Goal: Information Seeking & Learning: Understand process/instructions

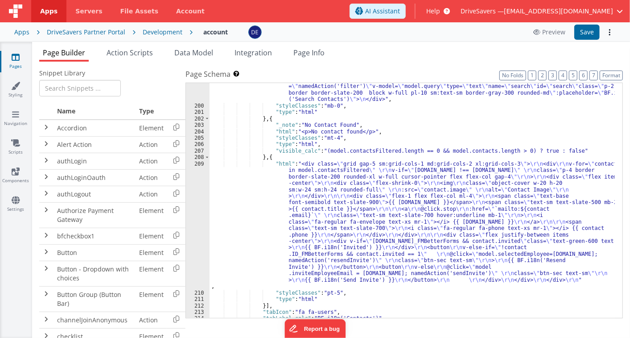
scroll to position [1443, 0]
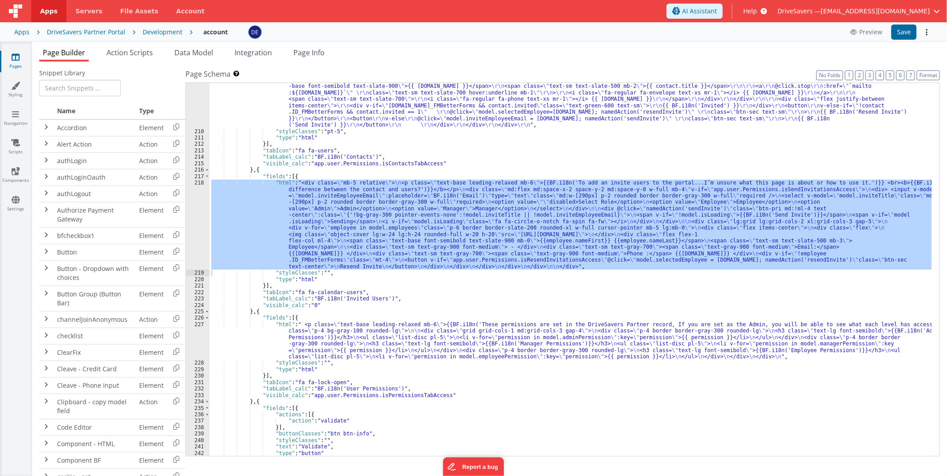
click at [521, 122] on div ""html" : "<div class= \" grid gap-5 sm:grid-cols-1 md:grid-cols-2 xl:grid-cols-…" at bounding box center [571, 286] width 723 height 445
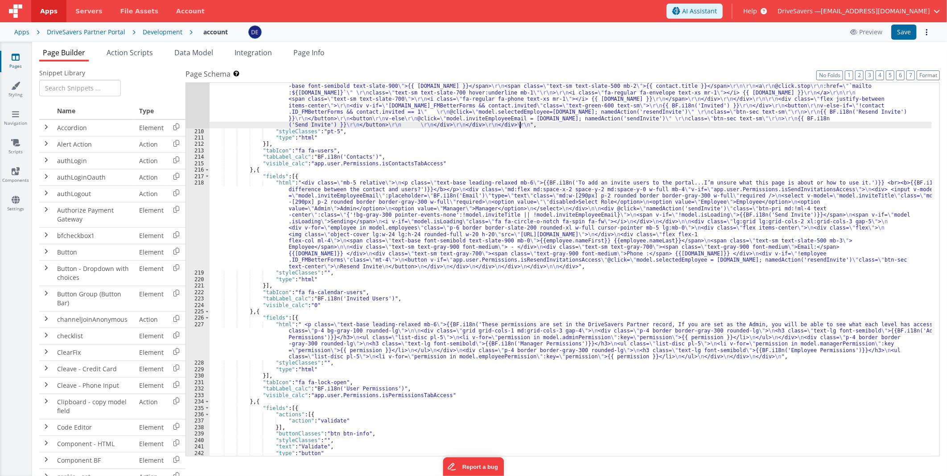
click at [438, 124] on div ""html" : "<div class= \" grid gap-5 sm:grid-cols-1 md:grid-cols-2 xl:grid-cols-…" at bounding box center [571, 286] width 723 height 445
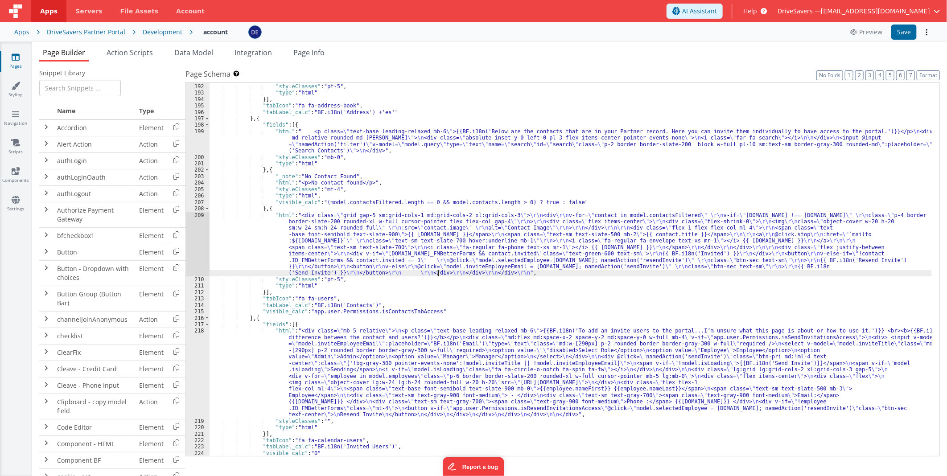
scroll to position [1294, 0]
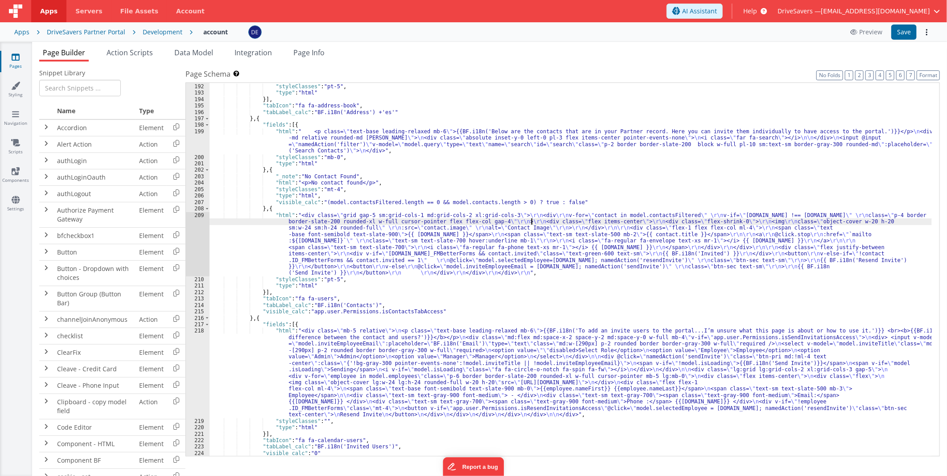
click at [532, 221] on div ""html" : "<div class= \" grid grid-cols-1 sm:grid-cols-2 lg:grid-cols-3 gap-6 \…" at bounding box center [571, 254] width 723 height 419
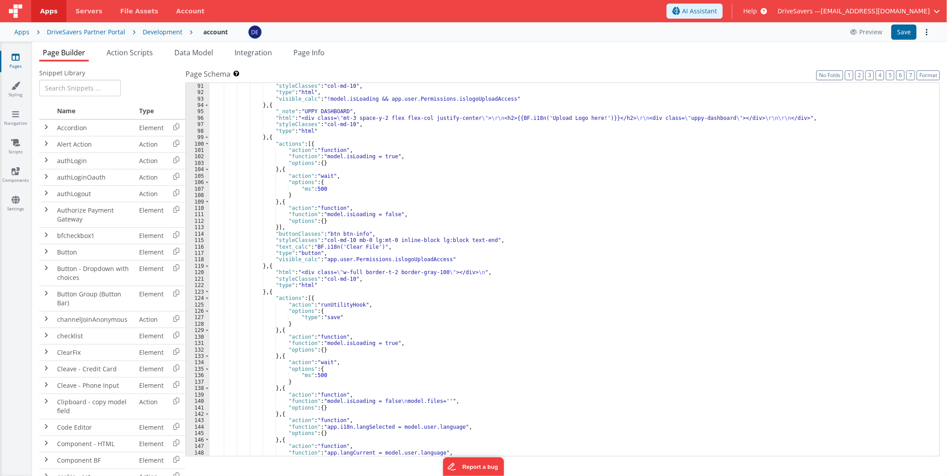
scroll to position [523, 0]
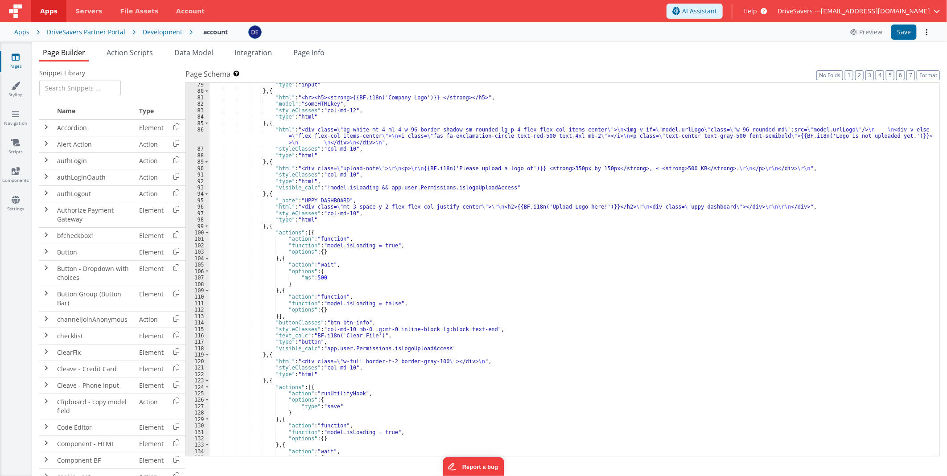
click at [422, 267] on div ""type" : "input" } , { "html" : "<hr><h5><strong>{{BF.i18n('Company Logo')}} </…" at bounding box center [571, 275] width 723 height 387
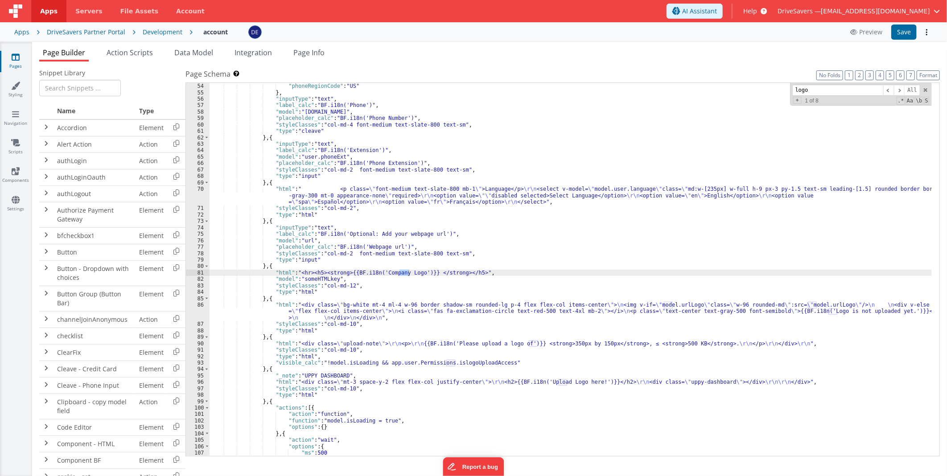
scroll to position [348, 0]
type input "logo"
click at [339, 284] on div ""phone" : true , "phoneRegionCode" : "US" } , "inputType" : "text" , "label_cal…" at bounding box center [571, 270] width 723 height 387
click at [343, 312] on div ""phone" : true , "phoneRegionCode" : "US" } , "inputType" : "text" , "label_cal…" at bounding box center [571, 270] width 723 height 387
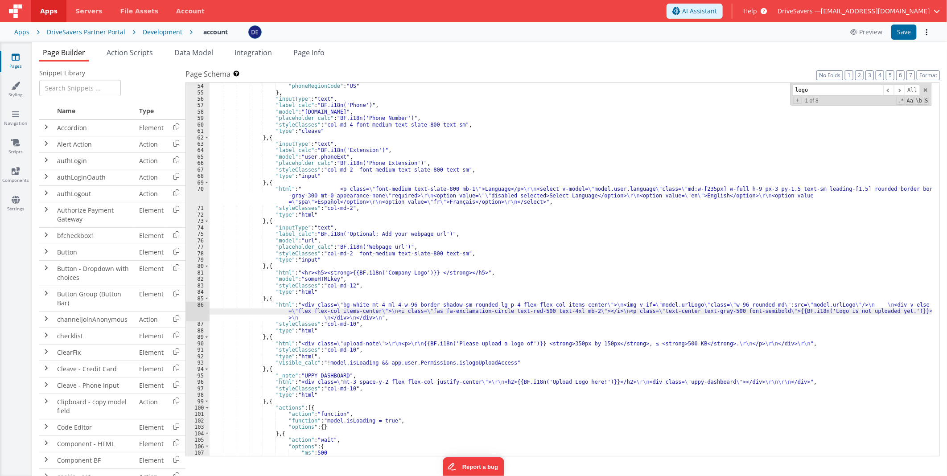
click at [193, 316] on div "86" at bounding box center [198, 311] width 24 height 19
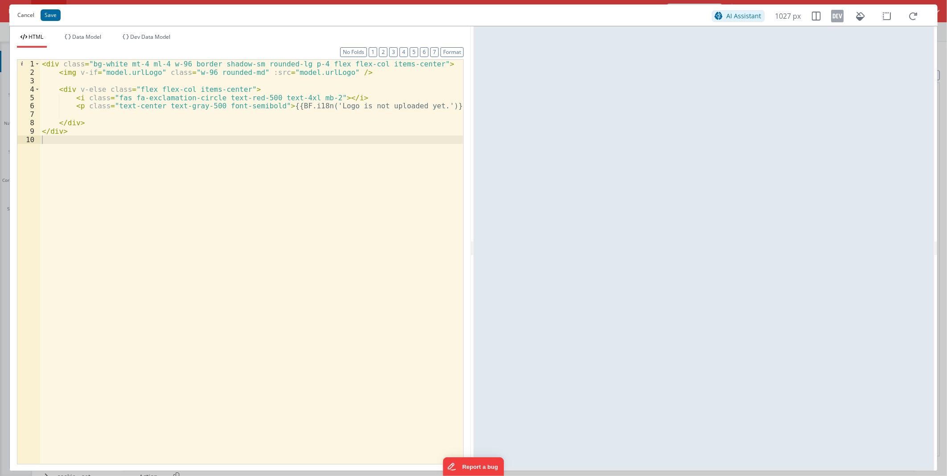
click at [20, 11] on button "Cancel" at bounding box center [26, 15] width 26 height 12
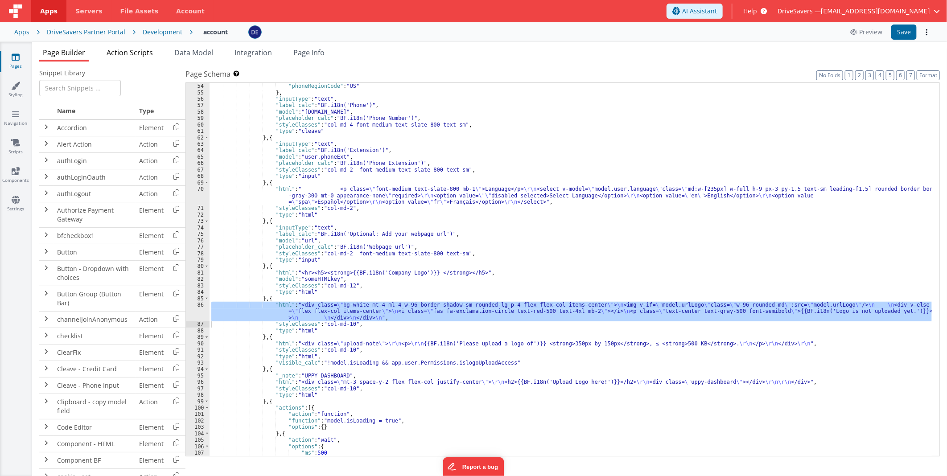
click at [126, 50] on span "Action Scripts" at bounding box center [130, 53] width 46 height 10
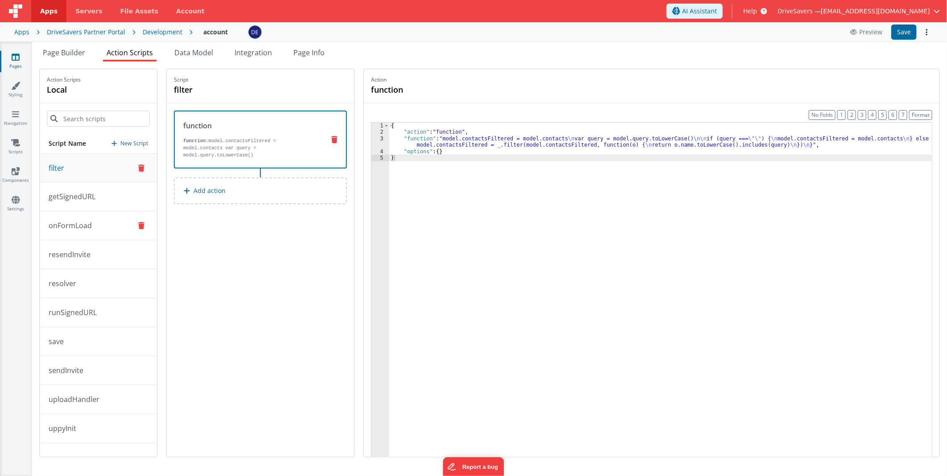
click at [100, 219] on button "onFormLoad" at bounding box center [98, 225] width 117 height 29
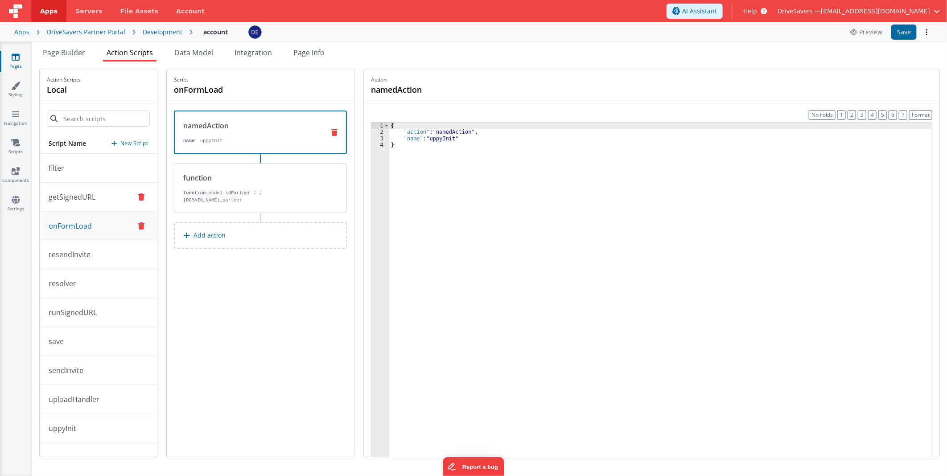
click at [99, 204] on button "getSignedURL" at bounding box center [98, 197] width 117 height 29
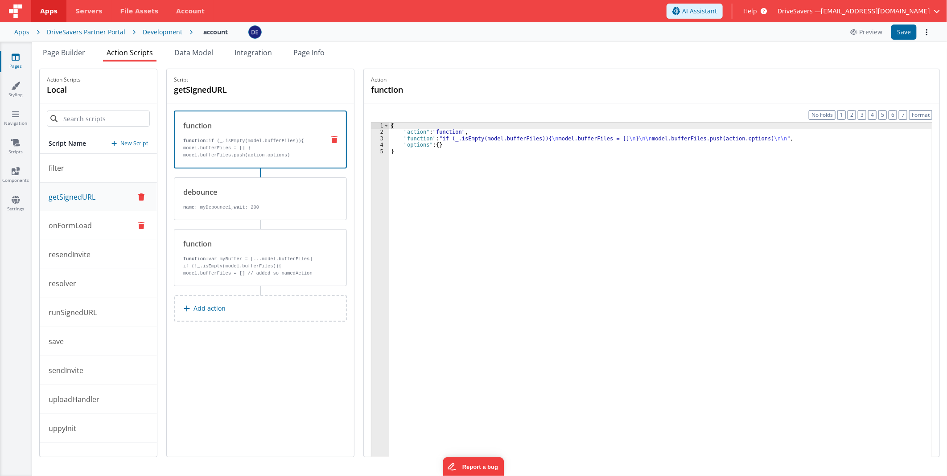
click at [100, 224] on button "onFormLoad" at bounding box center [98, 225] width 117 height 29
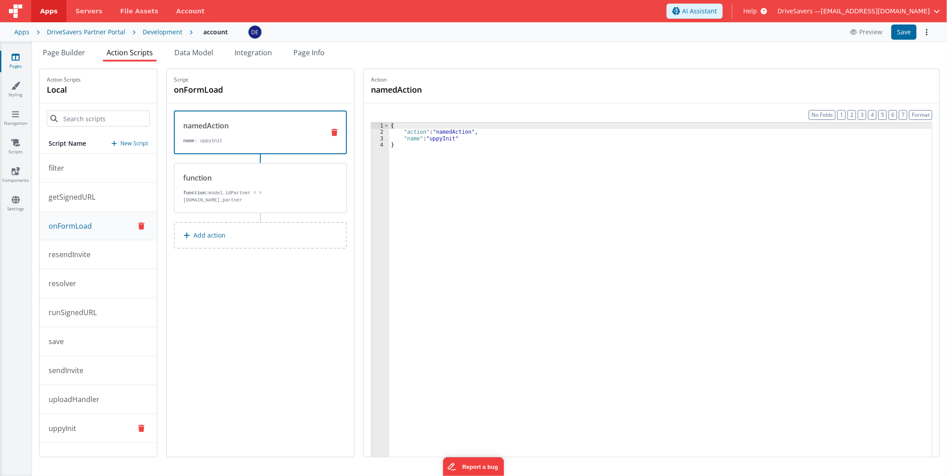
click at [83, 337] on button "uppyInit" at bounding box center [98, 428] width 117 height 29
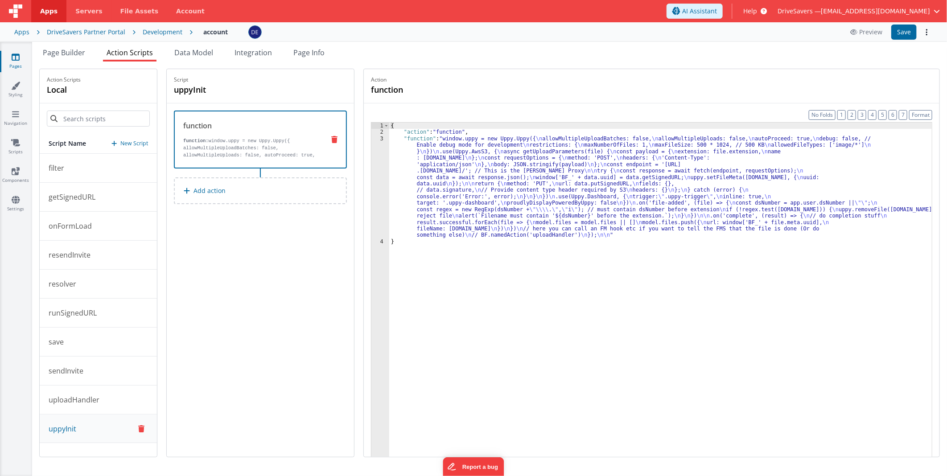
click at [462, 165] on div "{ "action" : "function" , "function" : "window.uppy = new Uppy.Uppy({ \n allowM…" at bounding box center [660, 310] width 543 height 375
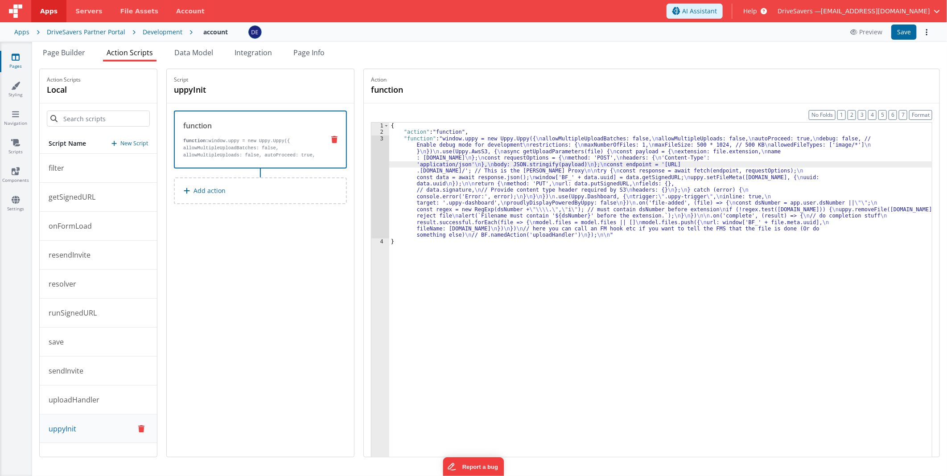
click at [387, 172] on div "3" at bounding box center [381, 187] width 18 height 103
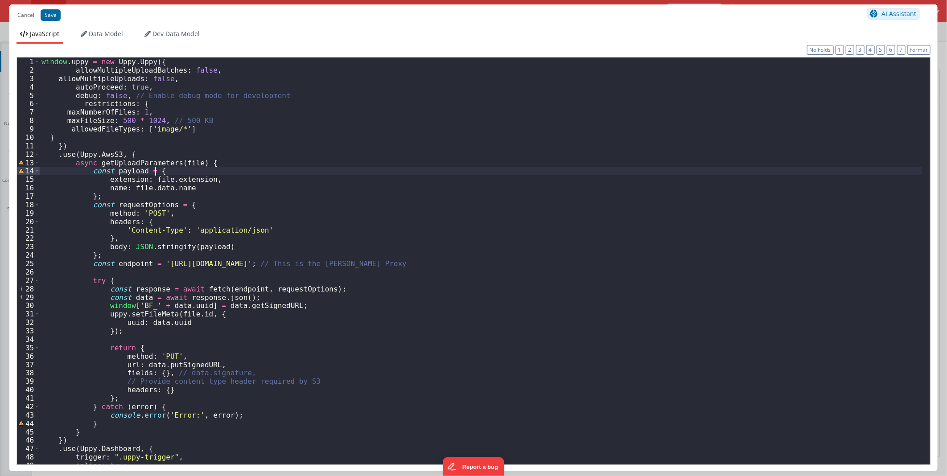
click at [386, 171] on div "window . uppy = new Uppy . Uppy ({ allowMultipleUploadBatches : false , allowMu…" at bounding box center [481, 270] width 883 height 424
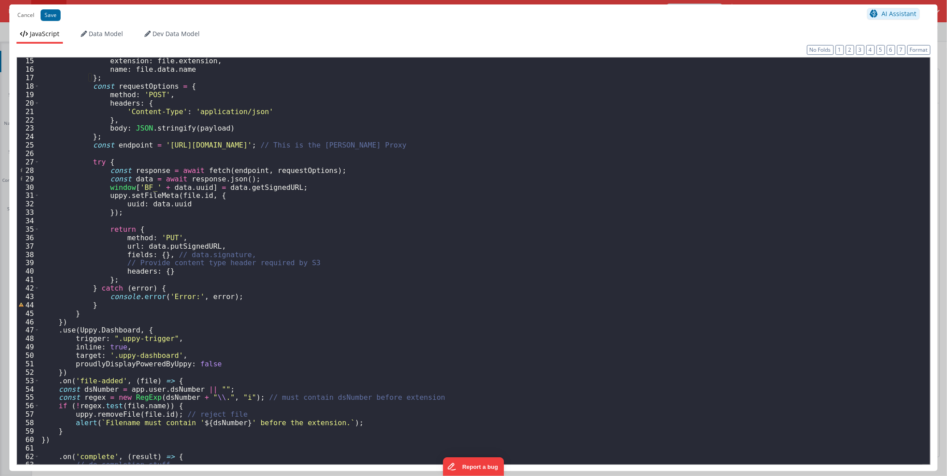
scroll to position [118, 0]
click at [507, 141] on div "extension : file . extension , name : file . data . name } ; const requestOptio…" at bounding box center [481, 269] width 883 height 424
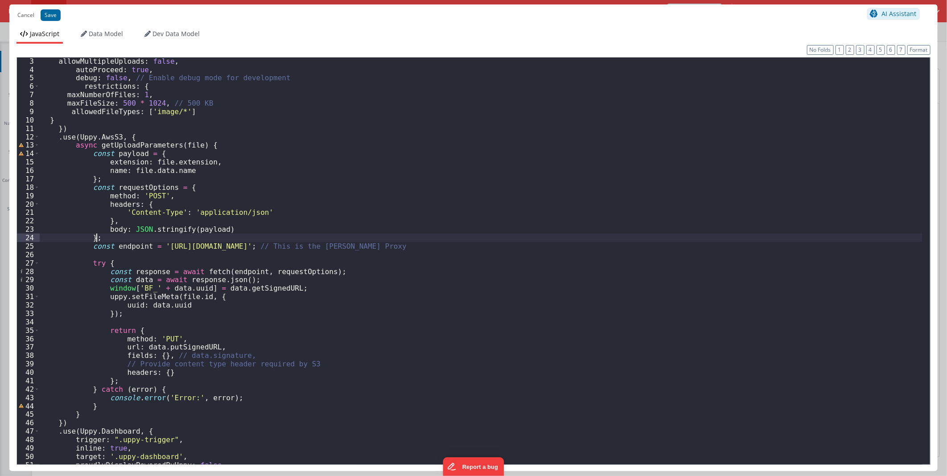
scroll to position [0, 0]
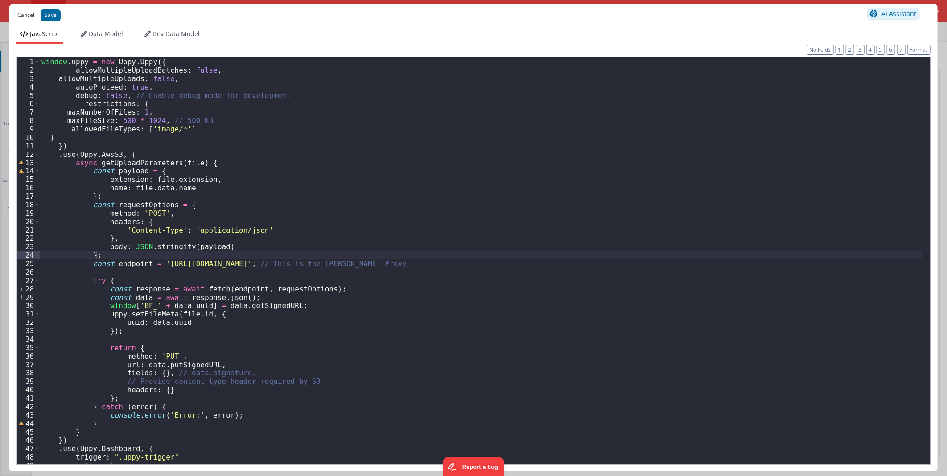
click at [18, 15] on button "Cancel" at bounding box center [26, 15] width 26 height 12
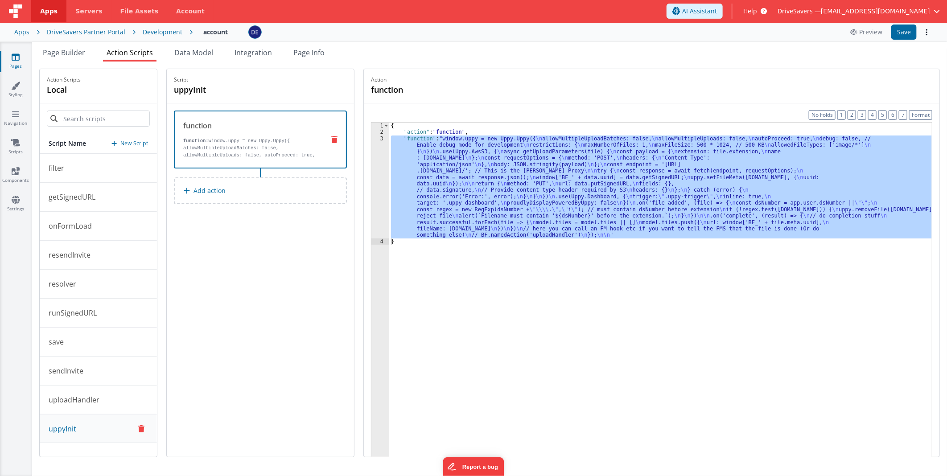
click at [630, 8] on span "Help" at bounding box center [751, 11] width 14 height 9
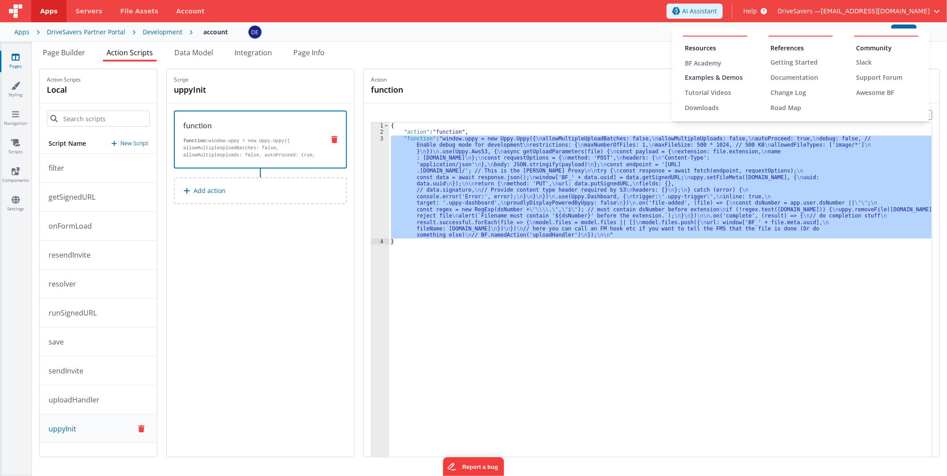
click at [630, 79] on div "Examples & Demos" at bounding box center [716, 77] width 62 height 9
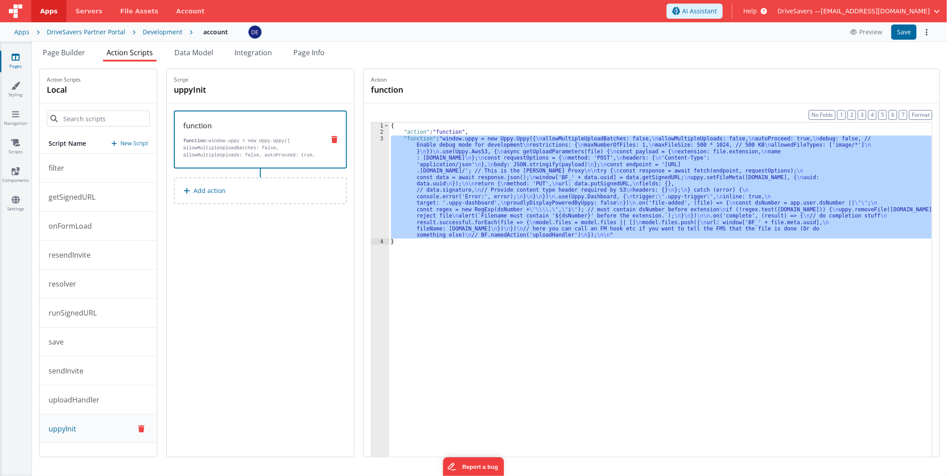
click at [380, 161] on div "3" at bounding box center [381, 187] width 18 height 103
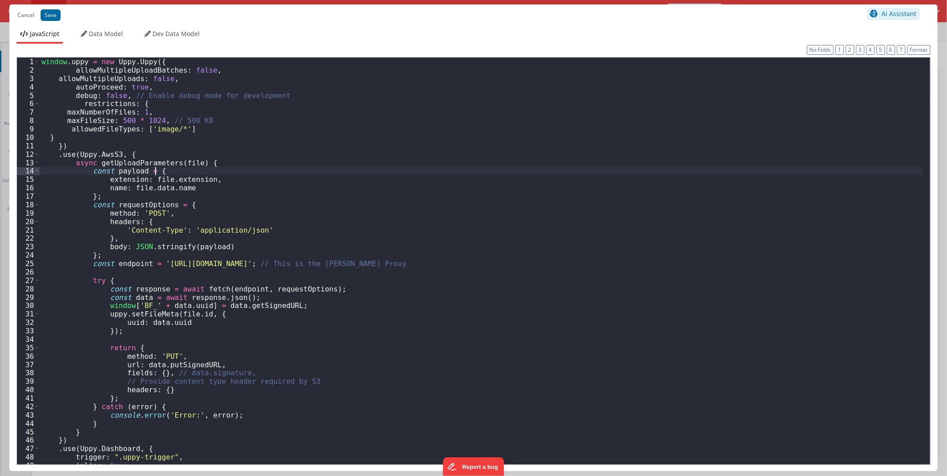
click at [384, 162] on div "window . uppy = new Uppy . Uppy ({ allowMultipleUploadBatches : false , allowMu…" at bounding box center [481, 270] width 883 height 424
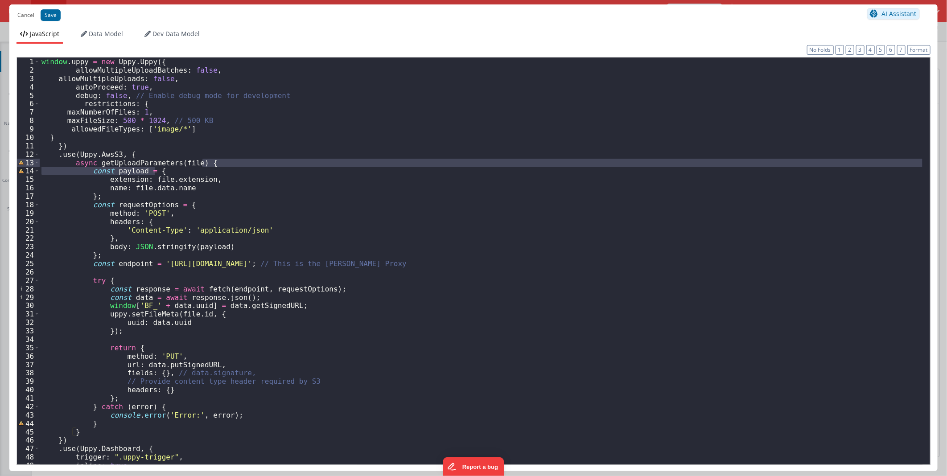
click at [264, 310] on div "window . uppy = new Uppy . Uppy ({ allowMultipleUploadBatches : false , allowMu…" at bounding box center [481, 270] width 883 height 424
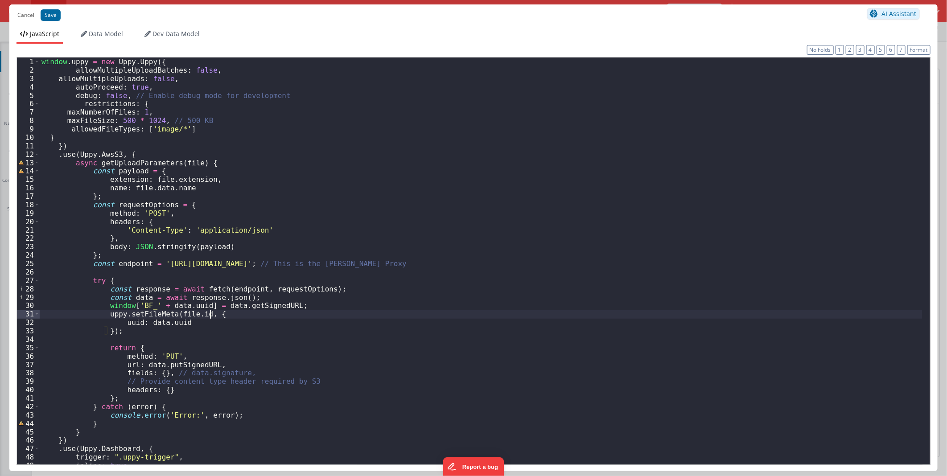
click at [264, 310] on div "window . uppy = new Uppy . Uppy ({ allowMultipleUploadBatches : false , allowMu…" at bounding box center [481, 270] width 883 height 424
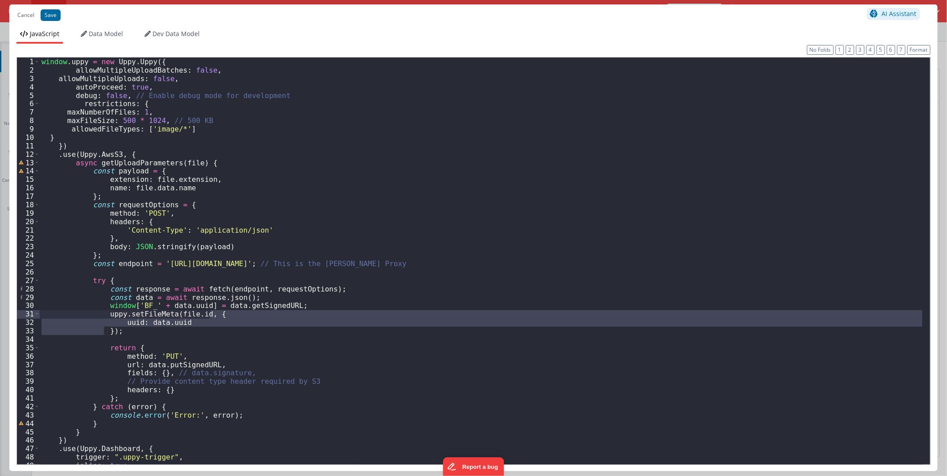
click at [263, 306] on div "window . uppy = new Uppy . Uppy ({ allowMultipleUploadBatches : false , allowMu…" at bounding box center [481, 270] width 883 height 424
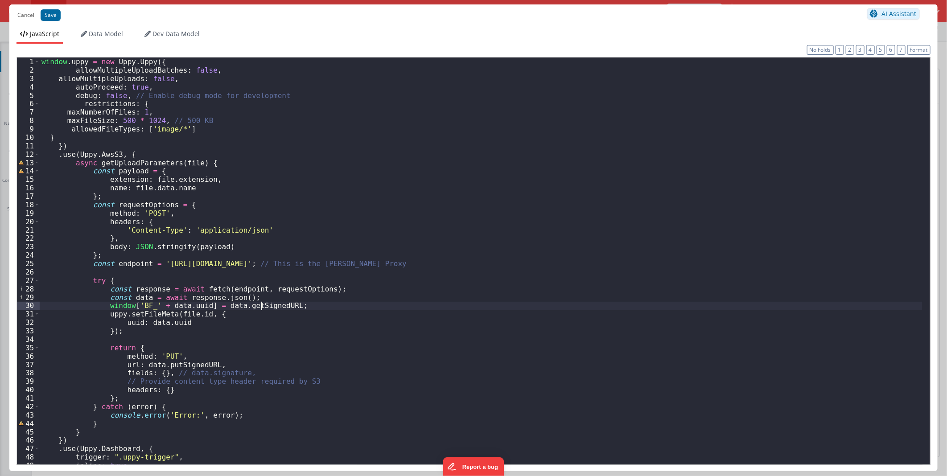
click at [263, 306] on div "window . uppy = new Uppy . Uppy ({ allowMultipleUploadBatches : false , allowMu…" at bounding box center [481, 270] width 883 height 424
click at [135, 300] on div "window . uppy = new Uppy . Uppy ({ allowMultipleUploadBatches : false , allowMu…" at bounding box center [481, 270] width 883 height 424
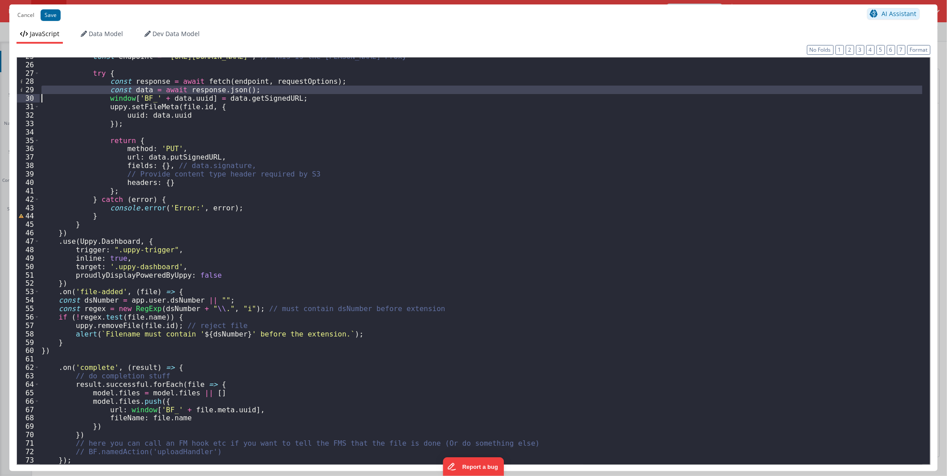
scroll to position [225, 0]
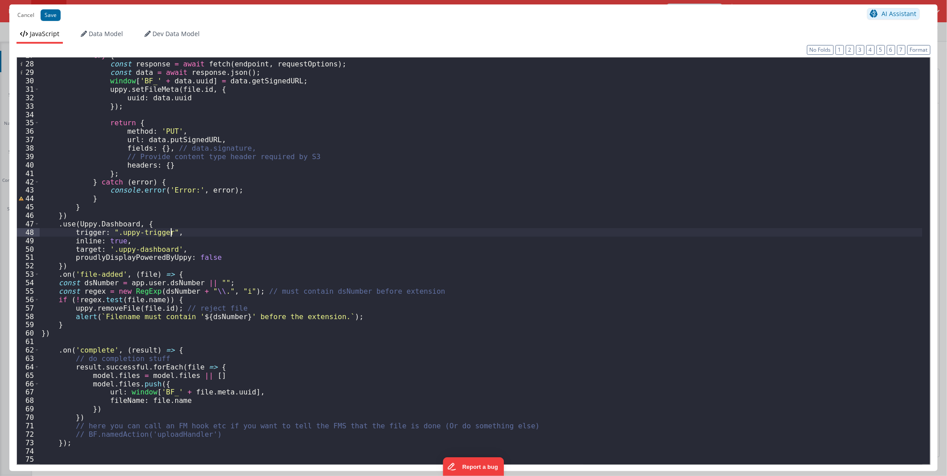
click at [271, 236] on div "try { const response = await fetch ( endpoint , requestOptions ) ; const data =…" at bounding box center [481, 263] width 883 height 424
click at [455, 160] on div "try { const response = await fetch ( endpoint , requestOptions ) ; const data =…" at bounding box center [481, 263] width 883 height 424
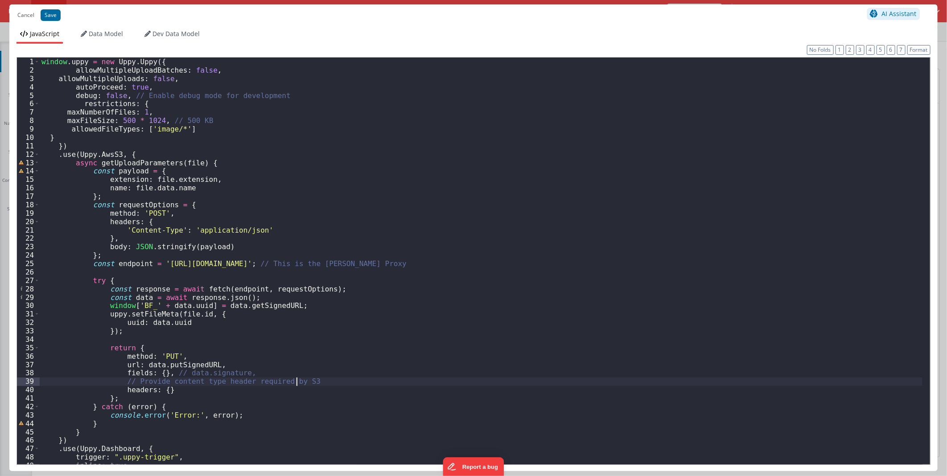
scroll to position [0, 0]
click at [29, 18] on button "Cancel" at bounding box center [26, 15] width 26 height 12
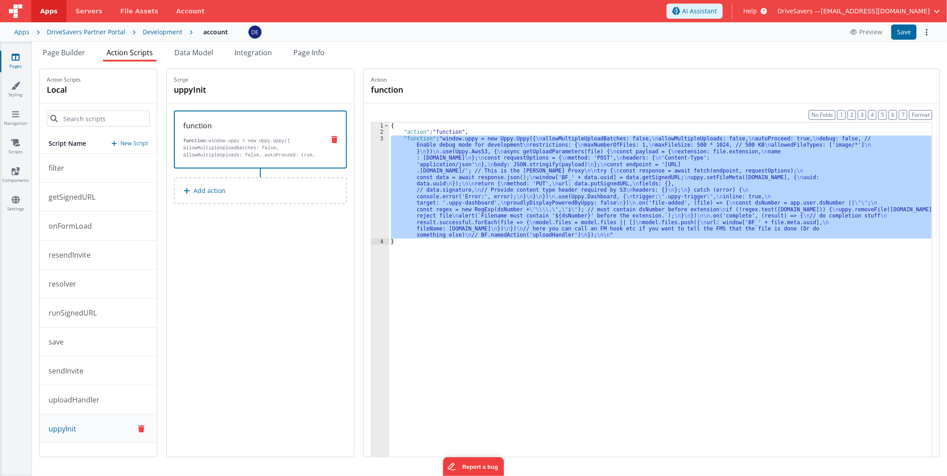
click at [21, 14] on div "Cancel Save AI Assistant" at bounding box center [473, 6] width 929 height 21
click at [91, 308] on p "runSignedURL" at bounding box center [70, 313] width 54 height 11
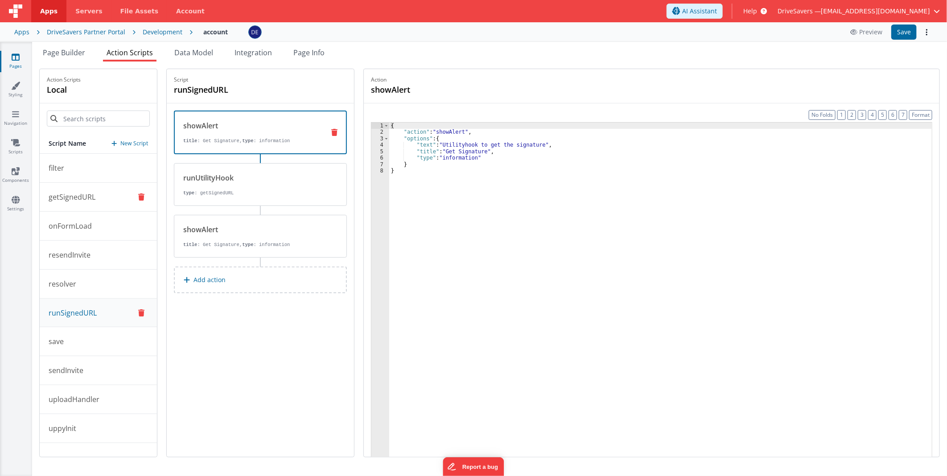
click at [84, 208] on button "getSignedURL" at bounding box center [98, 197] width 117 height 29
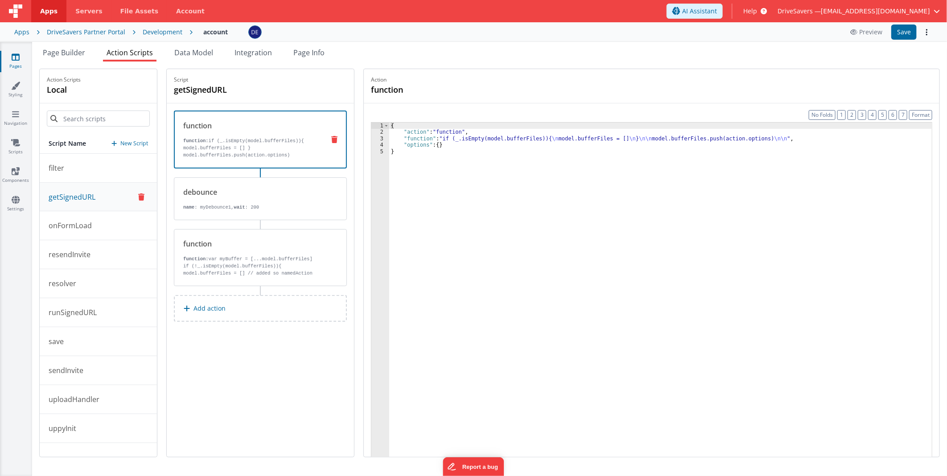
click at [514, 140] on div "{ "action" : "function" , "function" : "if (_.isEmpty(model.bufferFiles)){ \n m…" at bounding box center [660, 310] width 543 height 375
click at [290, 201] on div "debounce name : myDebounce1, wait : 200" at bounding box center [246, 199] width 144 height 24
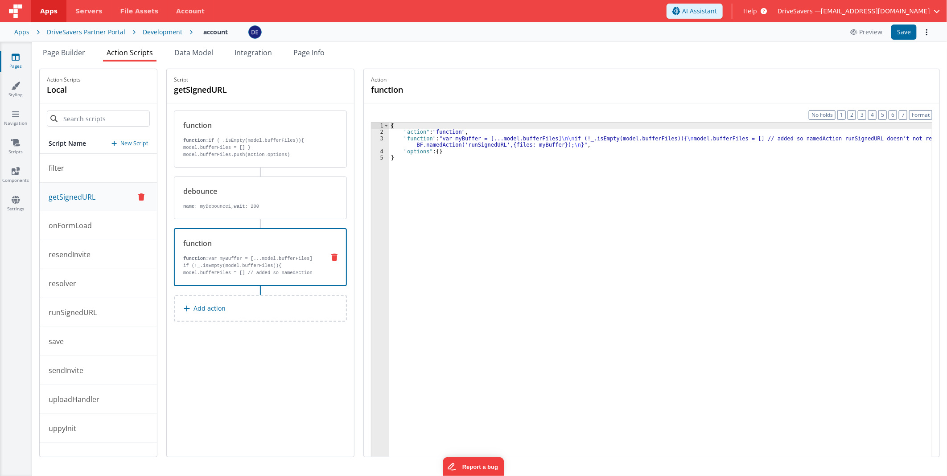
click at [268, 262] on p "if (!_.isEmpty(model.bufferFiles)){ model.bufferFiles = [] // added so namedAct…" at bounding box center [250, 280] width 134 height 36
click at [488, 136] on div "{ "action" : "function" , "function" : "var myBuffer = [...model.bufferFiles] \…" at bounding box center [660, 310] width 543 height 375
click at [380, 142] on div "3" at bounding box center [381, 142] width 18 height 13
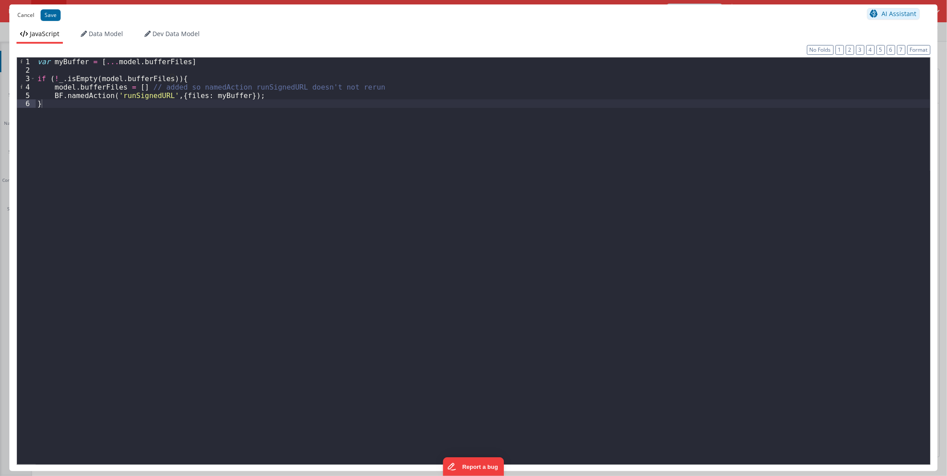
click at [27, 17] on button "Cancel" at bounding box center [26, 15] width 26 height 12
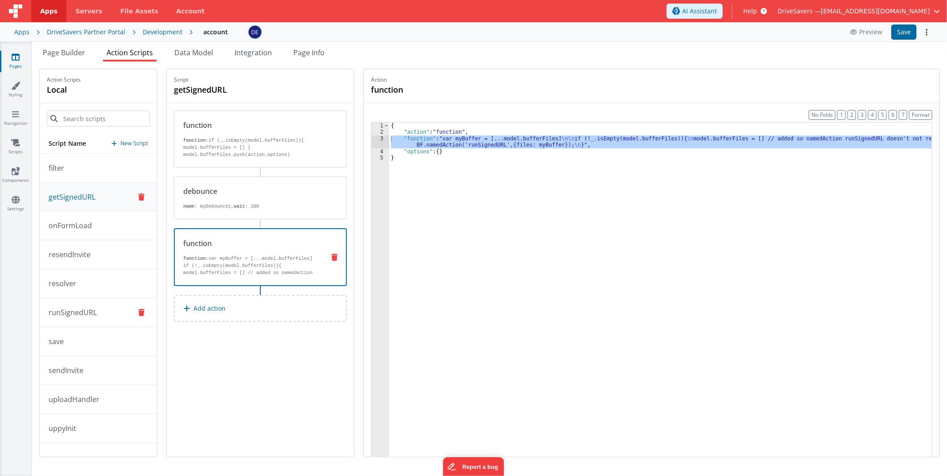
click at [90, 324] on button "runSignedURL" at bounding box center [98, 312] width 117 height 29
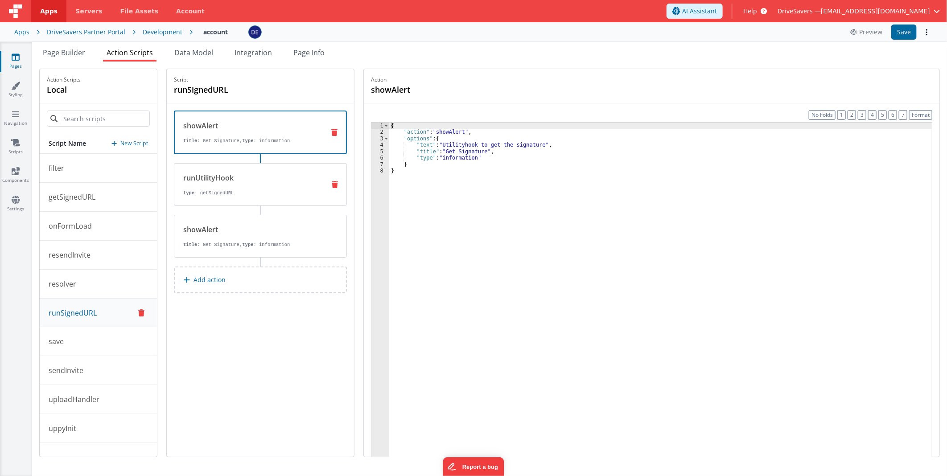
click at [271, 190] on p "type : getSignedURL" at bounding box center [250, 193] width 135 height 7
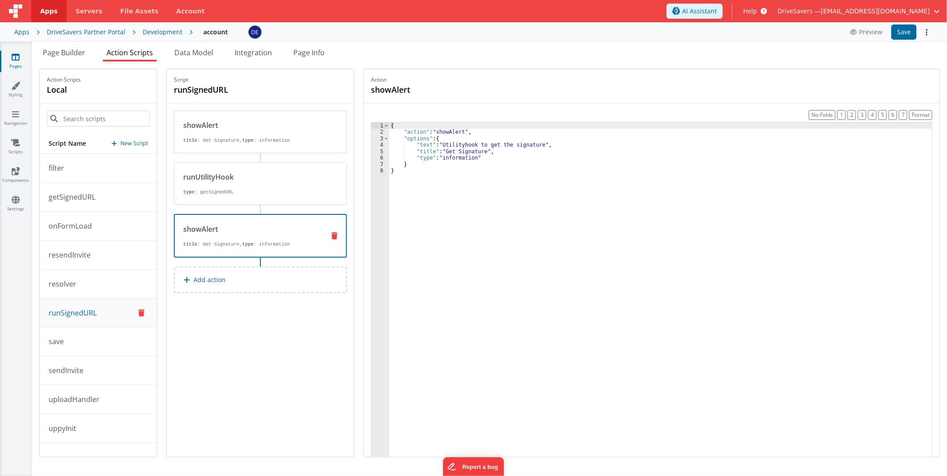
click at [278, 238] on div "showAlert title : Get Signature, type : information" at bounding box center [246, 236] width 143 height 24
click at [279, 198] on div "runUtilityHook type : getSignedURL" at bounding box center [260, 183] width 173 height 43
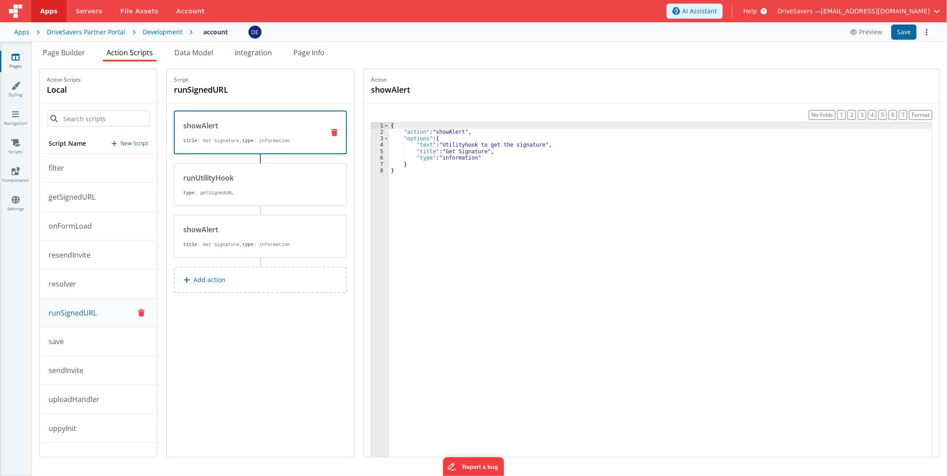
click at [297, 137] on p "title : Get Signature, type : information" at bounding box center [250, 140] width 134 height 7
click at [92, 195] on p "getSignedURL" at bounding box center [69, 197] width 52 height 11
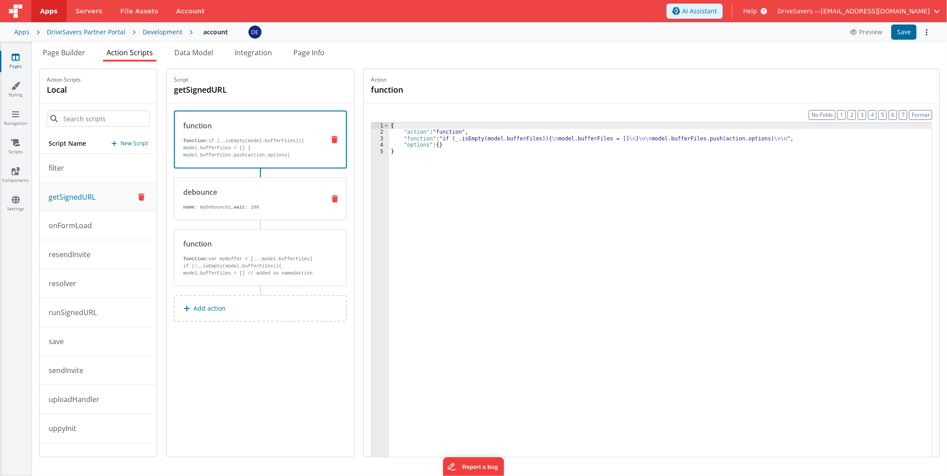
click at [256, 199] on div "debounce name : myDebounce1, wait : 200" at bounding box center [246, 199] width 144 height 24
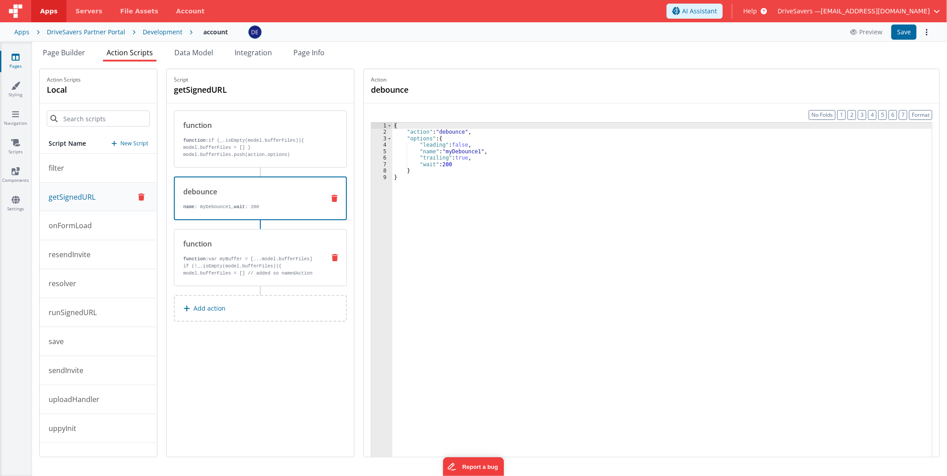
click at [257, 247] on div "function" at bounding box center [250, 244] width 135 height 11
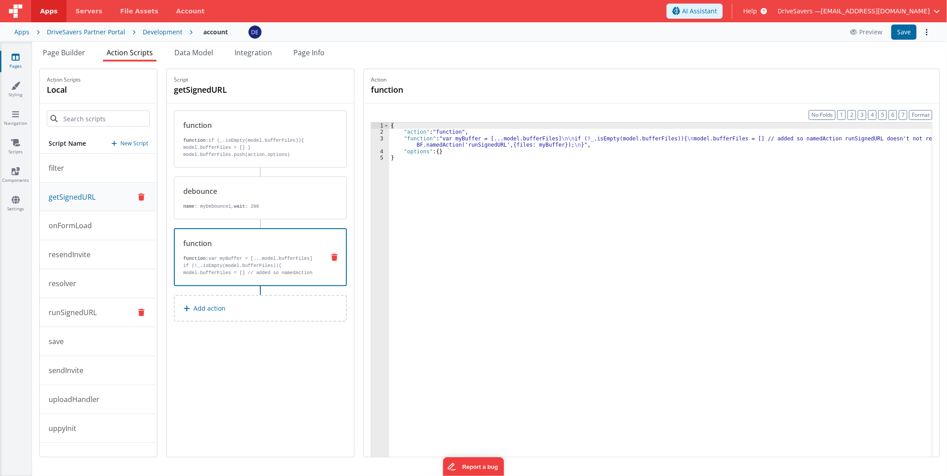
click at [105, 306] on button "runSignedURL" at bounding box center [98, 312] width 117 height 29
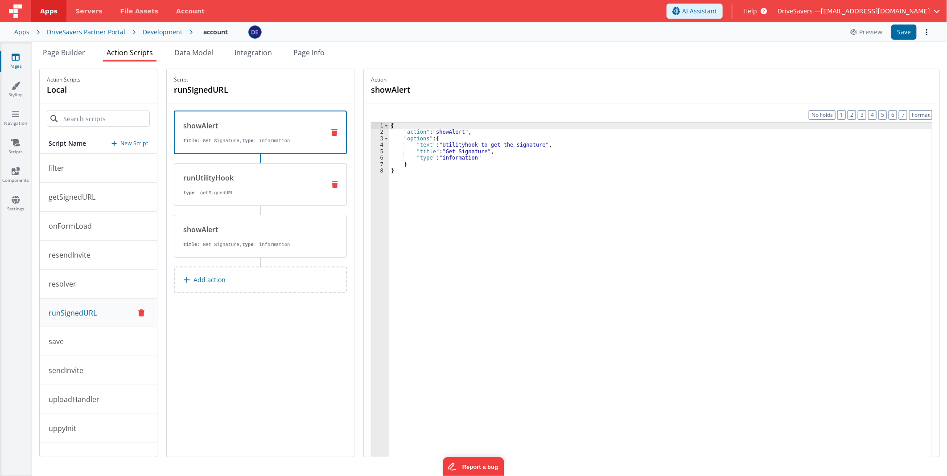
click at [218, 190] on p "type : getSignedURL" at bounding box center [250, 193] width 135 height 7
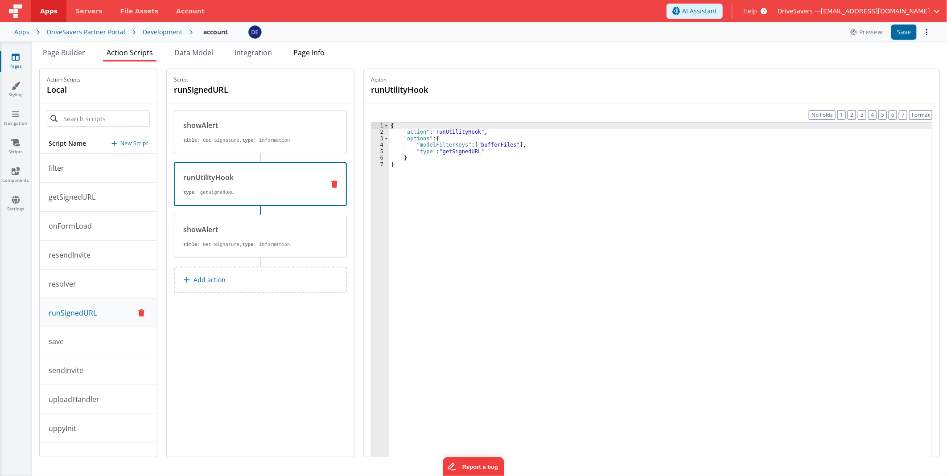
click at [309, 52] on span "Page Info" at bounding box center [308, 53] width 31 height 10
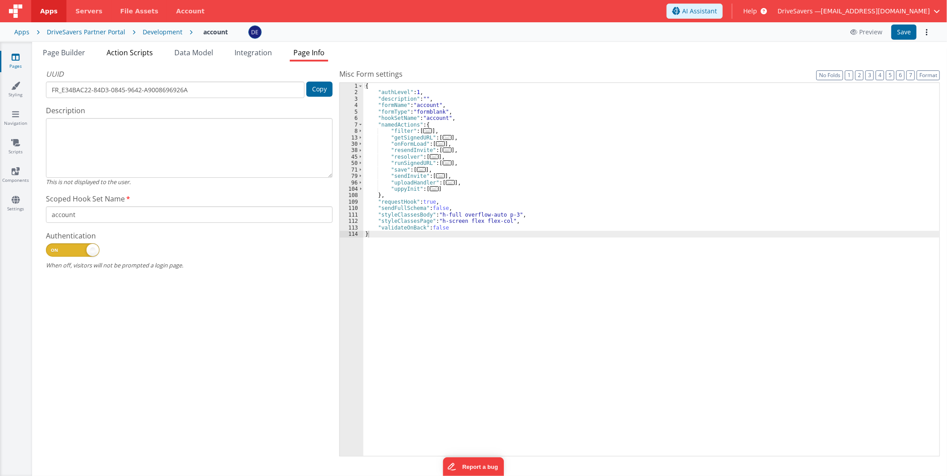
click at [122, 53] on span "Action Scripts" at bounding box center [130, 53] width 46 height 10
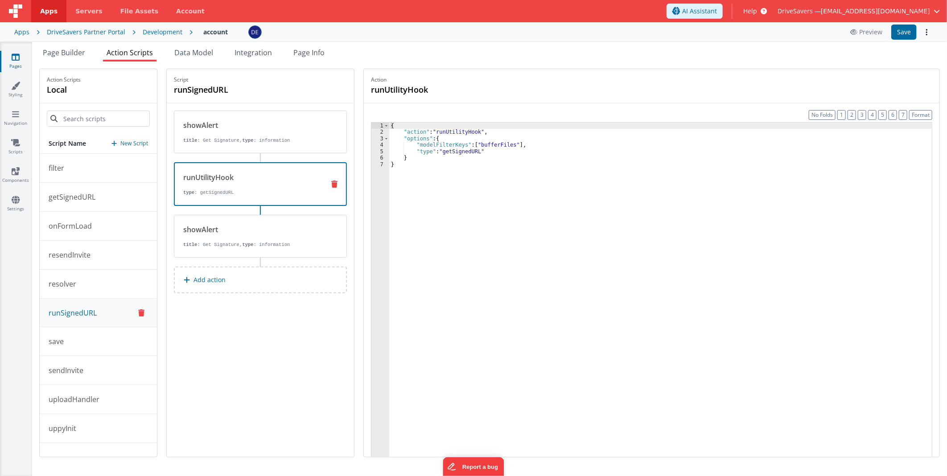
click at [564, 197] on div "{ "action" : "runUtilityHook" , "options" : { "modelFilterKeys" : [ "bufferFile…" at bounding box center [660, 310] width 543 height 375
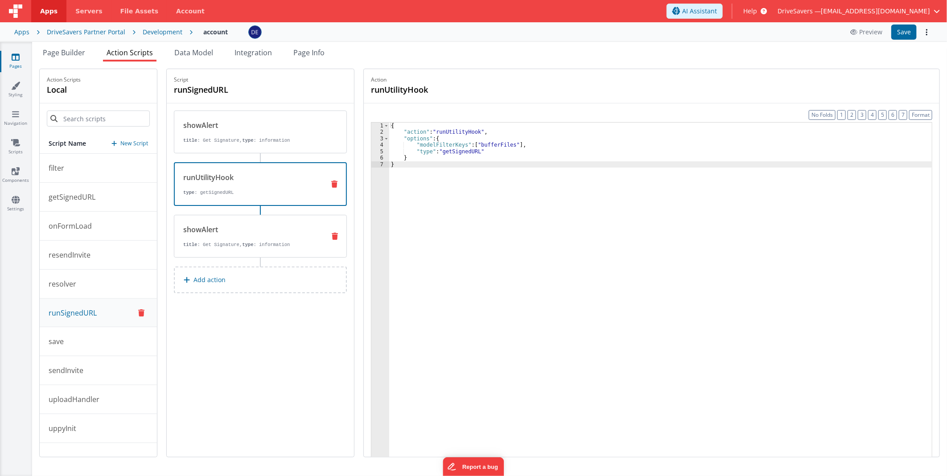
click at [223, 244] on p "title : Get Signature, type : information" at bounding box center [250, 244] width 135 height 7
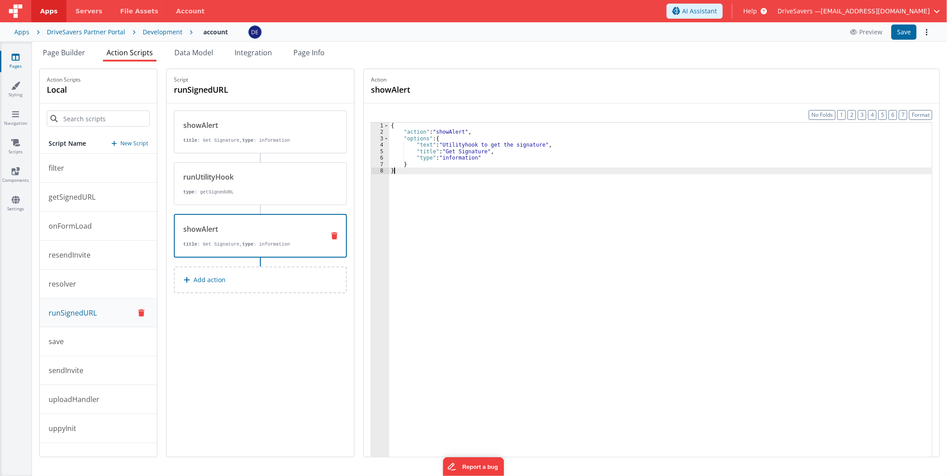
click at [554, 259] on div "{ "action" : "showAlert" , "options" : { "text" : "Utilityhook to get the signa…" at bounding box center [660, 310] width 543 height 375
click at [608, 248] on div "{ "action" : "showAlert" , "options" : { "text" : "Utilityhook to get the signa…" at bounding box center [660, 310] width 543 height 375
click at [583, 169] on div "{ "action" : "showAlert" , "options" : { "text" : "Utilityhook to get the signa…" at bounding box center [660, 310] width 543 height 375
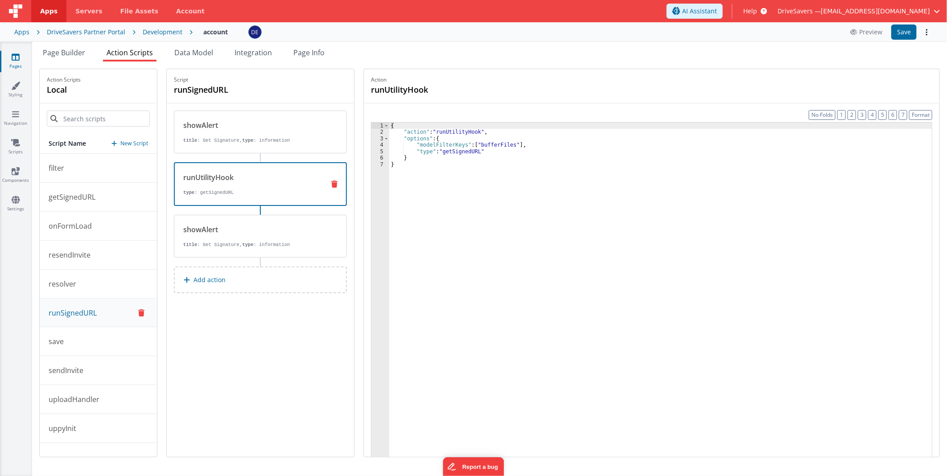
click at [252, 176] on div "runUtilityHook" at bounding box center [250, 177] width 134 height 11
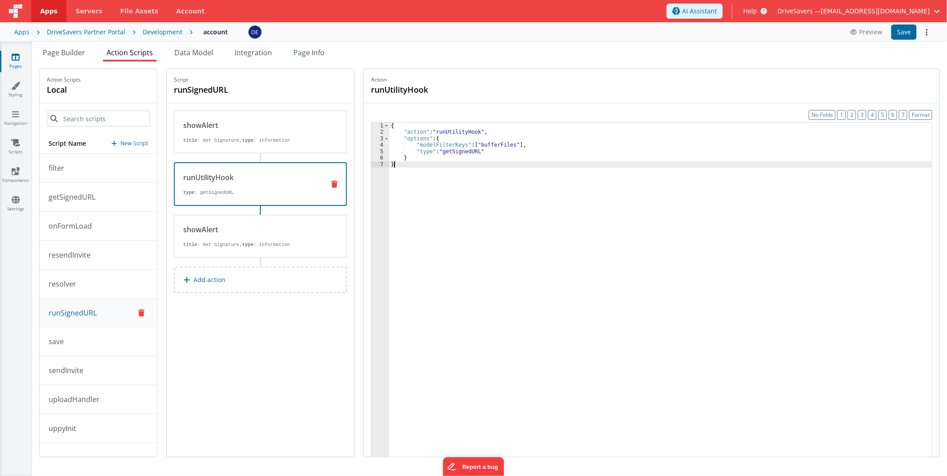
click at [424, 248] on div "{ "action" : "runUtilityHook" , "options" : { "modelFilterKeys" : [ "bufferFile…" at bounding box center [660, 310] width 543 height 375
click at [483, 325] on div "{ "action" : "runUtilityHook" , "options" : { "modelFilterKeys" : [ "bufferFile…" at bounding box center [660, 310] width 543 height 375
click at [561, 200] on div "{ "action" : "runUtilityHook" , "options" : { "modelFilterKeys" : [ "bufferFile…" at bounding box center [660, 310] width 543 height 375
click at [91, 337] on button "save" at bounding box center [98, 341] width 117 height 29
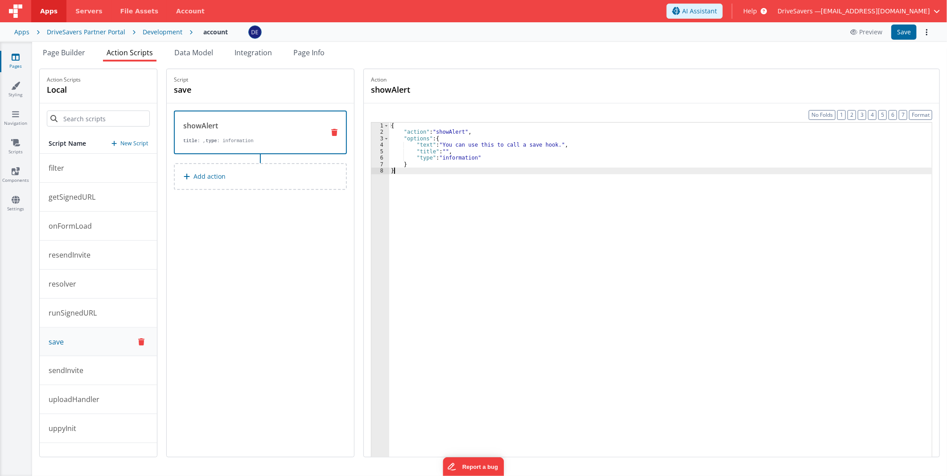
click at [630, 234] on div "{ "action" : "showAlert" , "options" : { "text" : "You can use this to call a s…" at bounding box center [660, 310] width 543 height 375
click at [611, 319] on div "{ "action" : "showAlert" , "options" : { "text" : "You can use this to call a s…" at bounding box center [660, 310] width 543 height 375
click at [516, 298] on div "{ "action" : "showAlert" , "options" : { "text" : "You can use this to call a s…" at bounding box center [660, 310] width 543 height 375
click at [106, 314] on button "runSignedURL" at bounding box center [98, 313] width 117 height 29
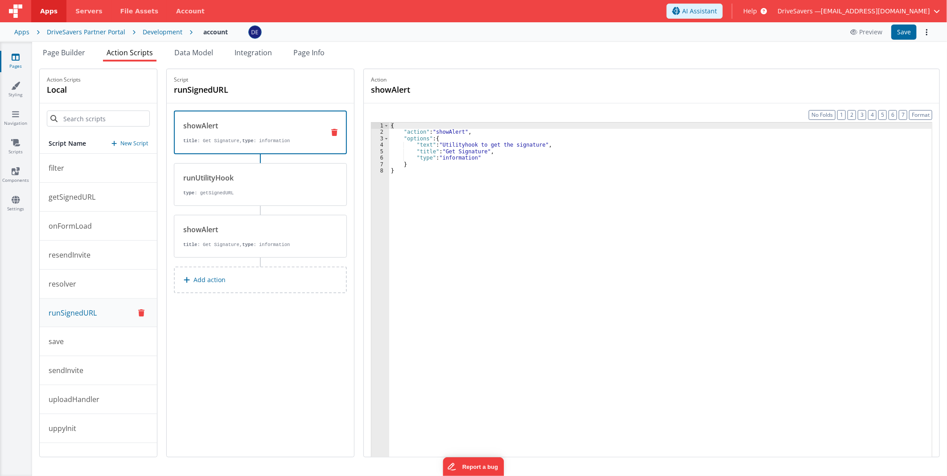
click at [516, 190] on div "{ "action" : "showAlert" , "options" : { "text" : "Utilityhook to get the signa…" at bounding box center [660, 310] width 543 height 375
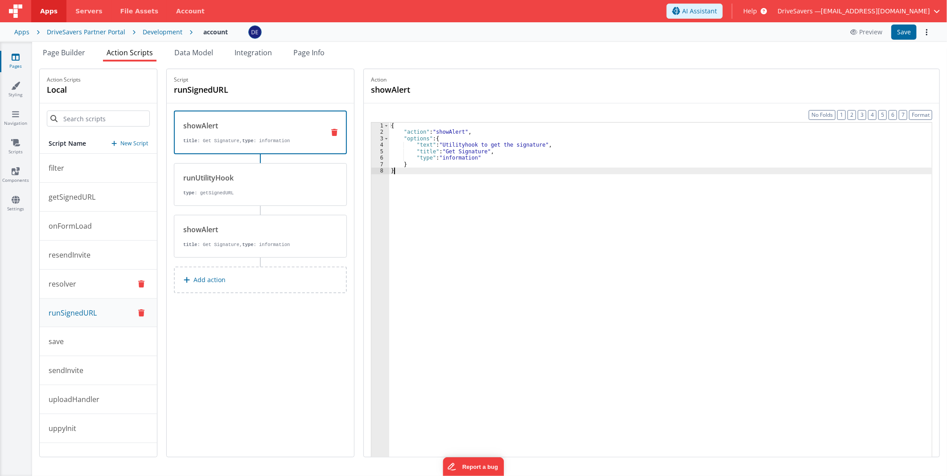
click at [118, 279] on button "resolver" at bounding box center [98, 284] width 117 height 29
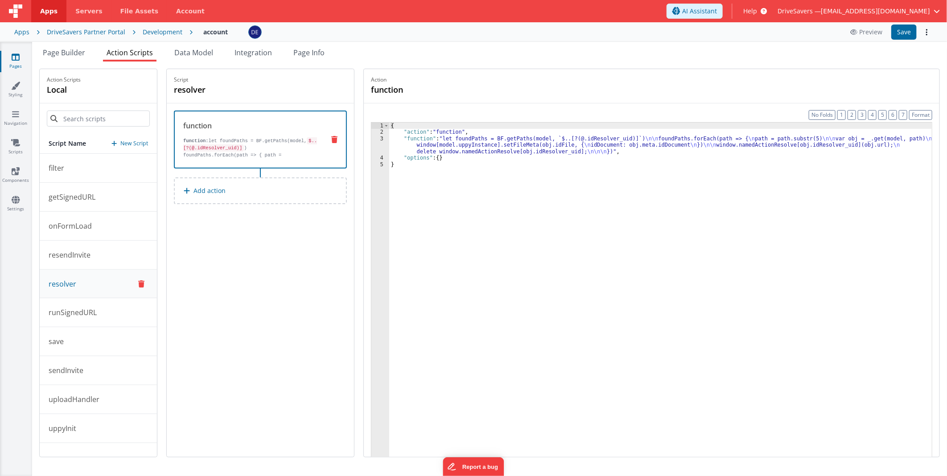
click at [536, 243] on div "{ "action" : "function" , "function" : "let foundPaths = BF.getPaths(model, `$.…" at bounding box center [660, 310] width 543 height 375
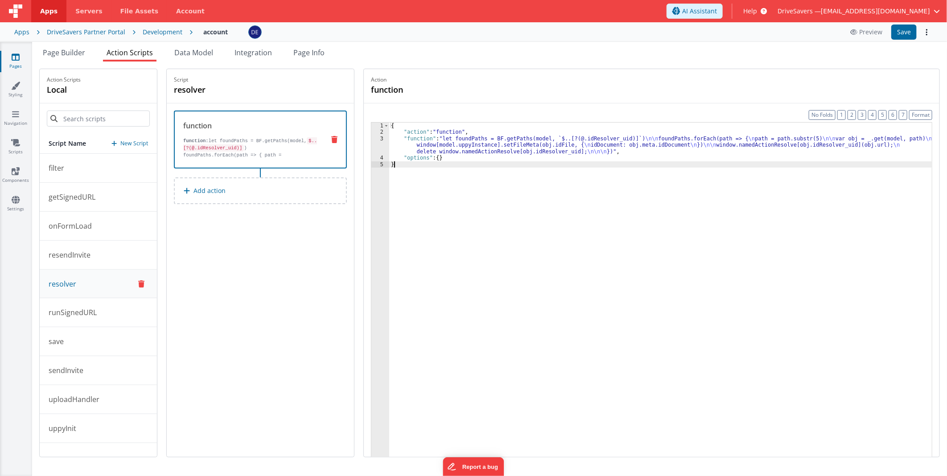
click at [495, 215] on div "{ "action" : "function" , "function" : "let foundPaths = BF.getPaths(model, `$.…" at bounding box center [660, 310] width 543 height 375
click at [471, 145] on div "{ "action" : "function" , "function" : "let foundPaths = BF.getPaths(model, `$.…" at bounding box center [660, 310] width 543 height 375
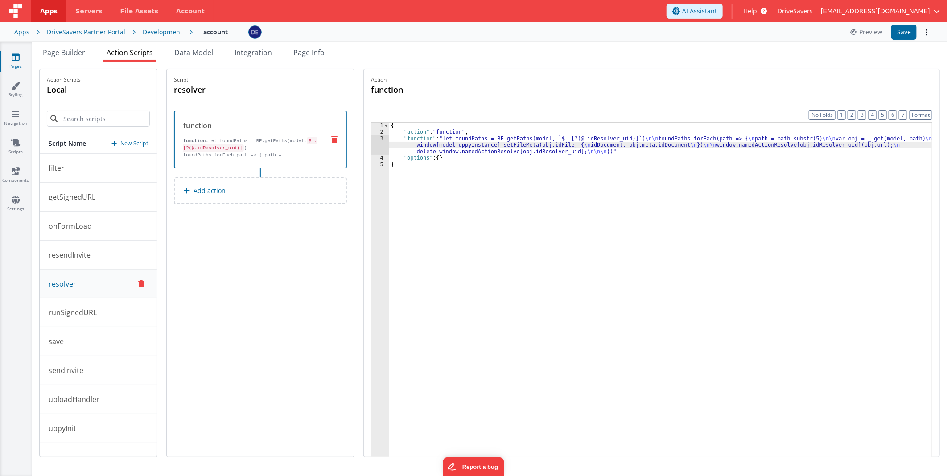
click at [384, 143] on div "3" at bounding box center [381, 145] width 18 height 19
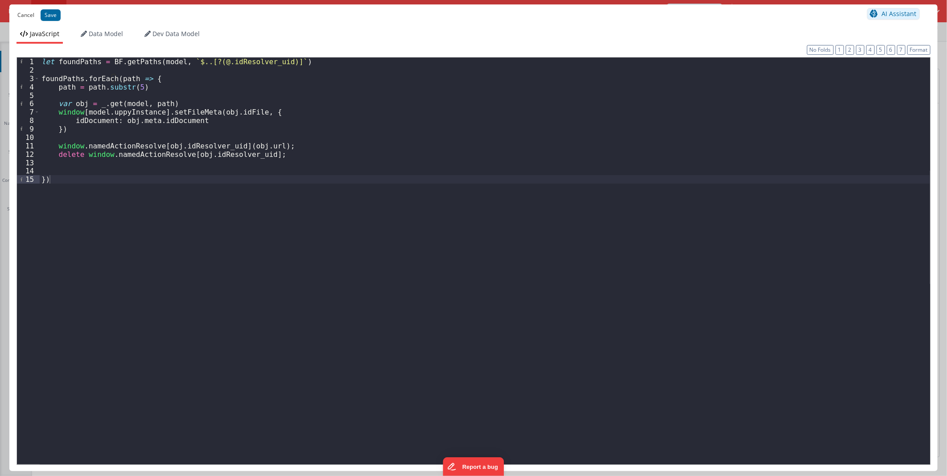
click at [25, 12] on button "Cancel" at bounding box center [26, 15] width 26 height 12
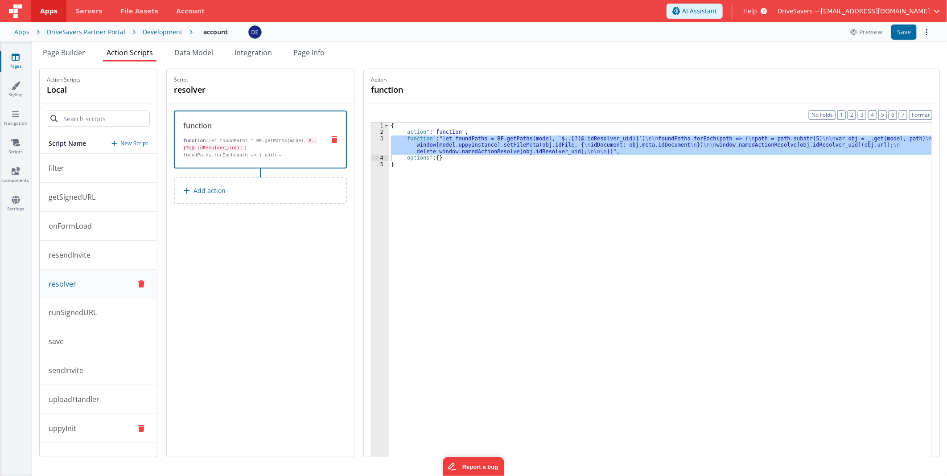
click at [103, 337] on button "uppyInit" at bounding box center [98, 428] width 117 height 29
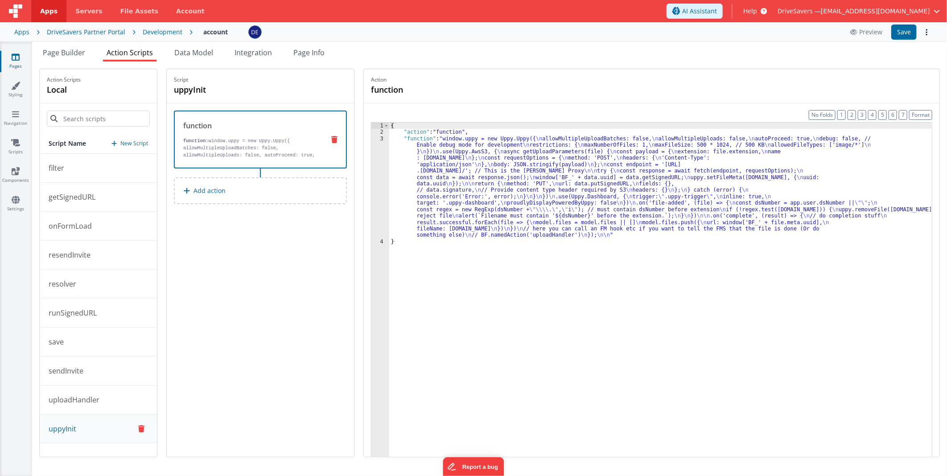
click at [454, 153] on div "{ "action" : "function" , "function" : "window.uppy = new Uppy.Uppy({ \n allowM…" at bounding box center [660, 310] width 543 height 375
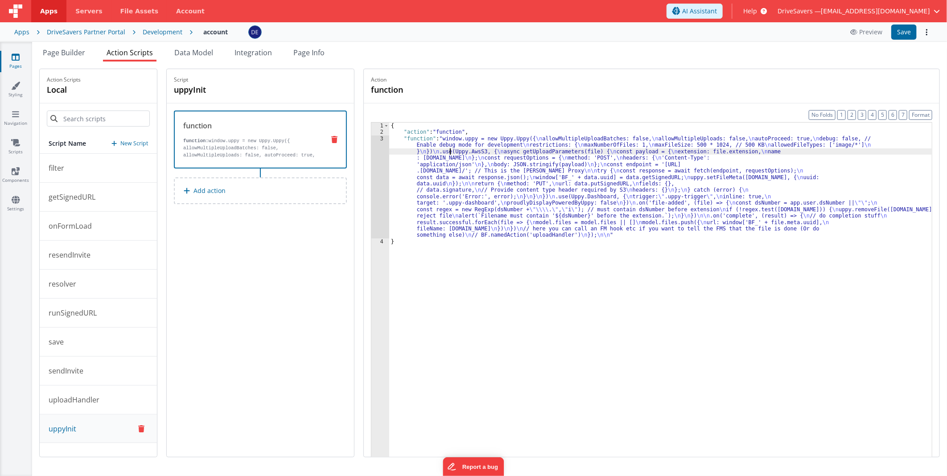
click at [385, 169] on div "3" at bounding box center [381, 187] width 18 height 103
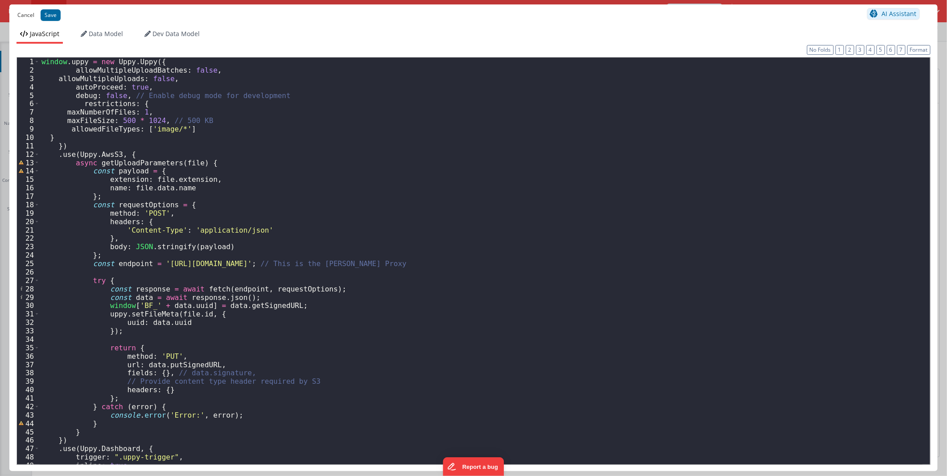
click at [23, 19] on button "Cancel" at bounding box center [26, 15] width 26 height 12
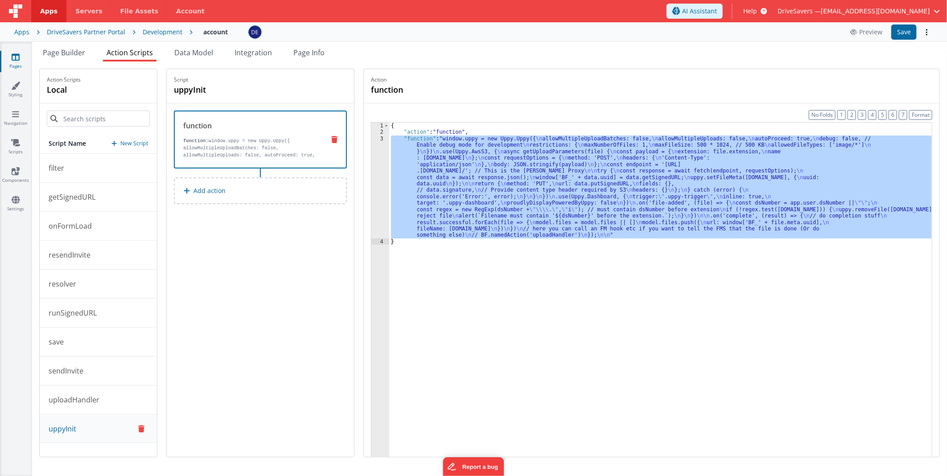
click at [630, 12] on span "Help" at bounding box center [751, 11] width 14 height 9
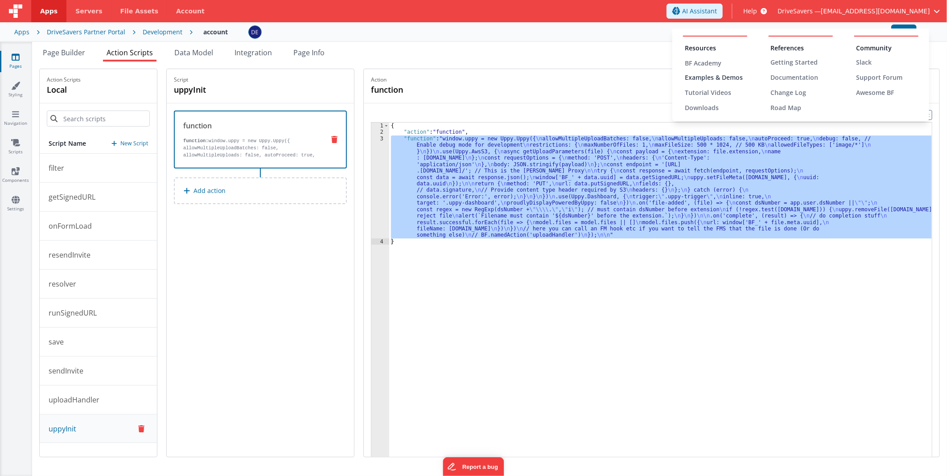
click at [630, 74] on div "Examples & Demos" at bounding box center [716, 77] width 62 height 9
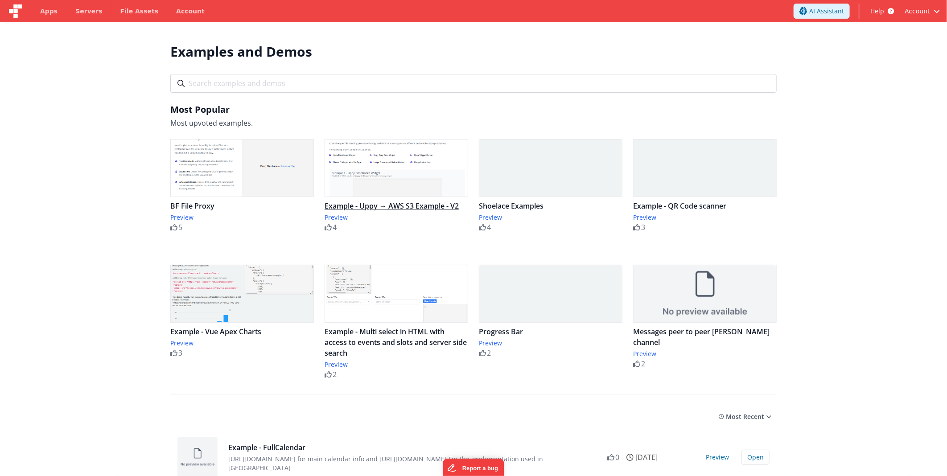
click at [355, 203] on div "Example - Uppy → AWS S3 Example - V2" at bounding box center [397, 206] width 144 height 11
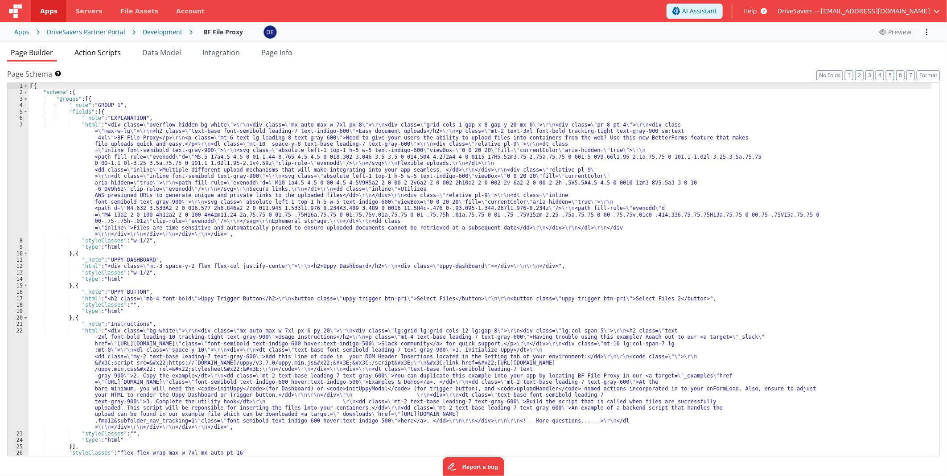
click at [106, 55] on span "Action Scripts" at bounding box center [97, 53] width 46 height 10
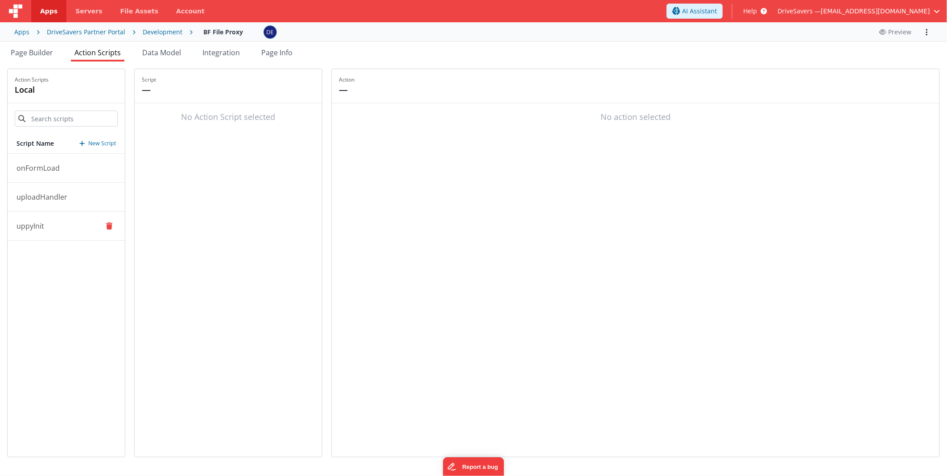
click at [54, 224] on button "uppyInit" at bounding box center [66, 226] width 117 height 29
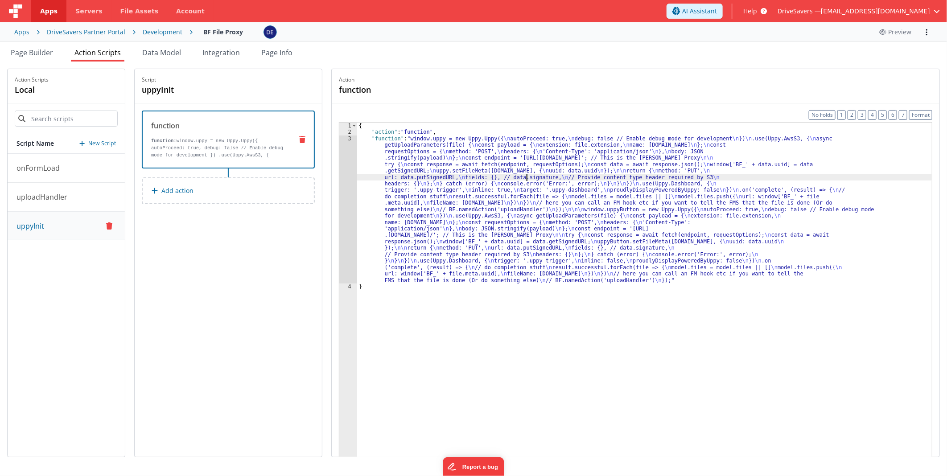
click at [533, 175] on div "{ "action" : "function" , "function" : "window.uppy = new Uppy.Uppy({ \n autoPr…" at bounding box center [644, 310] width 575 height 375
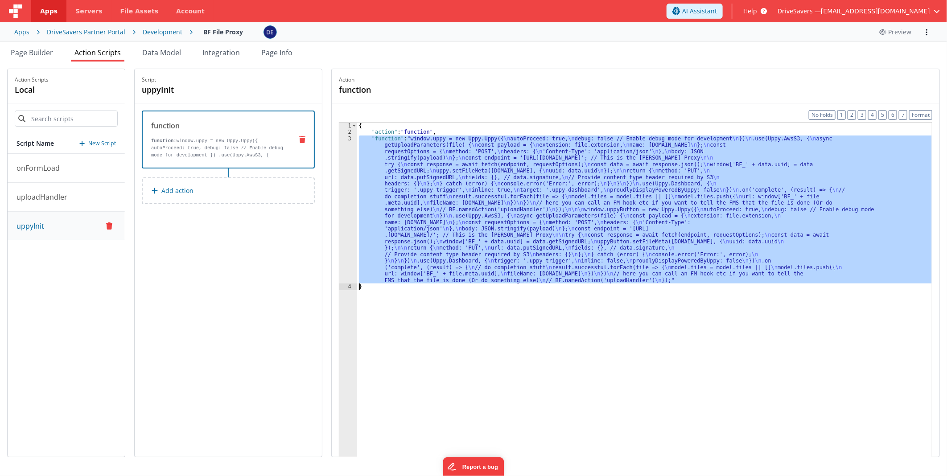
click at [354, 187] on div "3" at bounding box center [348, 210] width 18 height 148
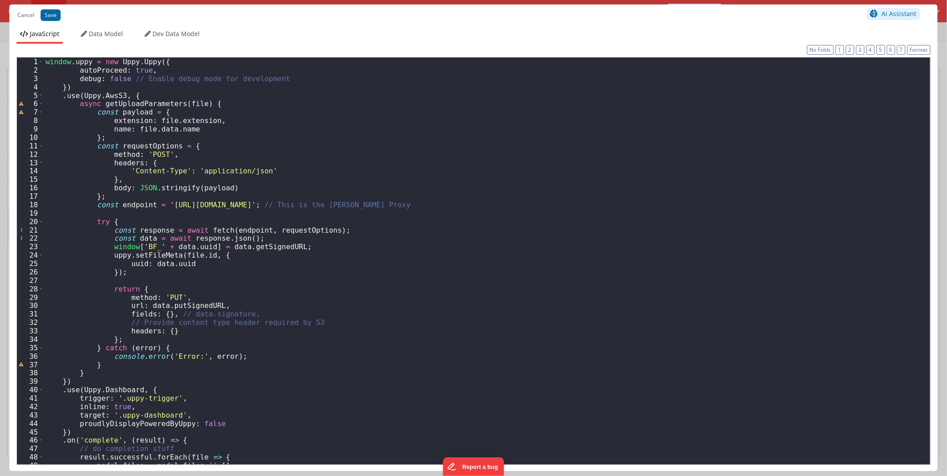
click at [439, 328] on div "window . uppy = new Uppy . Uppy ({ autoProceed : true , debug : false // Enable…" at bounding box center [483, 270] width 879 height 424
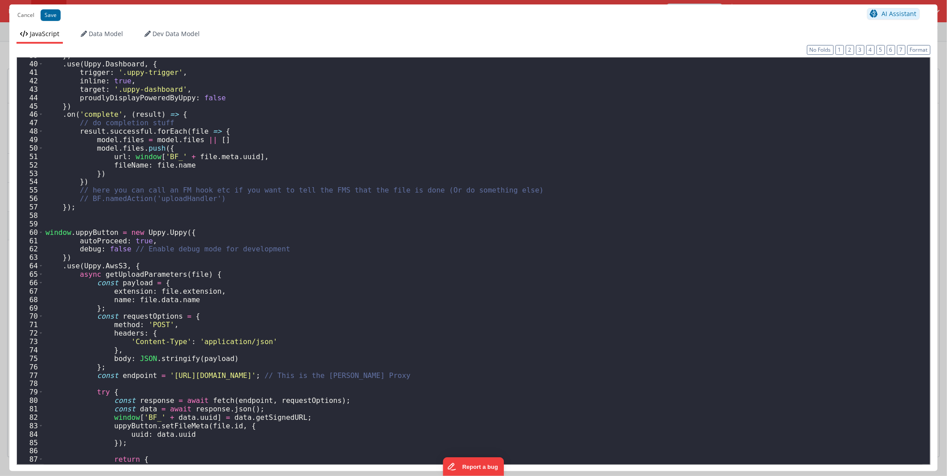
scroll to position [326, 0]
click at [657, 201] on div "}) . use ( Uppy . Dashboard , { trigger : '.uppy-trigger' , inline : true , tar…" at bounding box center [483, 263] width 879 height 424
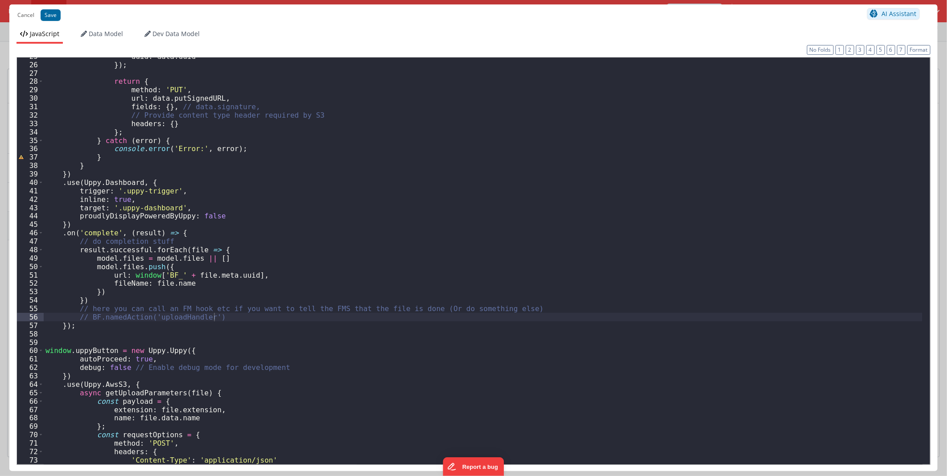
click at [298, 206] on div "uuid : data . uuid }) ; return { method : 'PUT' , url : data . putSignedURL , f…" at bounding box center [483, 264] width 879 height 424
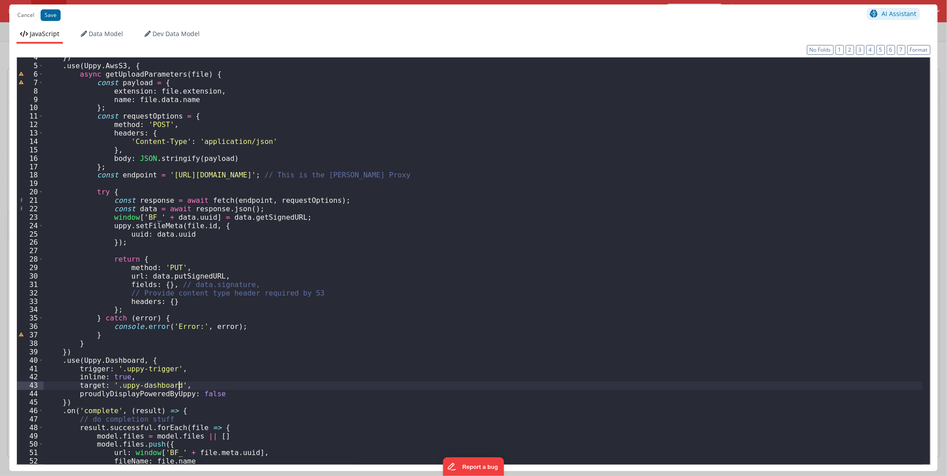
scroll to position [0, 0]
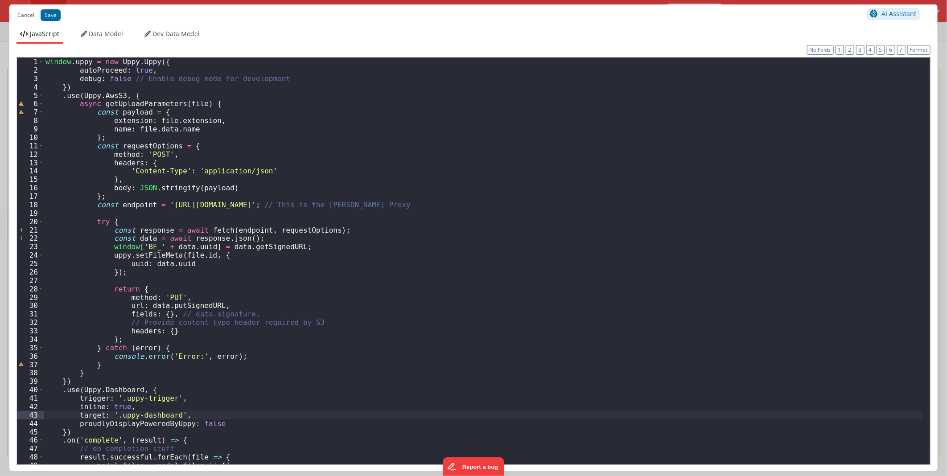
click at [372, 160] on div "window . uppy = new Uppy . Uppy ({ autoProceed : true , debug : false // Enable…" at bounding box center [483, 270] width 879 height 424
click at [203, 140] on div "window . uppy = new Uppy . Uppy ({ autoProceed : true , debug : false // Enable…" at bounding box center [483, 270] width 879 height 424
click at [208, 144] on div "window . uppy = new Uppy . Uppy ({ autoProceed : true , debug : false // Enable…" at bounding box center [483, 270] width 879 height 424
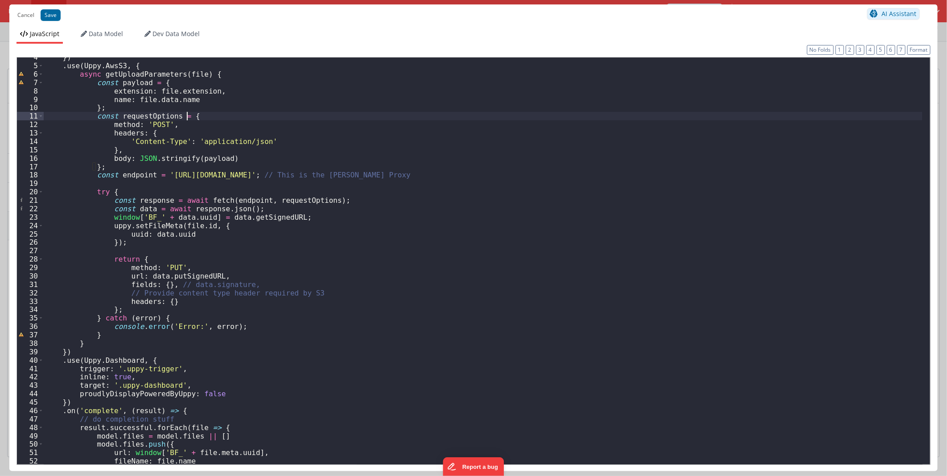
scroll to position [29, 0]
click at [221, 118] on div "}) . use ( Uppy . AwsS3 , { async getUploadParameters ( file ) { const payload …" at bounding box center [483, 265] width 879 height 424
click at [96, 166] on div "}) . use ( Uppy . AwsS3 , { async getUploadParameters ( file ) { const payload …" at bounding box center [483, 265] width 879 height 424
click at [215, 76] on div "}) . use ( Uppy . AwsS3 , { async getUploadParameters ( file ) { const payload …" at bounding box center [483, 265] width 879 height 424
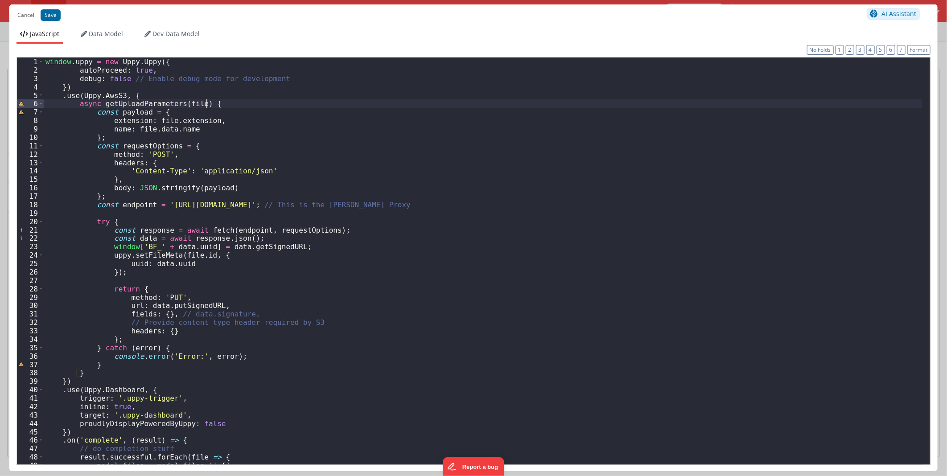
scroll to position [0, 0]
click at [422, 163] on div "window . uppy = new Uppy . Uppy ({ autoProceed : true , debug : false // Enable…" at bounding box center [483, 270] width 879 height 424
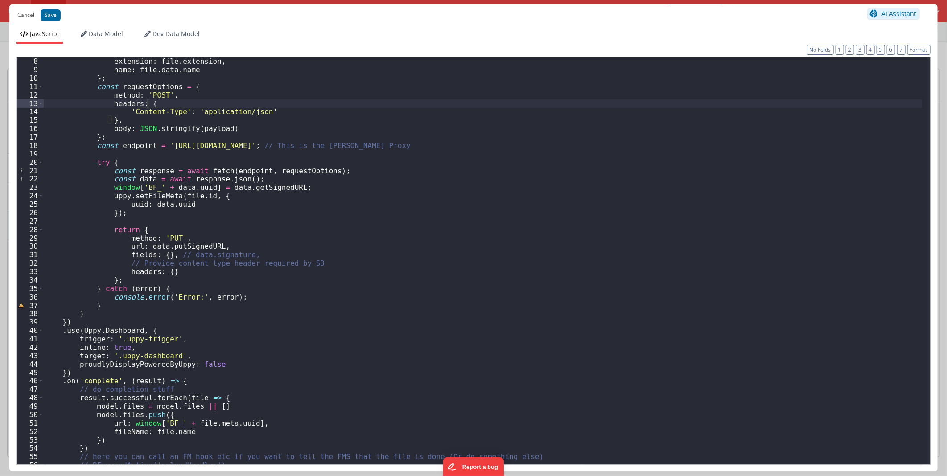
scroll to position [59, 0]
click at [188, 244] on div "extension : file . extension , name : file . data . name } ; const requestOptio…" at bounding box center [483, 269] width 879 height 424
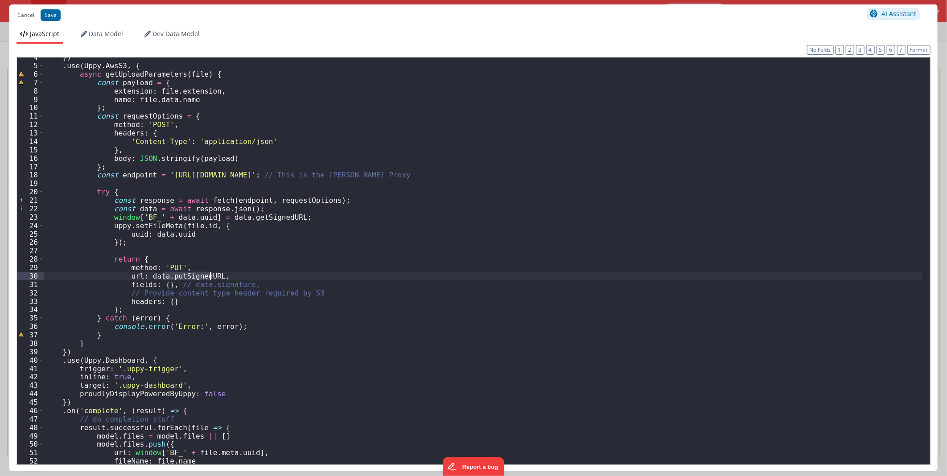
scroll to position [29, 0]
click at [273, 215] on div "}) . use ( Uppy . AwsS3 , { async getUploadParameters ( file ) { const payload …" at bounding box center [483, 265] width 879 height 424
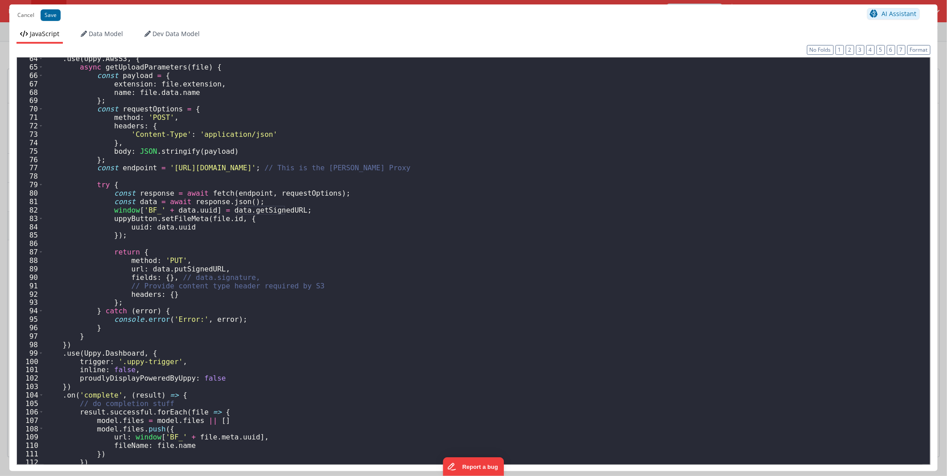
scroll to position [562, 0]
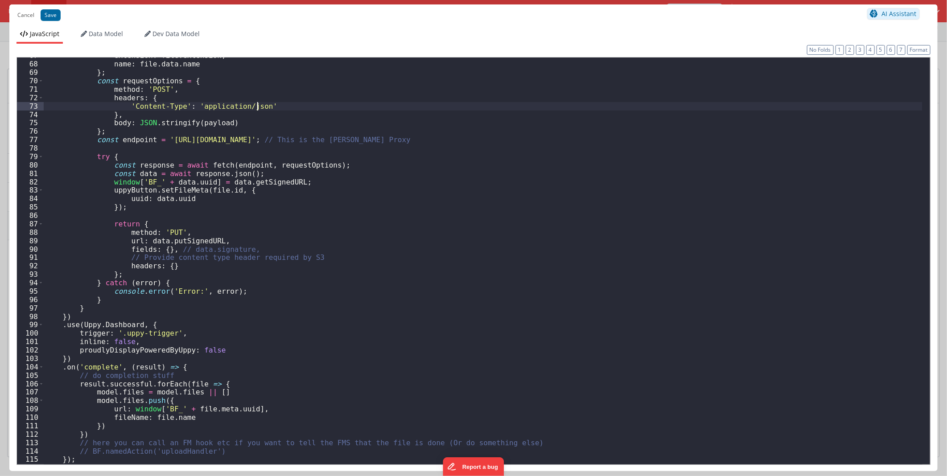
click at [382, 105] on div "extension : file . extension , name : file . data . name } ; const requestOptio…" at bounding box center [483, 263] width 879 height 424
click at [318, 107] on div "extension : file . extension , name : file . data . name } ; const requestOptio…" at bounding box center [483, 263] width 879 height 424
click at [282, 209] on div "extension : file . extension , name : file . data . name } ; const requestOptio…" at bounding box center [483, 263] width 879 height 424
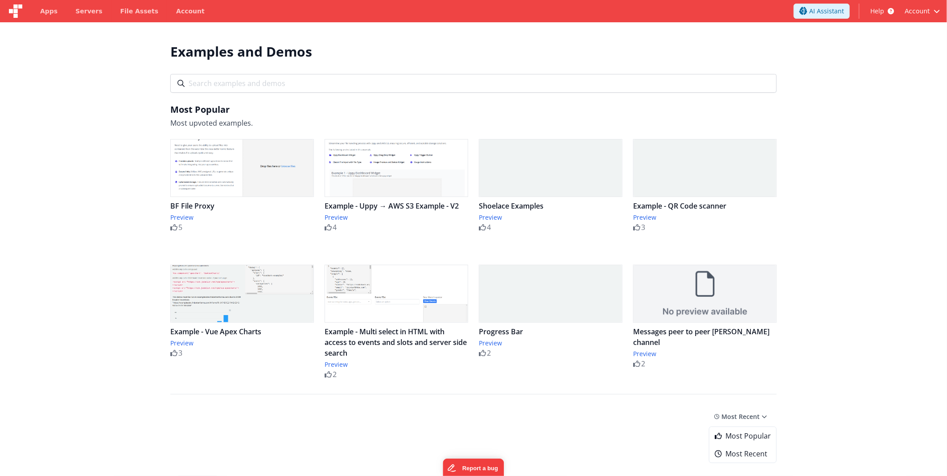
click at [332, 81] on input "text" at bounding box center [473, 83] width 607 height 19
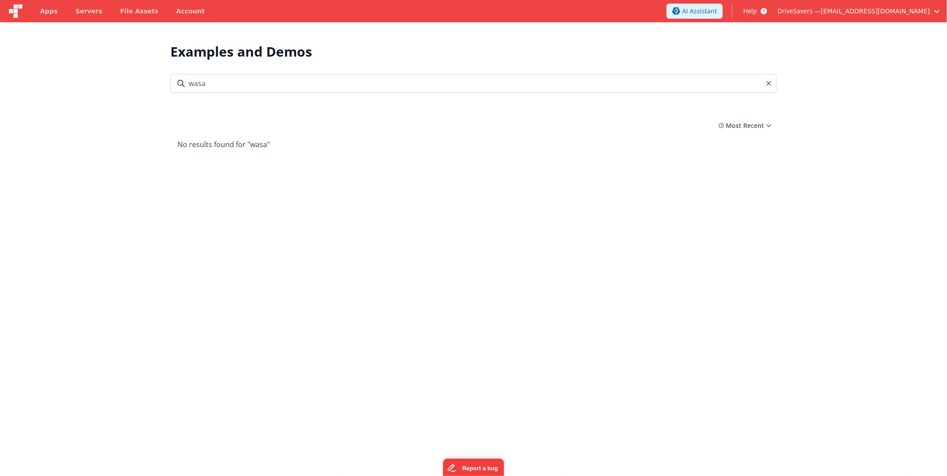
click at [118, 138] on section "Examples and Demos All Files Getting Started Examples Demos My Favourites wasa …" at bounding box center [473, 260] width 947 height 476
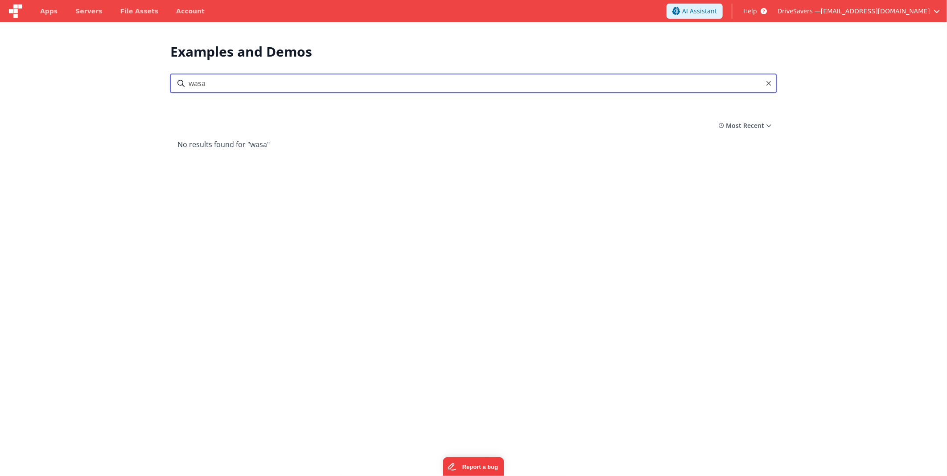
click at [238, 82] on input "wasa" at bounding box center [473, 83] width 607 height 19
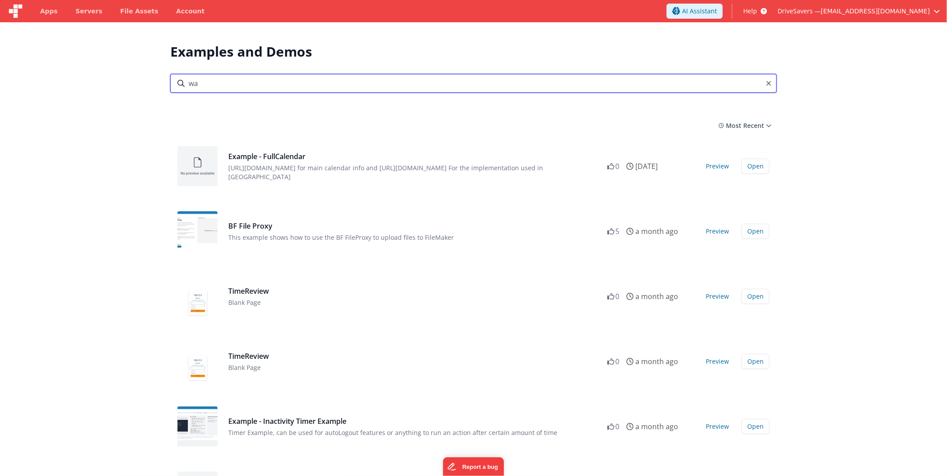
type input "w"
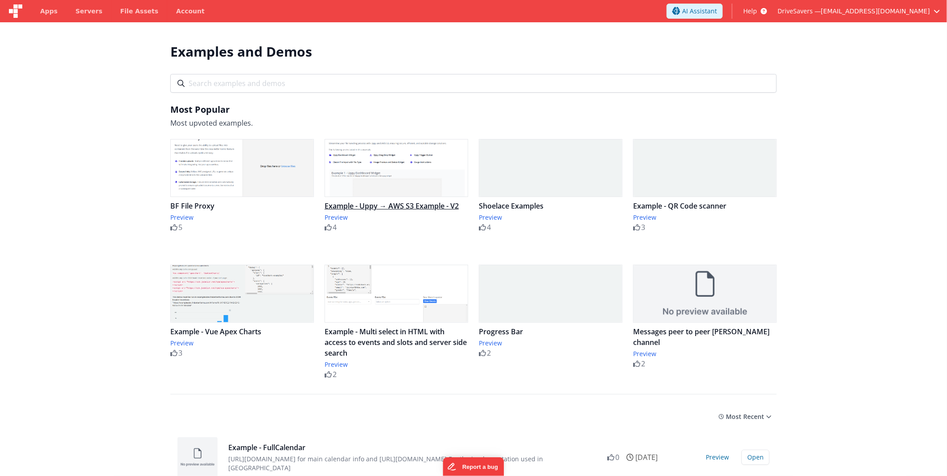
click at [407, 175] on img at bounding box center [396, 168] width 143 height 57
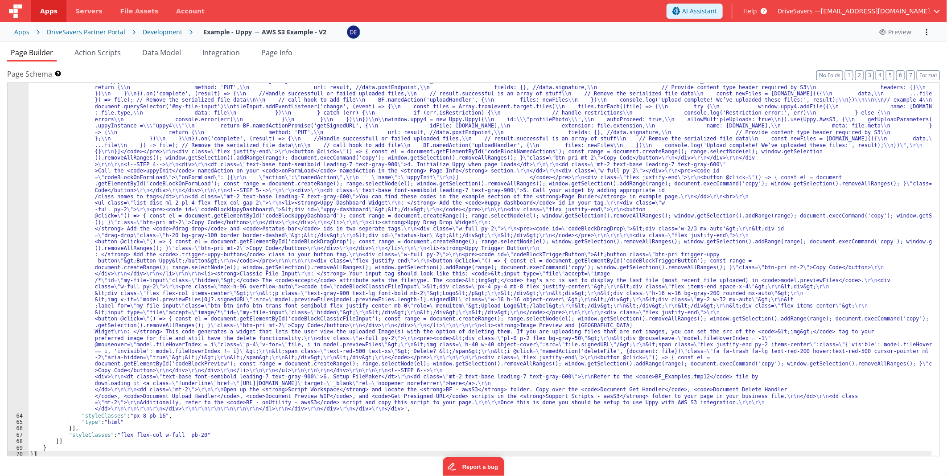
scroll to position [773, 0]
click at [261, 135] on div ""html" : "<div class= \" bg-white \" > \r\n <div class= \"\" > \r\n <div class=…" at bounding box center [481, 308] width 904 height 967
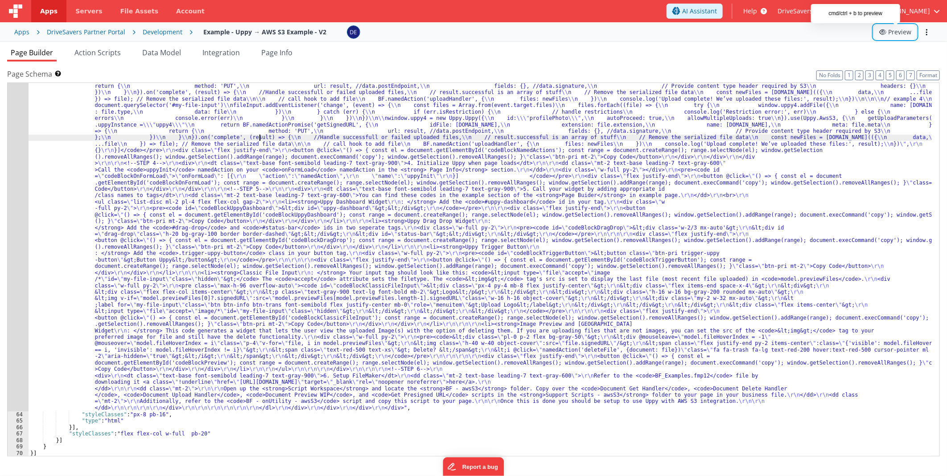
click at [885, 28] on button "Preview" at bounding box center [895, 32] width 43 height 14
click at [103, 54] on span "Action Scripts" at bounding box center [97, 53] width 46 height 10
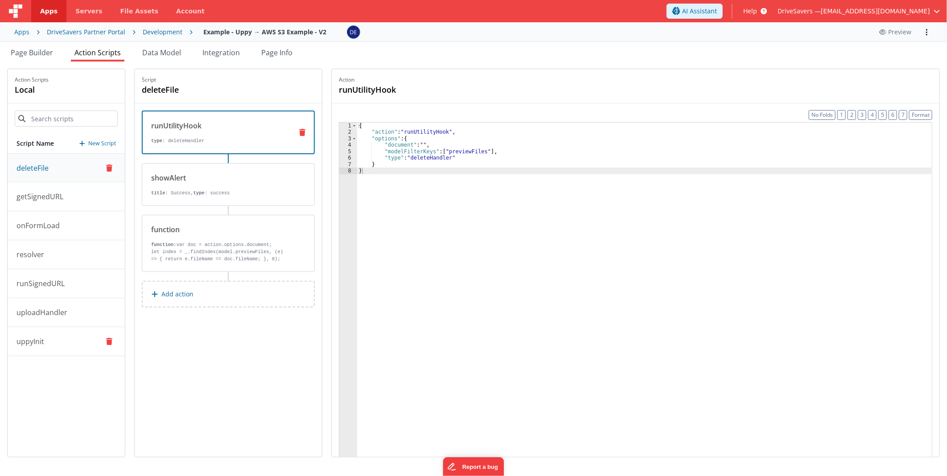
click at [38, 343] on p "uppyInit" at bounding box center [27, 341] width 33 height 11
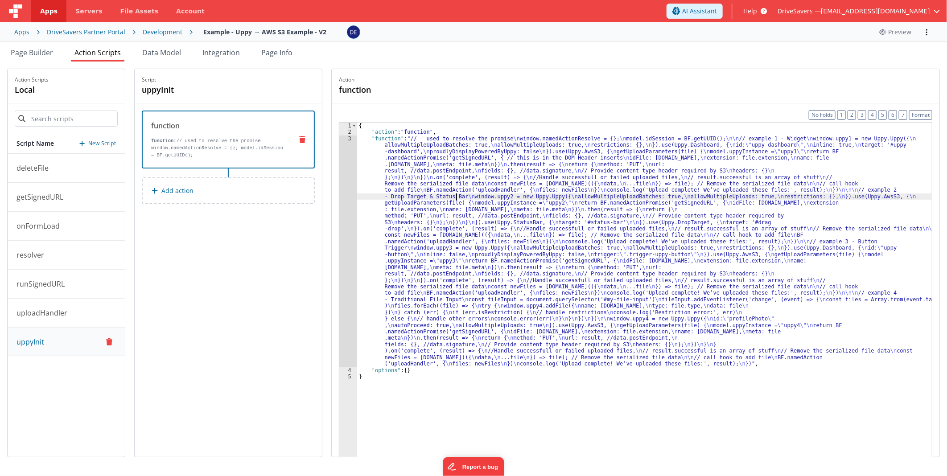
click at [461, 194] on div "{ "action" : "function" , "function" : "// used to resolve the promise \n windo…" at bounding box center [644, 310] width 575 height 375
click at [350, 204] on div "3" at bounding box center [348, 252] width 18 height 232
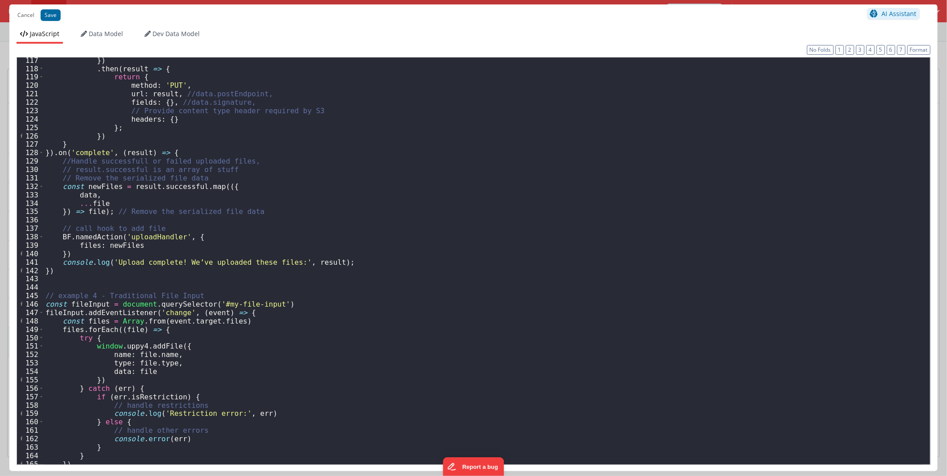
scroll to position [1009, 0]
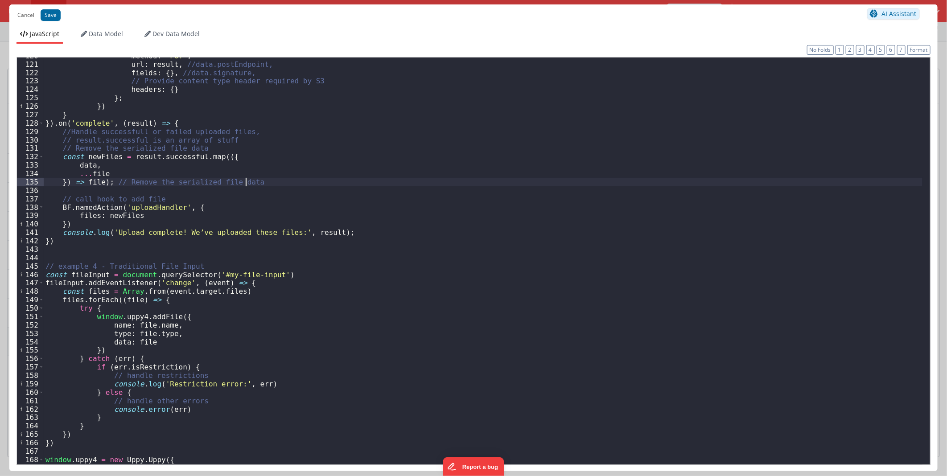
click at [364, 182] on div "method : 'PUT' , url : result , //data.postEndpoint, fields : { } , //data.sign…" at bounding box center [483, 264] width 879 height 424
click at [527, 305] on div "method : 'PUT' , url : result , //data.postEndpoint, fields : { } , //data.sign…" at bounding box center [483, 264] width 879 height 424
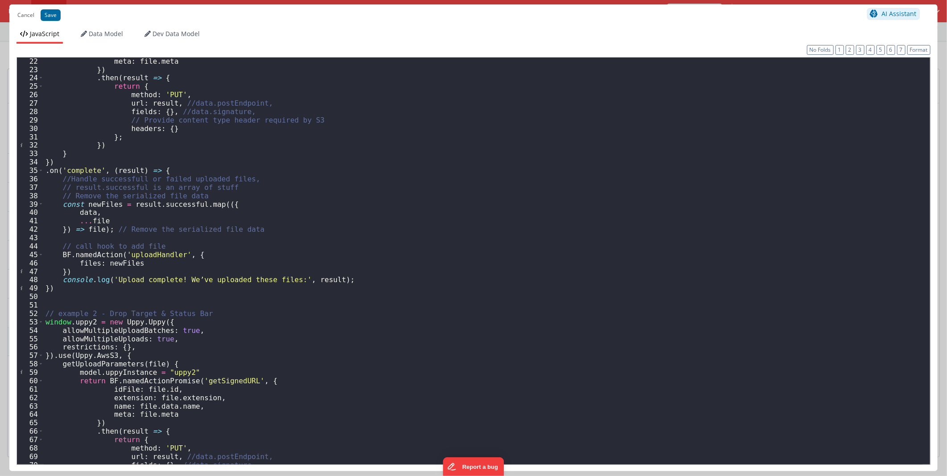
scroll to position [0, 0]
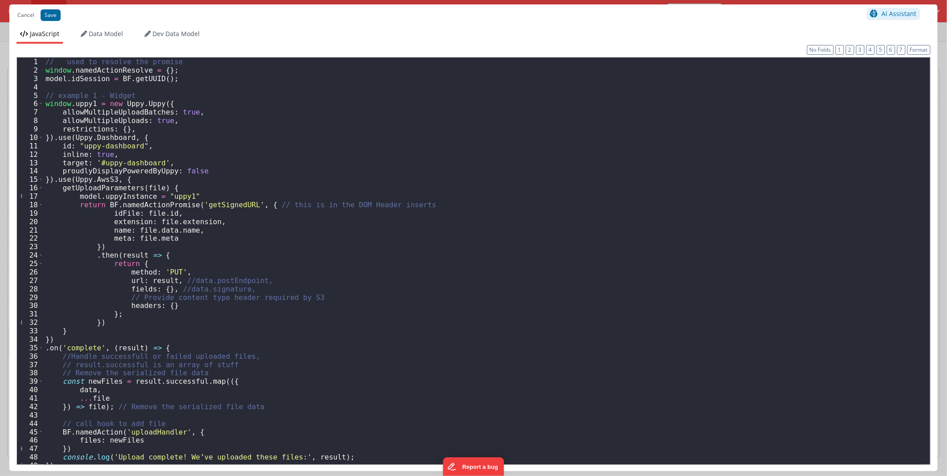
click at [400, 227] on div "// used to resolve the promise window . namedActionResolve = { } ; model . idSe…" at bounding box center [483, 270] width 879 height 424
click at [434, 150] on div "// used to resolve the promise window . namedActionResolve = { } ; model . idSe…" at bounding box center [483, 270] width 879 height 424
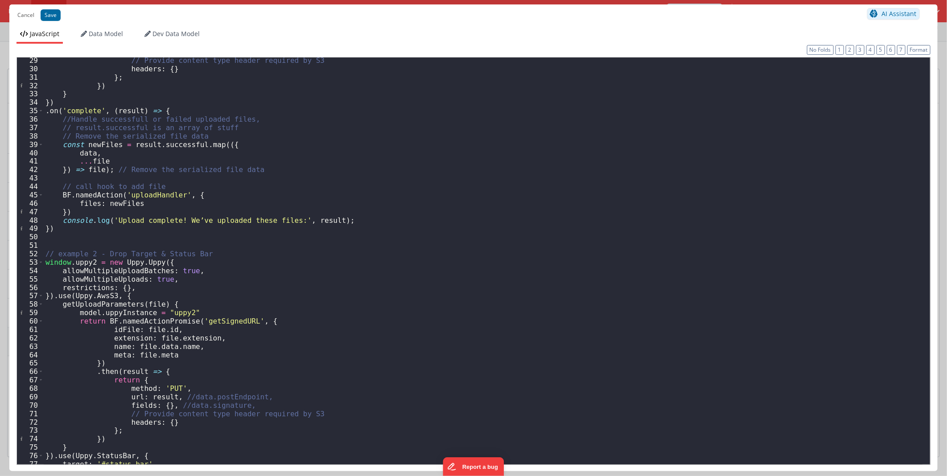
scroll to position [237, 0]
click at [576, 126] on div "// Provide content type header required by S3 headers : { } } ; }) } }) . on ( …" at bounding box center [483, 268] width 879 height 424
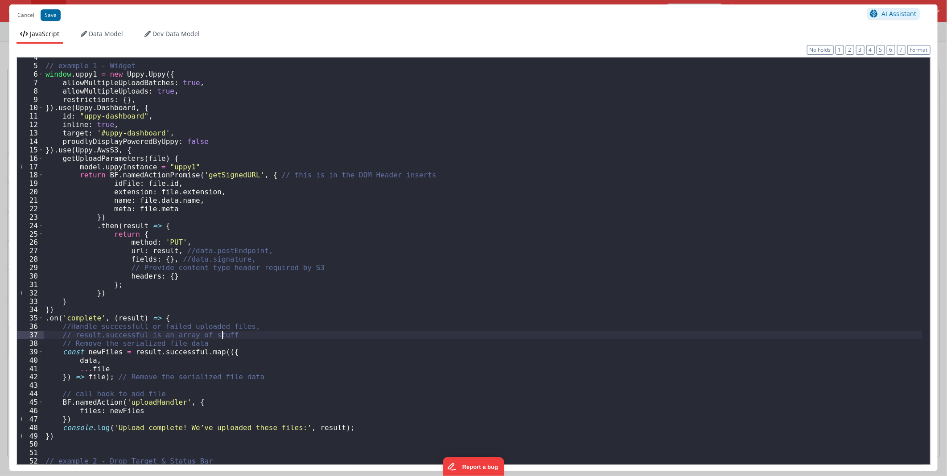
scroll to position [0, 0]
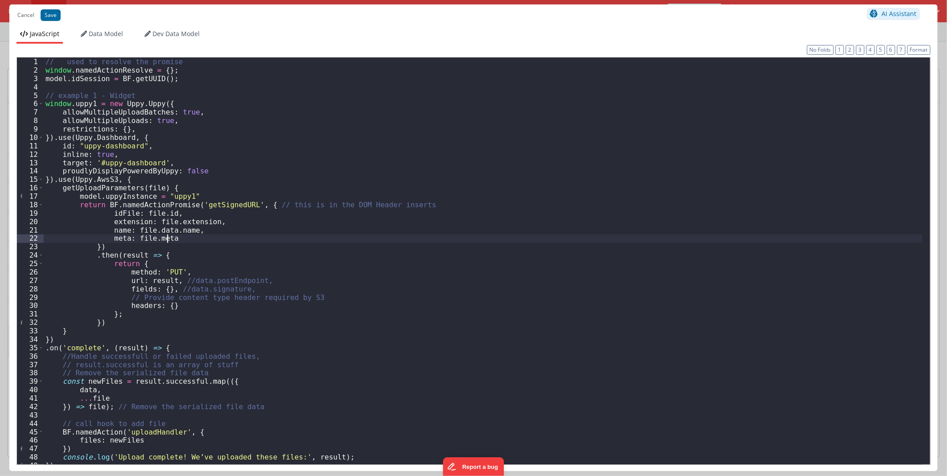
click at [442, 241] on div "// used to resolve the promise window . namedActionResolve = { } ; model . idSe…" at bounding box center [483, 270] width 879 height 424
click at [565, 333] on div "// used to resolve the promise window . namedActionResolve = { } ; model . idSe…" at bounding box center [483, 270] width 879 height 424
click at [339, 363] on div "// used to resolve the promise window . namedActionResolve = { } ; model . idSe…" at bounding box center [483, 270] width 879 height 424
click at [471, 223] on div "// used to resolve the promise window . namedActionResolve = { } ; model . idSe…" at bounding box center [483, 270] width 879 height 424
click at [465, 248] on div "// used to resolve the promise window . namedActionResolve = { } ; model . idSe…" at bounding box center [483, 270] width 879 height 424
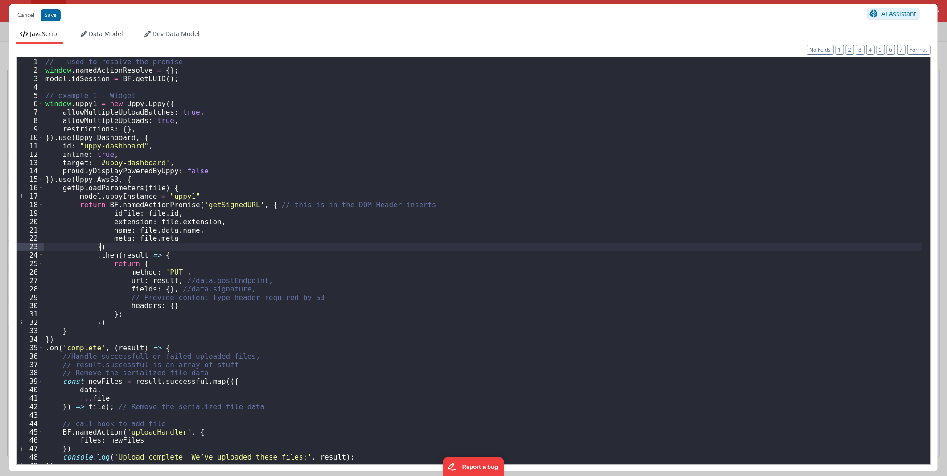
click at [459, 286] on div "// used to resolve the promise window . namedActionResolve = { } ; model . idSe…" at bounding box center [483, 270] width 879 height 424
click at [449, 311] on div "// used to resolve the promise window . namedActionResolve = { } ; model . idSe…" at bounding box center [483, 270] width 879 height 424
click at [451, 325] on div "// used to resolve the promise window . namedActionResolve = { } ; model . idSe…" at bounding box center [483, 270] width 879 height 424
click at [447, 305] on div "// used to resolve the promise window . namedActionResolve = { } ; model . idSe…" at bounding box center [483, 270] width 879 height 424
click at [475, 181] on div "// used to resolve the promise window . namedActionResolve = { } ; model . idSe…" at bounding box center [483, 270] width 879 height 424
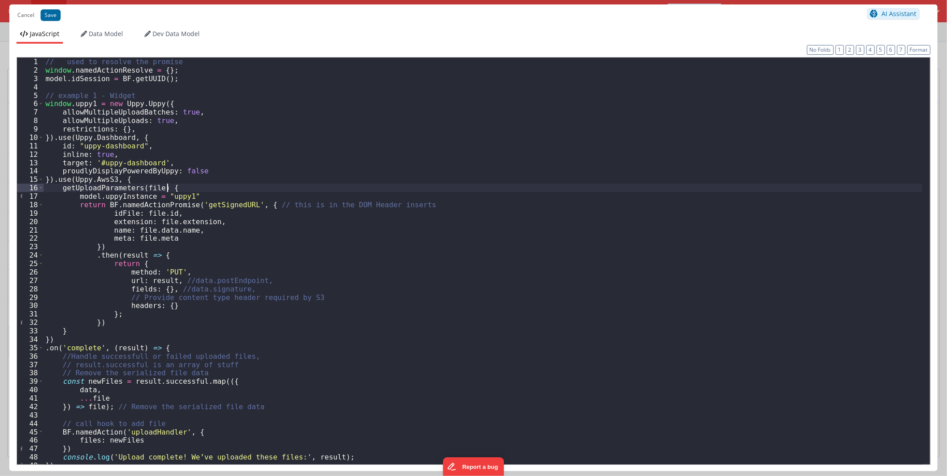
click at [235, 186] on div "// used to resolve the promise window . namedActionResolve = { } ; model . idSe…" at bounding box center [483, 270] width 879 height 424
click at [221, 203] on div "// used to resolve the promise window . namedActionResolve = { } ; model . idSe…" at bounding box center [483, 270] width 879 height 424
click at [215, 219] on div "// used to resolve the promise window . namedActionResolve = { } ; model . idSe…" at bounding box center [483, 270] width 879 height 424
click at [261, 202] on div "// used to resolve the promise window . namedActionResolve = { } ; model . idSe…" at bounding box center [483, 270] width 879 height 424
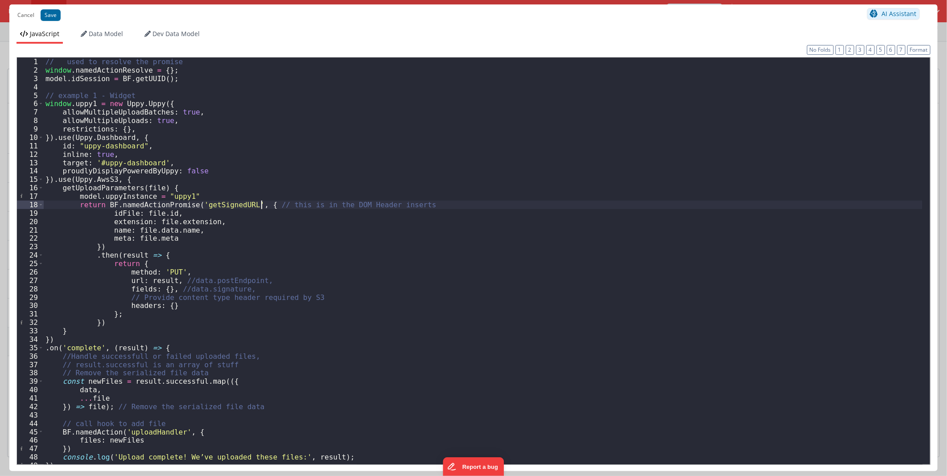
click at [253, 204] on div "// used to resolve the promise window . namedActionResolve = { } ; model . idSe…" at bounding box center [483, 270] width 879 height 424
click at [19, 12] on button "Cancel" at bounding box center [26, 15] width 26 height 12
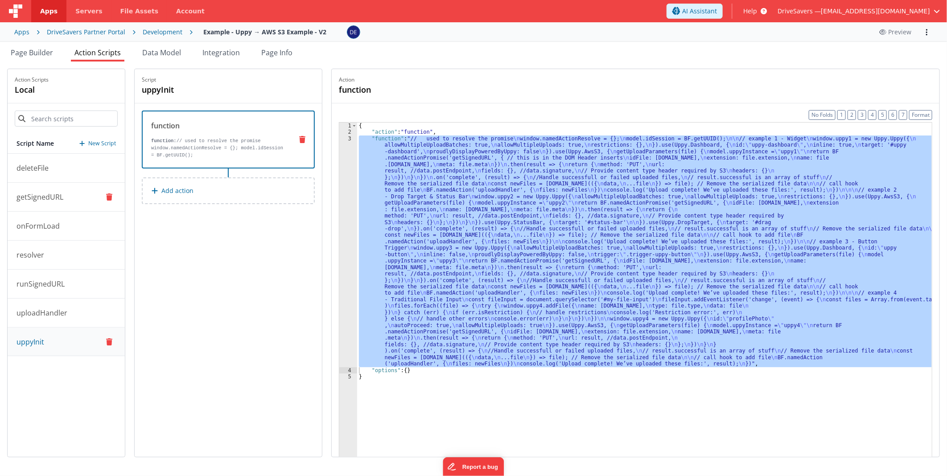
click at [50, 192] on p "getSignedURL" at bounding box center [37, 197] width 52 height 11
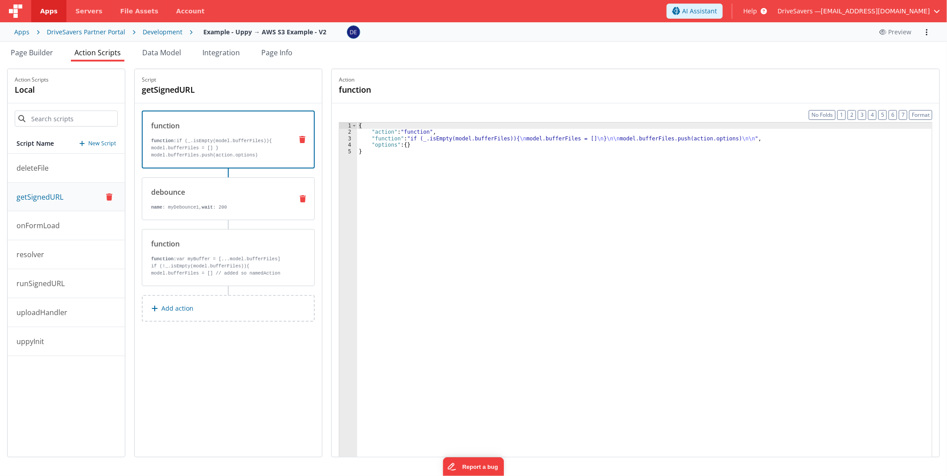
click at [265, 208] on p "name : myDebounce1, wait : 200" at bounding box center [218, 207] width 135 height 7
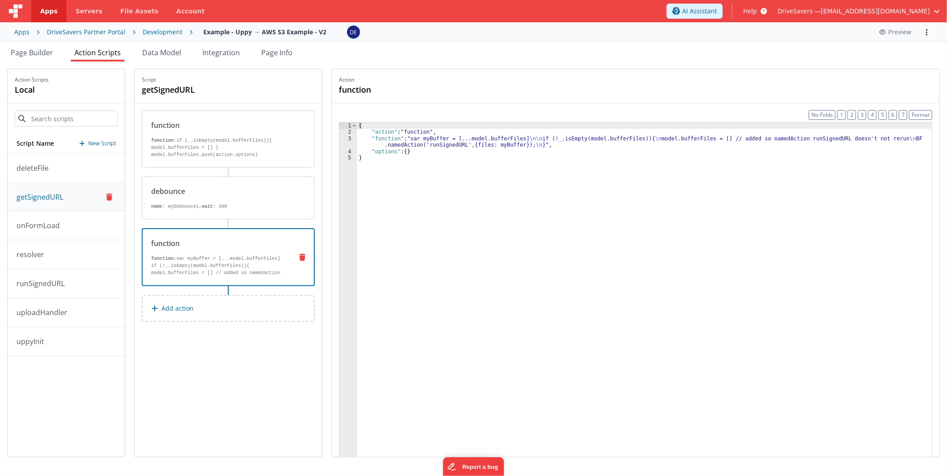
click at [250, 251] on div "function function: var myBuffer = [...model.bufferFiles] if (!_.isEmpty(model.b…" at bounding box center [214, 257] width 143 height 38
click at [65, 290] on button "runSignedURL" at bounding box center [66, 283] width 117 height 29
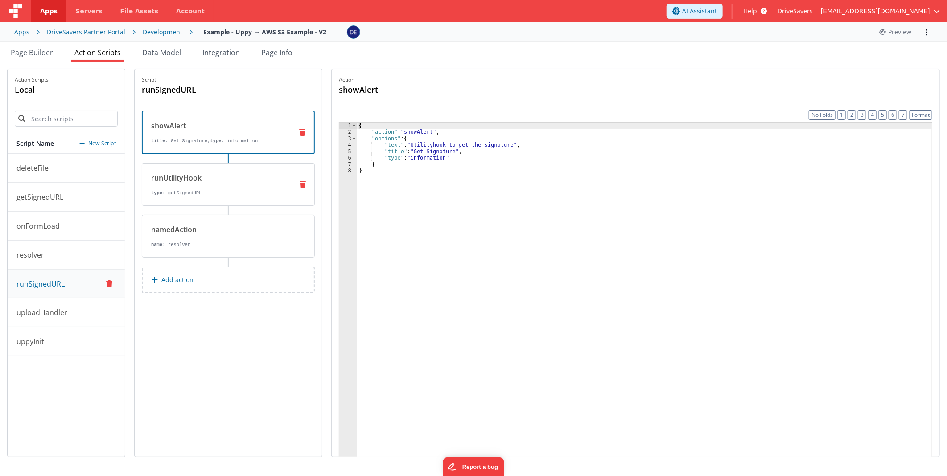
click at [207, 184] on div "runUtilityHook type : getSignedURL" at bounding box center [214, 185] width 144 height 24
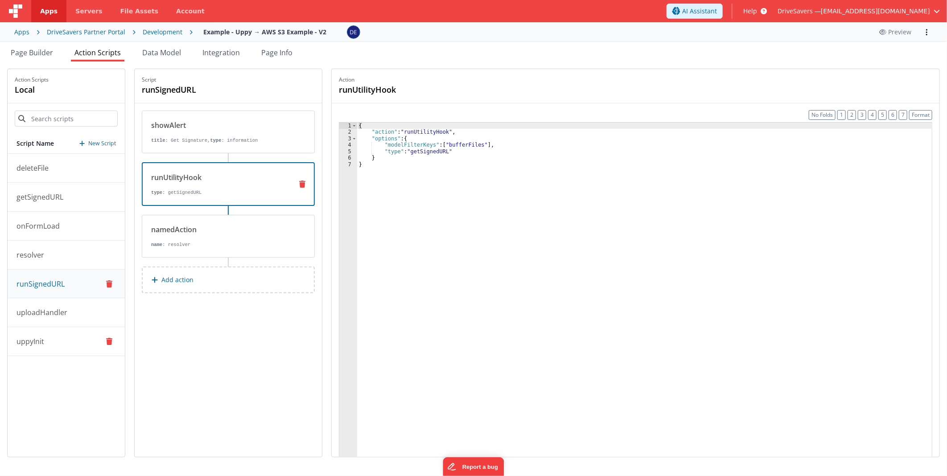
click at [35, 346] on p "uppyInit" at bounding box center [27, 341] width 33 height 11
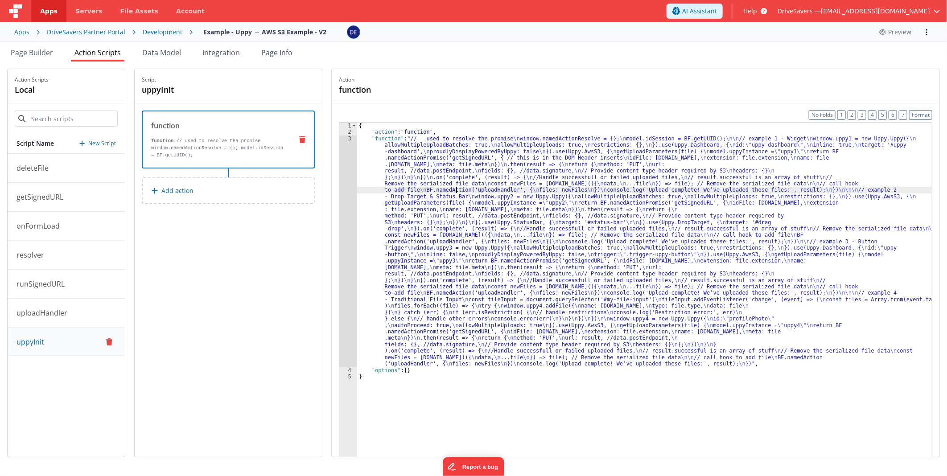
click at [461, 188] on div "{ "action" : "function" , "function" : "// used to resolve the promise \n windo…" at bounding box center [644, 310] width 575 height 375
click at [357, 198] on div "3" at bounding box center [348, 252] width 18 height 232
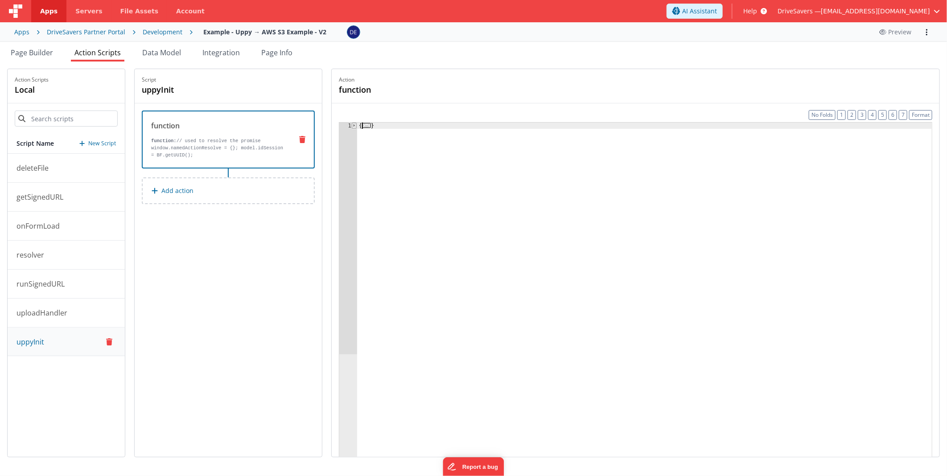
click at [357, 124] on span at bounding box center [354, 126] width 5 height 6
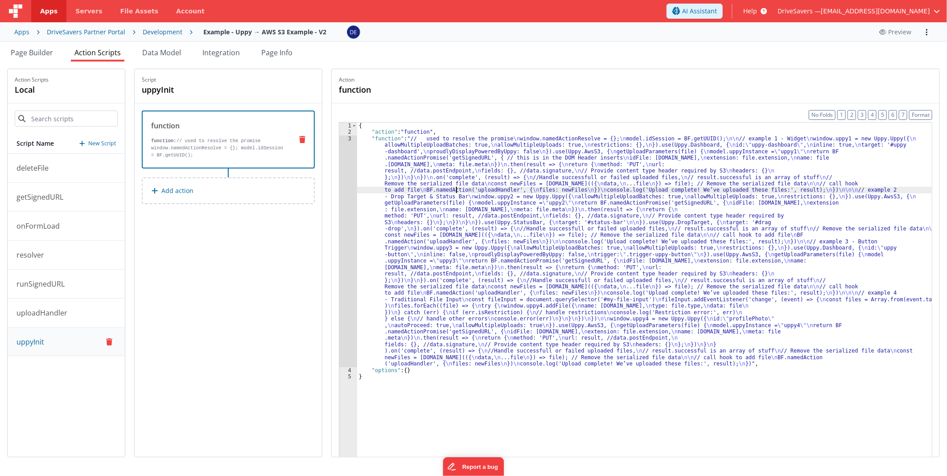
click at [447, 181] on div "{ "action" : "function" , "function" : "// used to resolve the promise \n windo…" at bounding box center [644, 310] width 575 height 375
click at [357, 176] on div "3" at bounding box center [348, 252] width 18 height 232
click at [354, 176] on div "3" at bounding box center [348, 252] width 18 height 232
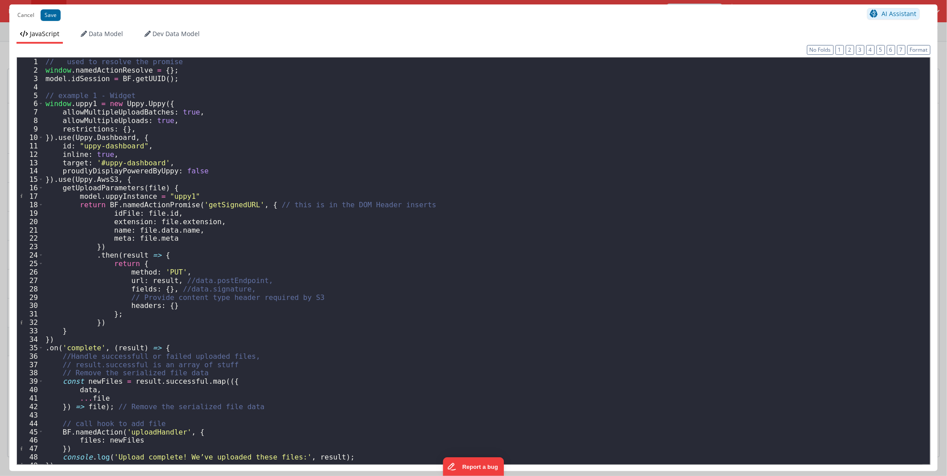
click at [130, 182] on div "// used to resolve the promise window . namedActionResolve = { } ; model . idSe…" at bounding box center [483, 270] width 879 height 424
click at [407, 188] on div "// used to resolve the promise window . namedActionResolve = { } ; model . idSe…" at bounding box center [483, 270] width 879 height 424
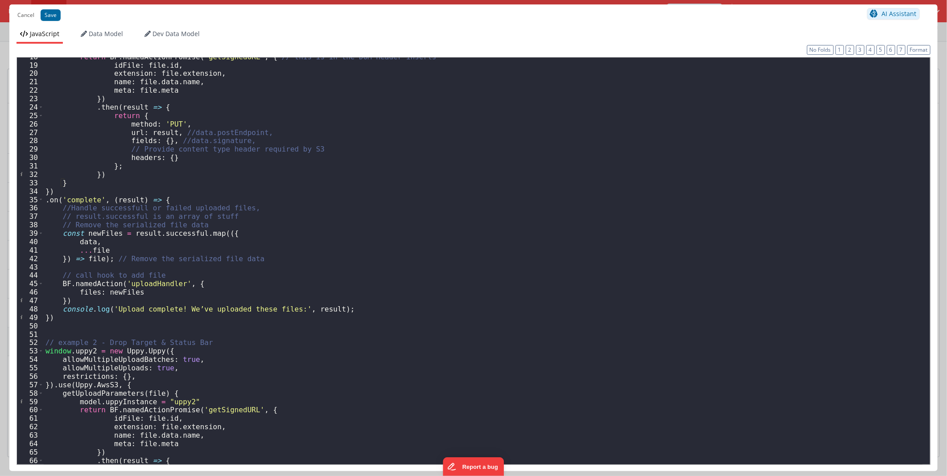
scroll to position [178, 0]
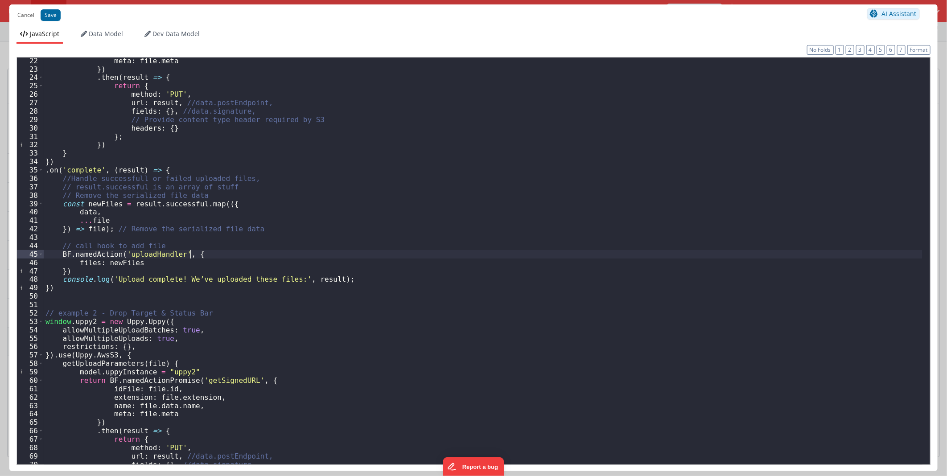
click at [195, 257] on div "meta : file . meta }) . then ( result => { return { method : 'PUT' , url : resu…" at bounding box center [483, 269] width 879 height 424
click at [309, 280] on div "meta : file . meta }) . then ( result => { return { method : 'PUT' , url : resu…" at bounding box center [483, 269] width 879 height 424
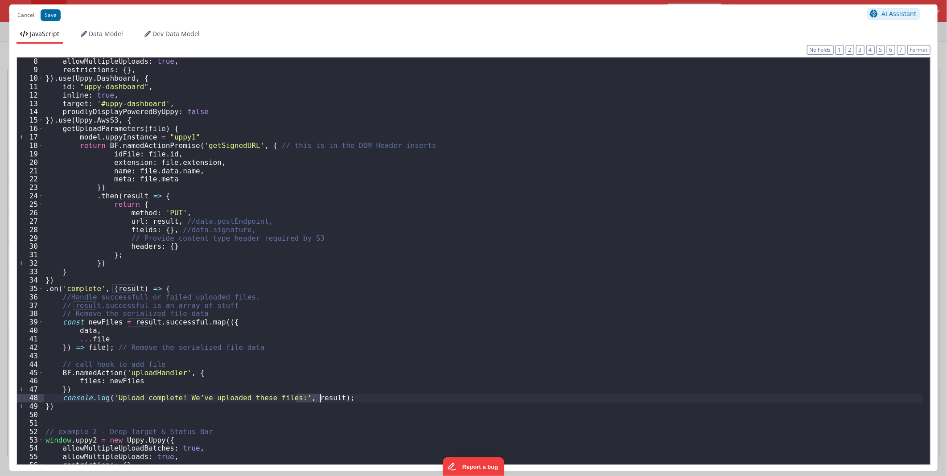
scroll to position [0, 0]
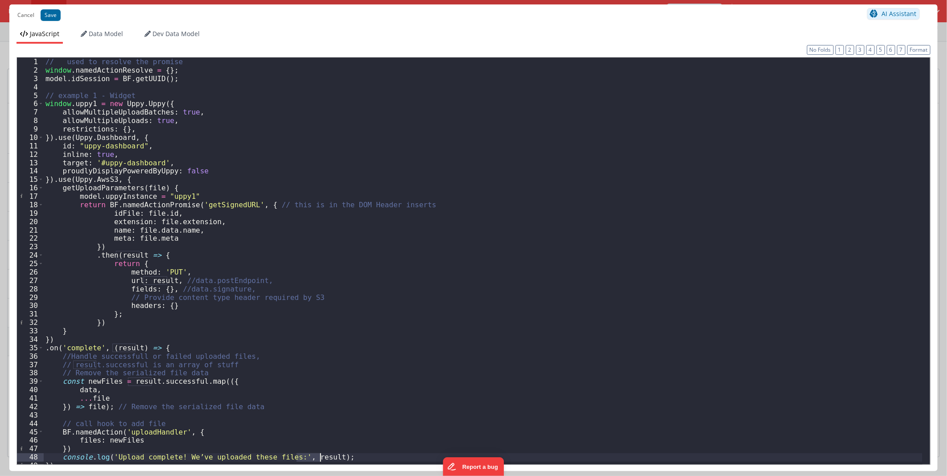
click at [157, 278] on div "// used to resolve the promise window . namedActionResolve = { } ; model . idSe…" at bounding box center [483, 270] width 879 height 424
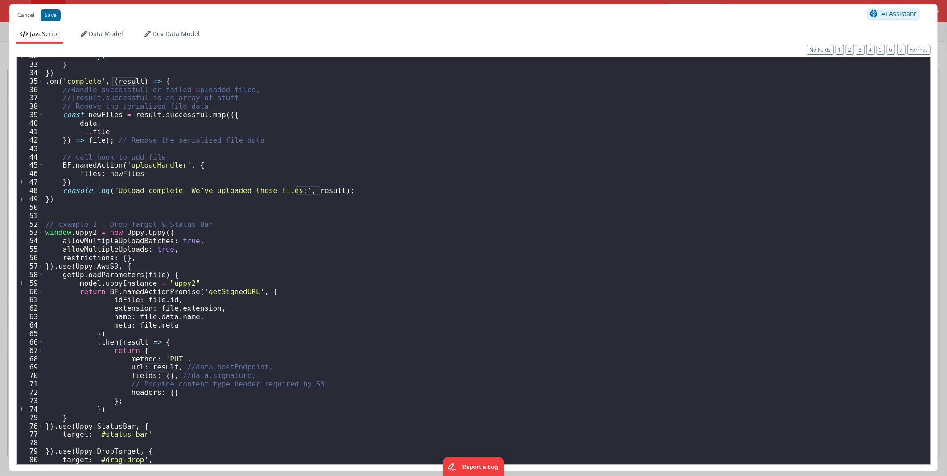
scroll to position [267, 0]
click at [18, 14] on button "Cancel" at bounding box center [26, 15] width 26 height 12
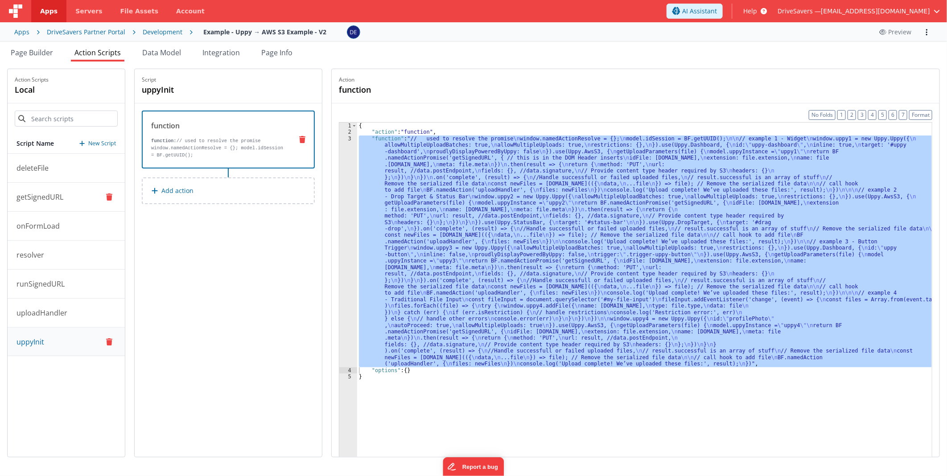
click at [68, 202] on button "getSignedURL" at bounding box center [66, 197] width 117 height 29
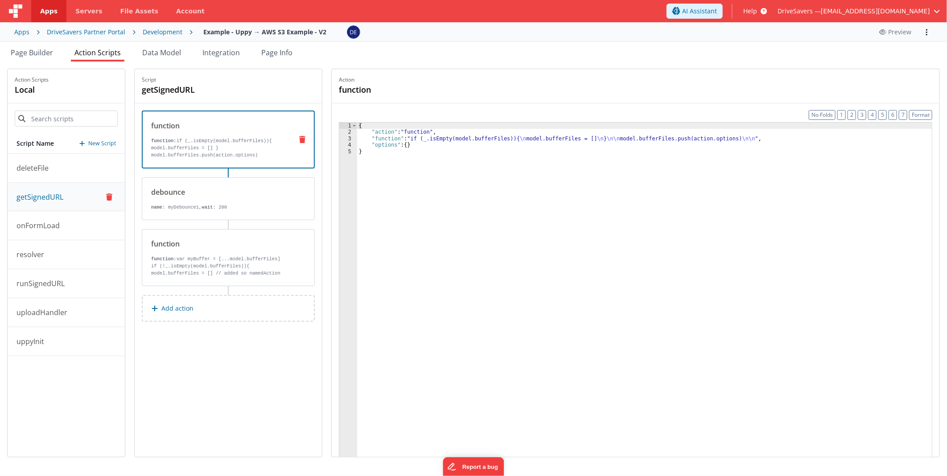
click at [460, 138] on div "{ "action" : "function" , "function" : "if (_.isEmpty(model.bufferFiles)){ \n m…" at bounding box center [644, 310] width 575 height 375
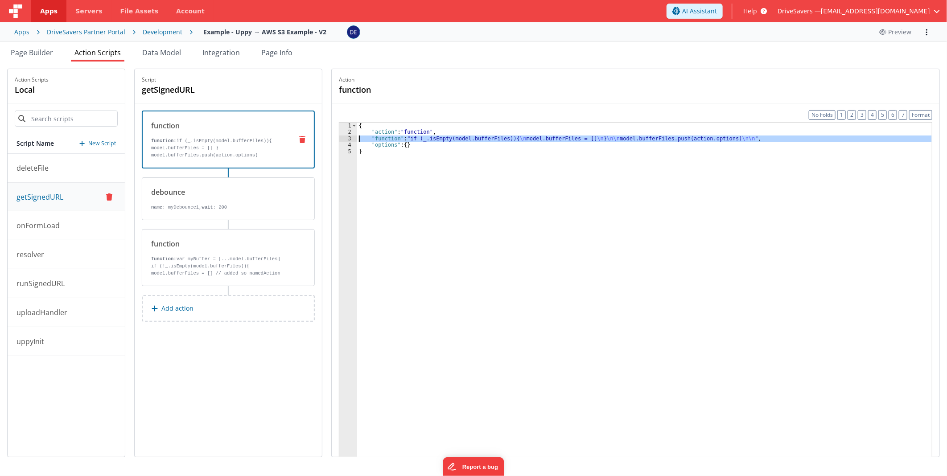
click at [346, 136] on div "3" at bounding box center [348, 139] width 18 height 6
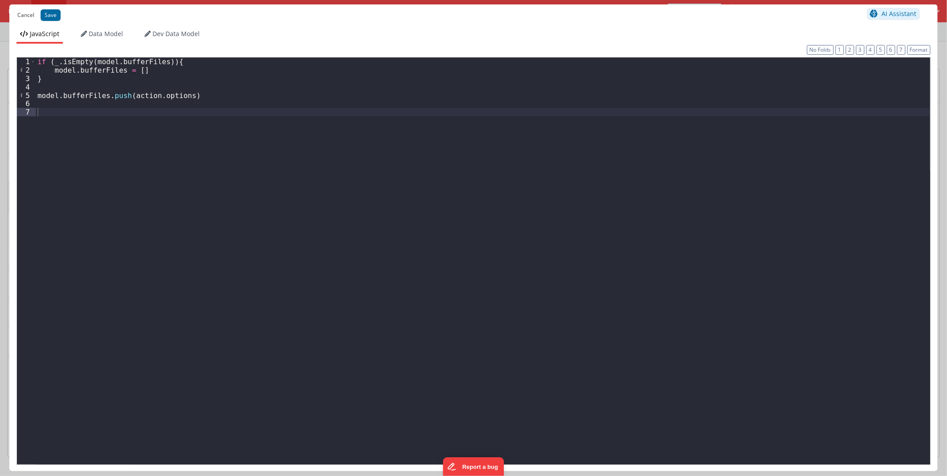
click at [21, 20] on button "Cancel" at bounding box center [26, 15] width 26 height 12
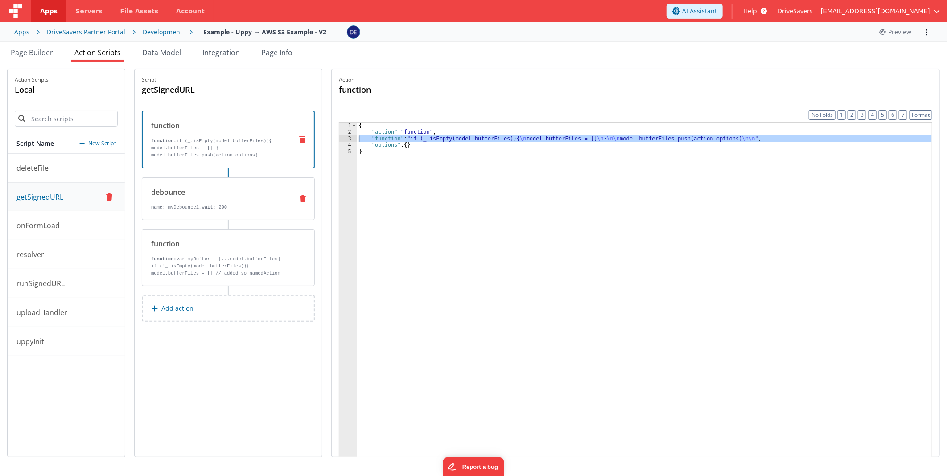
click at [234, 194] on div "debounce" at bounding box center [218, 192] width 135 height 11
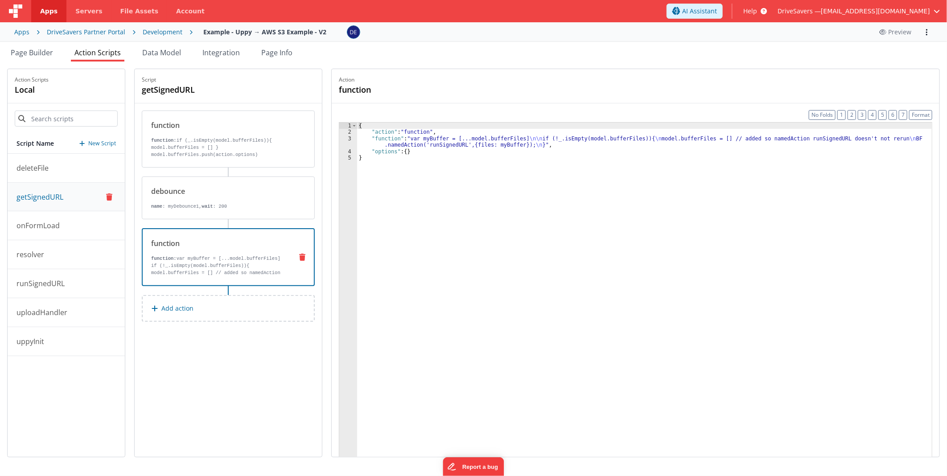
click at [248, 250] on div "function function: var myBuffer = [...model.bufferFiles] if (!_.isEmpty(model.b…" at bounding box center [214, 257] width 143 height 38
click at [239, 269] on p "if (!_.isEmpty(model.bufferFiles)){ model.bufferFiles = [] // added so namedAct…" at bounding box center [218, 280] width 134 height 36
click at [447, 140] on div "{ "action" : "function" , "function" : "var myBuffer = [...model.bufferFiles] \…" at bounding box center [644, 310] width 575 height 375
click at [345, 144] on div "3" at bounding box center [348, 142] width 18 height 13
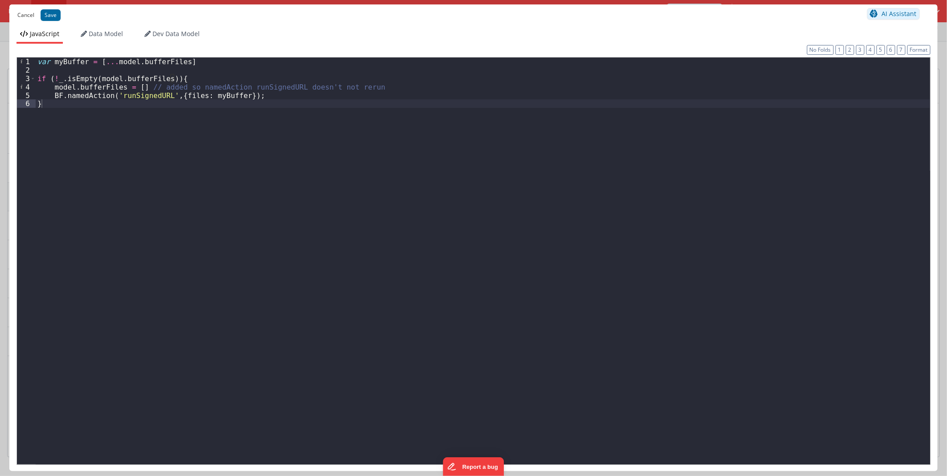
click at [26, 14] on button "Cancel" at bounding box center [26, 15] width 26 height 12
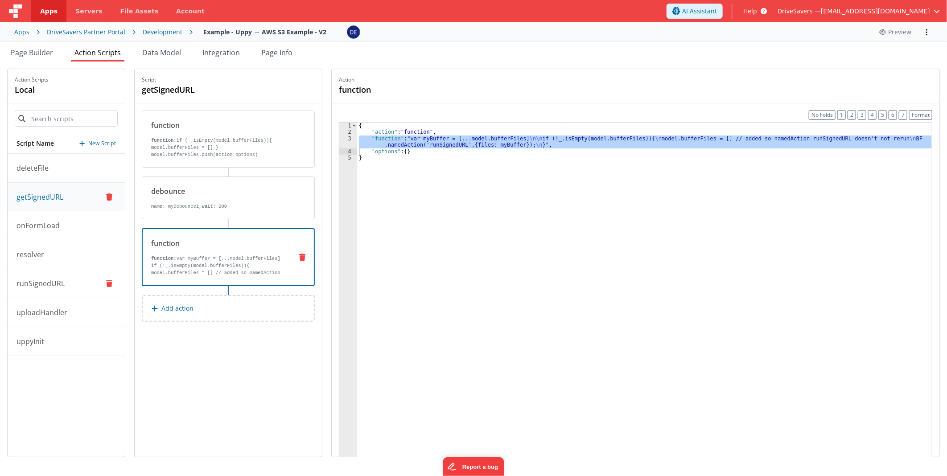
click at [60, 277] on button "runSignedURL" at bounding box center [66, 283] width 117 height 29
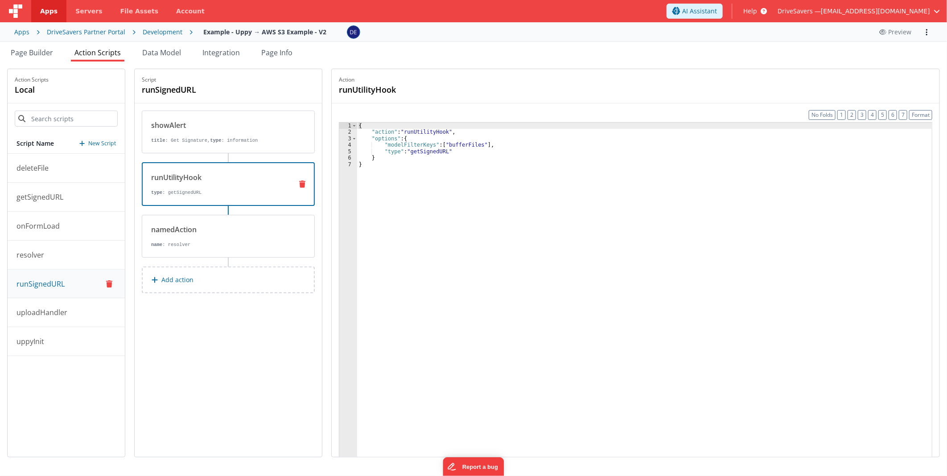
click at [243, 191] on p "type : getSignedURL" at bounding box center [218, 192] width 134 height 7
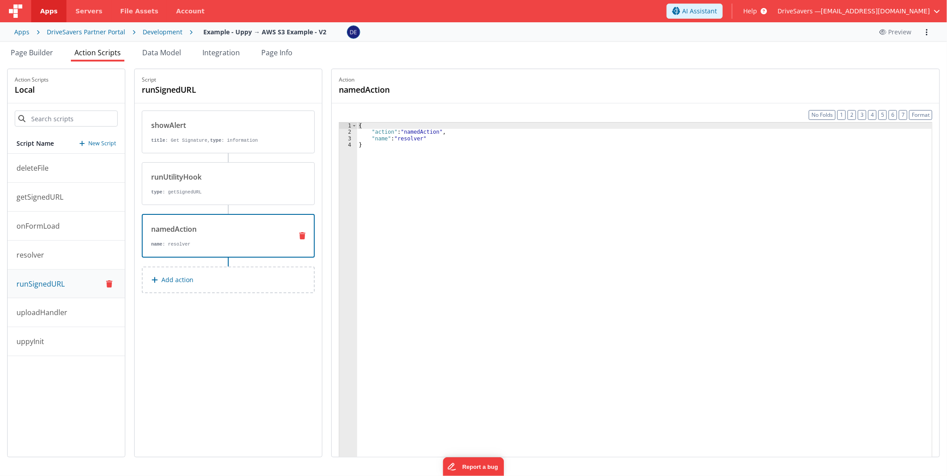
click at [237, 224] on div "namedAction" at bounding box center [218, 229] width 134 height 11
click at [32, 250] on p "resolver" at bounding box center [27, 255] width 33 height 11
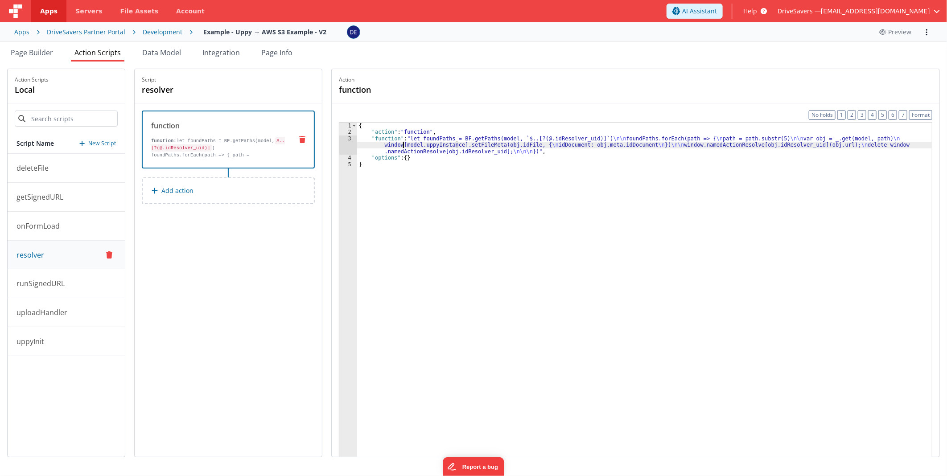
click at [409, 148] on div "{ "action" : "function" , "function" : "let foundPaths = BF.getPaths(model, `$.…" at bounding box center [644, 310] width 575 height 375
click at [351, 146] on div "3" at bounding box center [348, 145] width 18 height 19
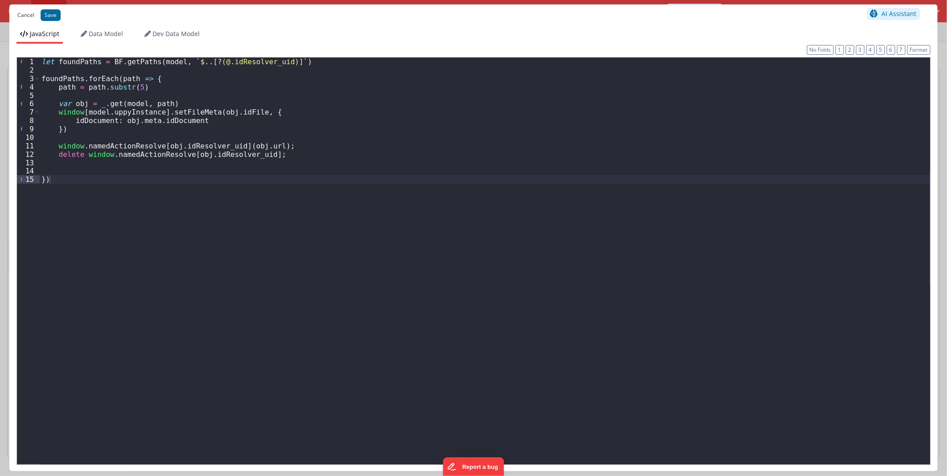
click at [20, 16] on button "Cancel" at bounding box center [26, 15] width 26 height 12
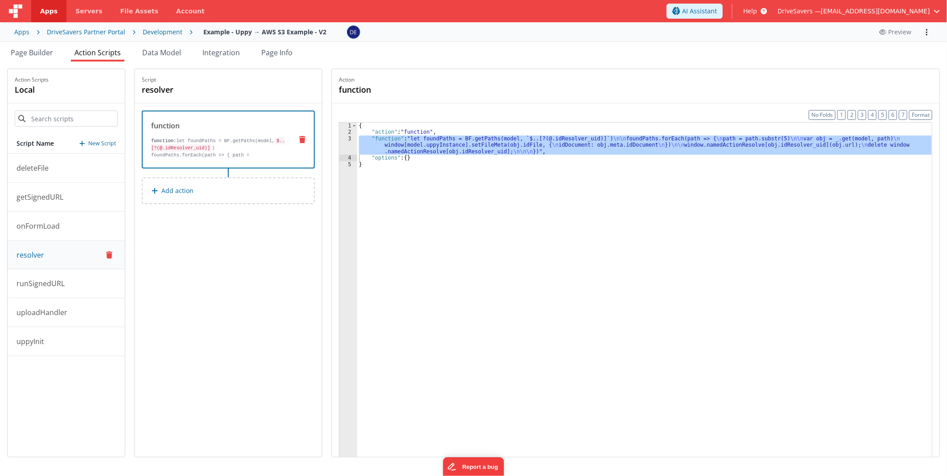
click at [592, 184] on div "{ "action" : "function" , "function" : "let foundPaths = BF.getPaths(model, `$.…" at bounding box center [644, 310] width 575 height 375
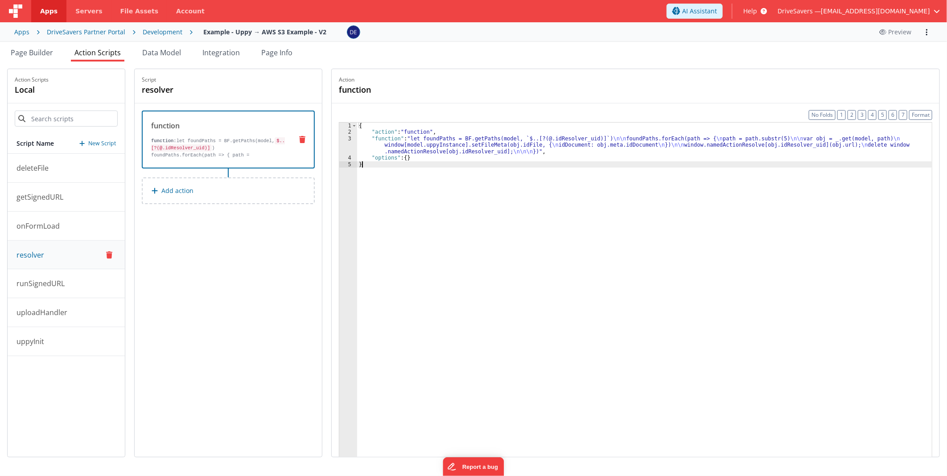
click at [458, 211] on div "{ "action" : "function" , "function" : "let foundPaths = BF.getPaths(model, `$.…" at bounding box center [644, 310] width 575 height 375
click at [463, 204] on div "{ "action" : "function" , "function" : "let foundPaths = BF.getPaths(model, `$.…" at bounding box center [644, 310] width 575 height 375
click at [474, 161] on div "{ "action" : "function" , "function" : "let foundPaths = BF.getPaths(model, `$.…" at bounding box center [644, 310] width 575 height 375
click at [54, 199] on p "getSignedURL" at bounding box center [37, 197] width 52 height 11
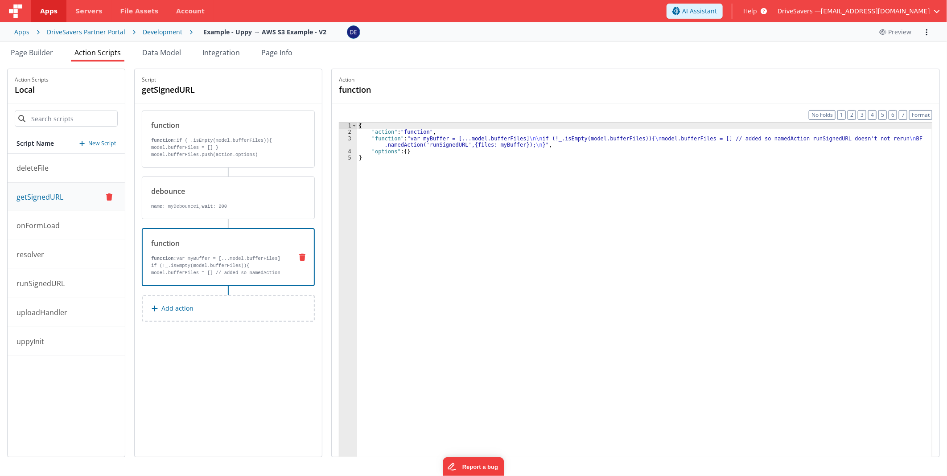
click at [222, 269] on p "if (!_.isEmpty(model.bufferFiles)){ model.bufferFiles = [] // added so namedAct…" at bounding box center [218, 280] width 134 height 36
click at [50, 190] on button "getSignedURL" at bounding box center [66, 197] width 117 height 29
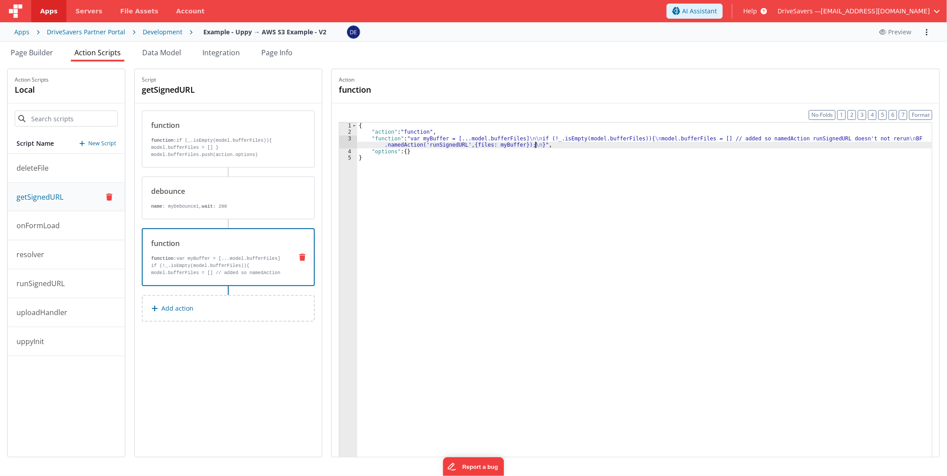
click at [700, 145] on div "{ "action" : "function" , "function" : "var myBuffer = [...model.bufferFiles] \…" at bounding box center [644, 310] width 575 height 375
click at [591, 138] on div "{ "action" : "function" , "function" : "var myBuffer = [...model.bufferFiles] \…" at bounding box center [644, 310] width 575 height 375
click at [629, 222] on div "{ "action" : "function" , "function" : "var myBuffer = [...model.bufferFiles] \…" at bounding box center [644, 310] width 575 height 375
click at [453, 233] on div "{ "action" : "function" , "function" : "var myBuffer = [...model.bufferFiles] \…" at bounding box center [644, 310] width 575 height 375
click at [433, 151] on div "{ "action" : "function" , "function" : "var myBuffer = [...model.bufferFiles] \…" at bounding box center [644, 310] width 575 height 375
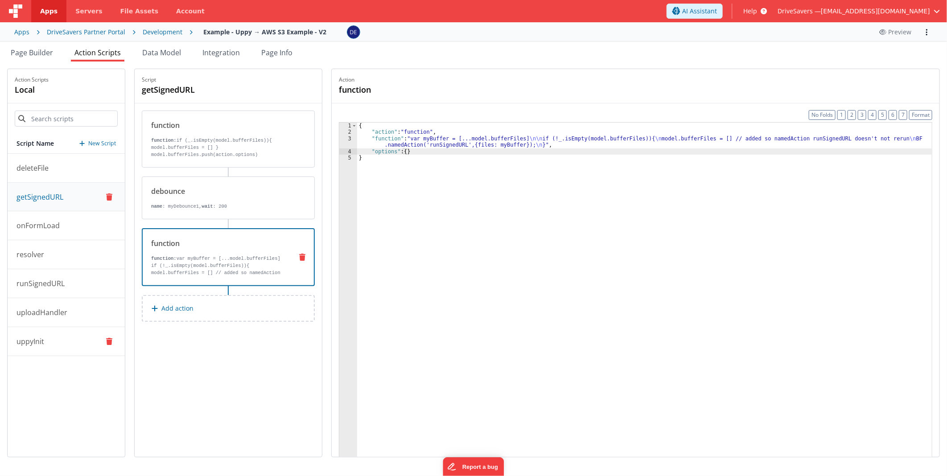
click at [46, 346] on button "uppyInit" at bounding box center [66, 341] width 117 height 29
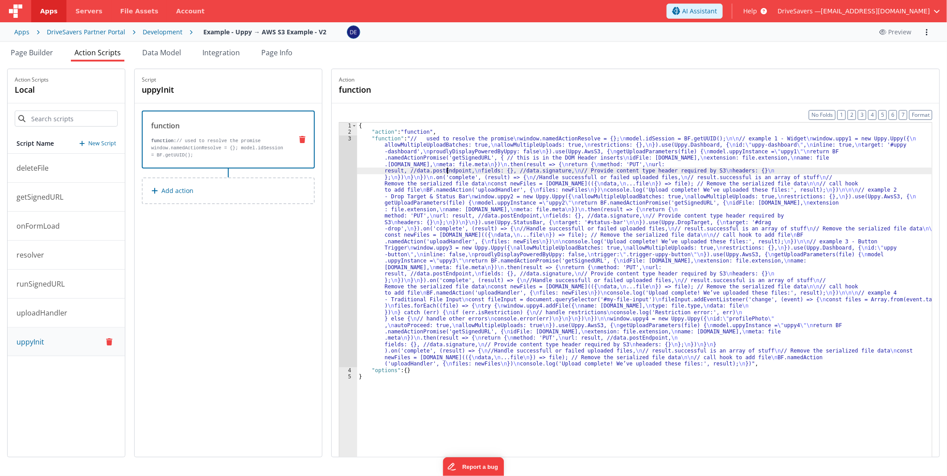
click at [452, 168] on div "{ "action" : "function" , "function" : "// used to resolve the promise \n windo…" at bounding box center [644, 310] width 575 height 375
click at [346, 193] on div "3" at bounding box center [348, 252] width 18 height 232
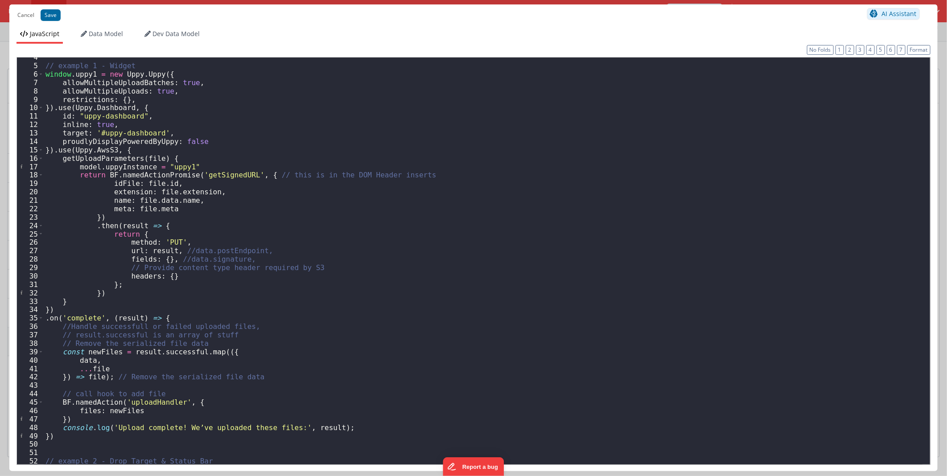
scroll to position [59, 0]
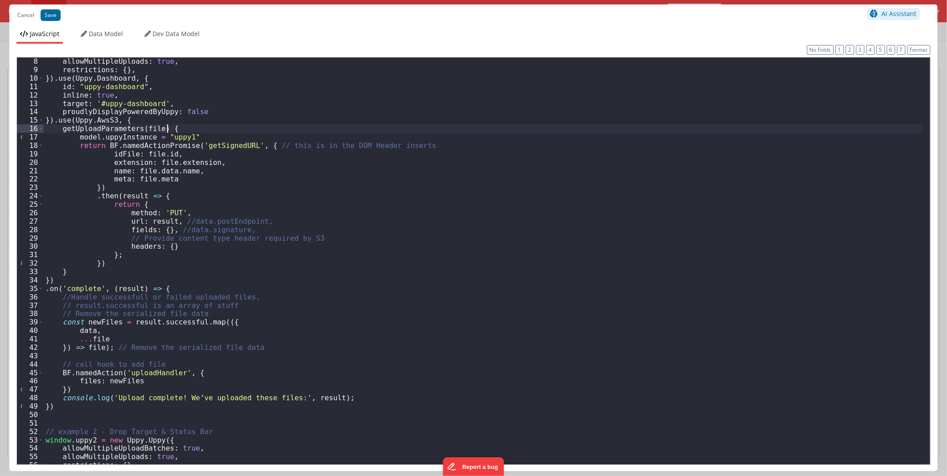
click at [186, 127] on div "allowMultipleUploads : true , restrictions : { } , }) . use ( Uppy . Dashboard …" at bounding box center [483, 269] width 879 height 424
click at [256, 127] on div "allowMultipleUploads : true , restrictions : { } , }) . use ( Uppy . Dashboard …" at bounding box center [483, 269] width 879 height 424
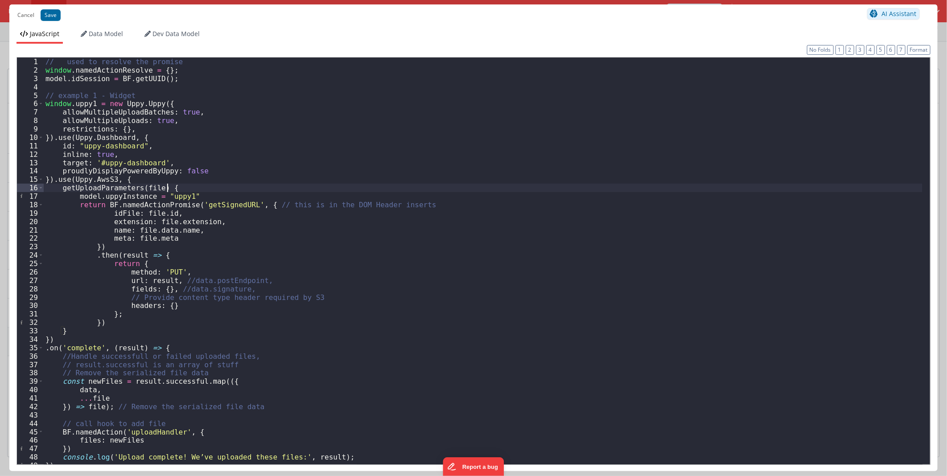
scroll to position [0, 0]
click at [209, 246] on div "// used to resolve the promise window . namedActionResolve = { } ; model . idSe…" at bounding box center [483, 270] width 879 height 424
click at [159, 189] on div "// used to resolve the promise window . namedActionResolve = { } ; model . idSe…" at bounding box center [483, 270] width 879 height 424
click at [166, 188] on div "// used to resolve the promise window . namedActionResolve = { } ; model . idSe…" at bounding box center [483, 270] width 879 height 424
click at [451, 122] on div "// used to resolve the promise window . namedActionResolve = { } ; model . idSe…" at bounding box center [483, 270] width 879 height 424
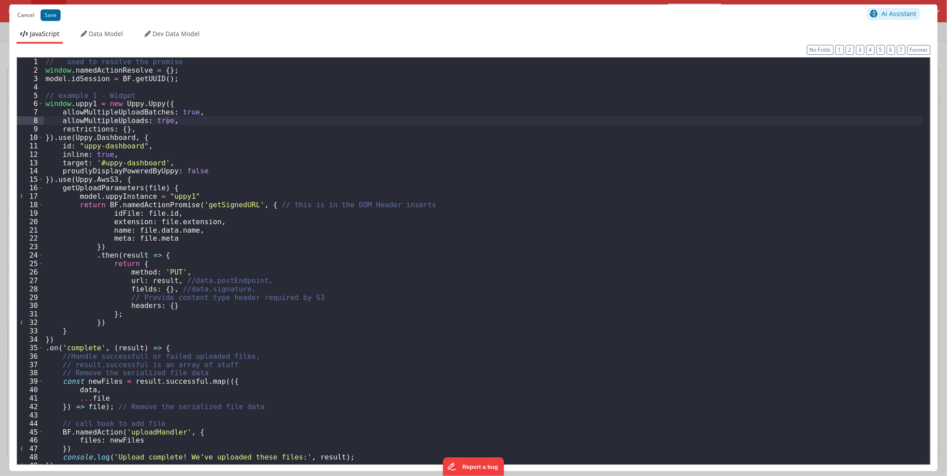
click at [21, 17] on button "Cancel" at bounding box center [26, 15] width 26 height 12
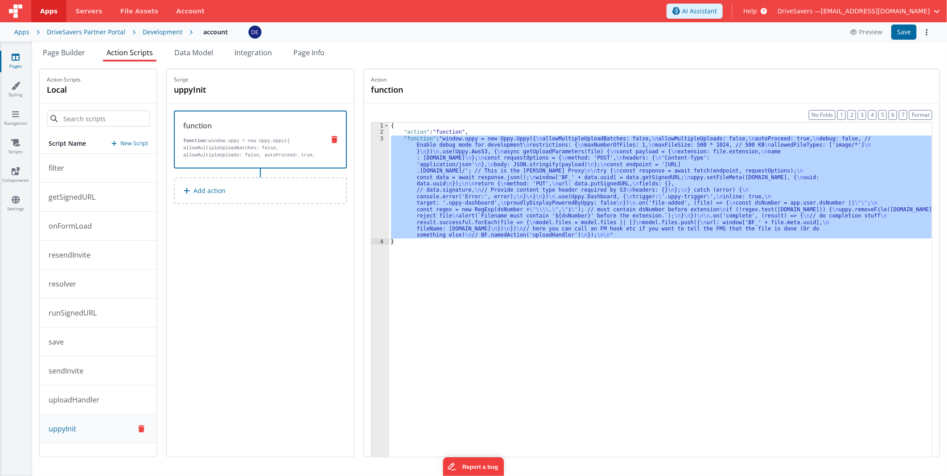
click at [578, 294] on div "{ "action" : "function" , "function" : "window.uppy = new Uppy.Uppy({ \n allowM…" at bounding box center [660, 310] width 543 height 375
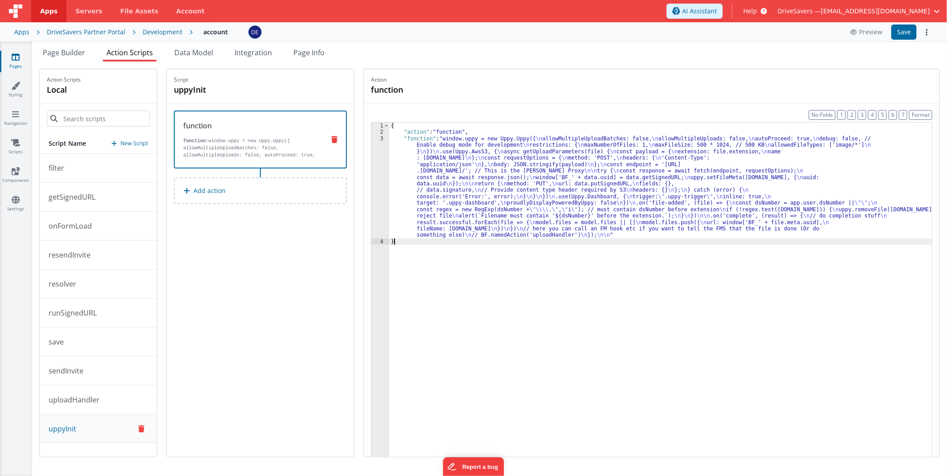
click at [558, 190] on div "{ "action" : "function" , "function" : "window.uppy = new Uppy.Uppy({ \n allowM…" at bounding box center [660, 310] width 543 height 375
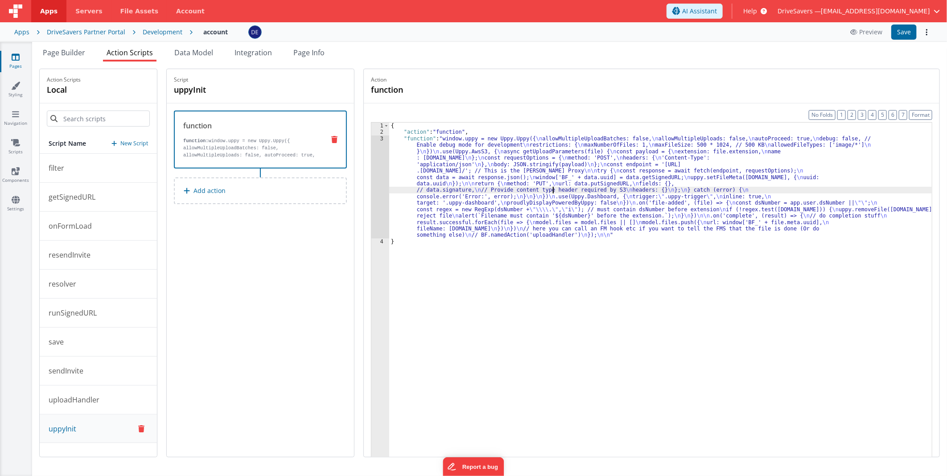
click at [389, 168] on div "3" at bounding box center [381, 187] width 18 height 103
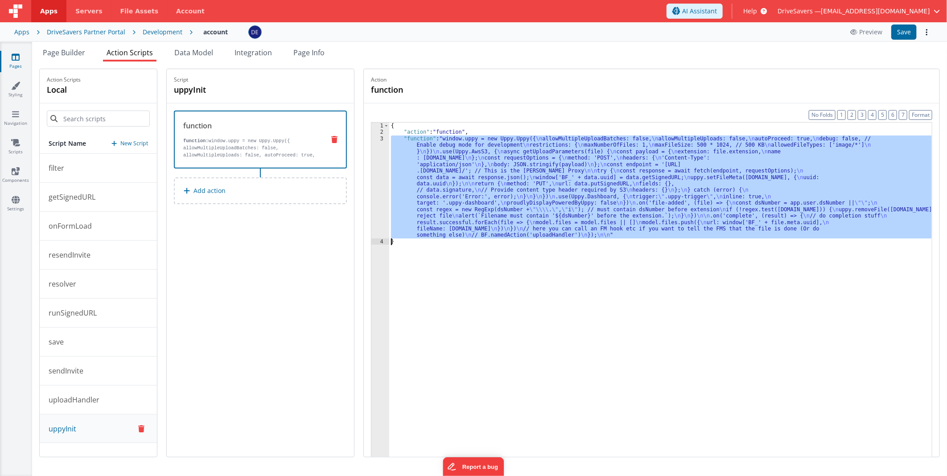
click at [385, 167] on div "3" at bounding box center [381, 187] width 18 height 103
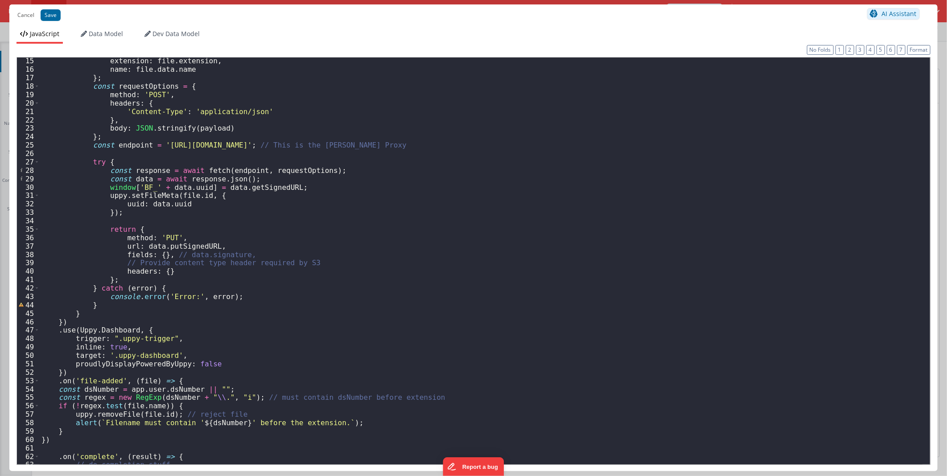
scroll to position [148, 0]
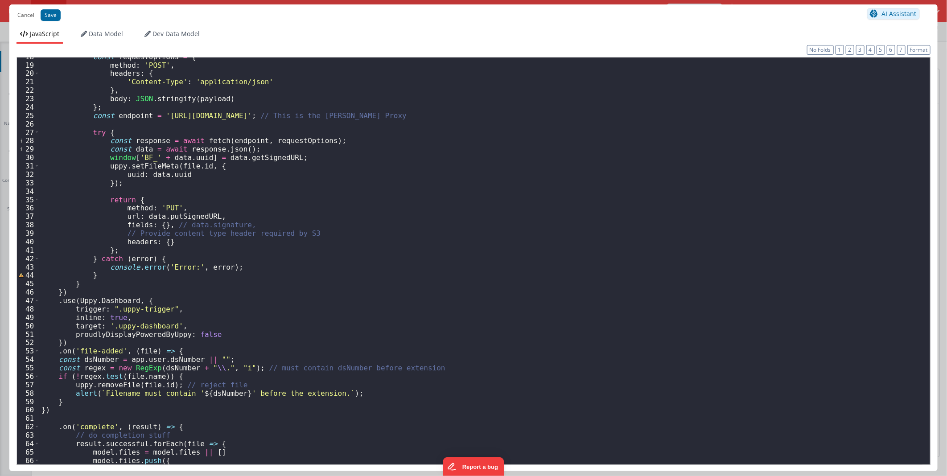
click at [60, 292] on div "const requestOptions = { method : 'POST' , headers : { 'Content-Type' : 'applic…" at bounding box center [481, 265] width 883 height 424
click at [64, 291] on div "const requestOptions = { method : 'POST' , headers : { 'Content-Type' : 'applic…" at bounding box center [481, 265] width 883 height 424
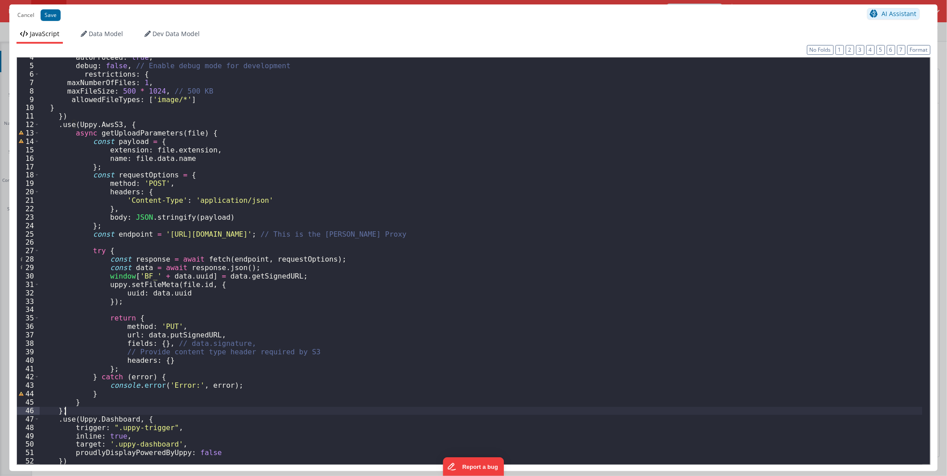
scroll to position [29, 0]
click at [425, 211] on div "autoProceed : true , debug : false , // Enable debug mode for development restr…" at bounding box center [481, 265] width 883 height 424
click at [399, 199] on div "autoProceed : true , debug : false , // Enable debug mode for development restr…" at bounding box center [481, 265] width 883 height 424
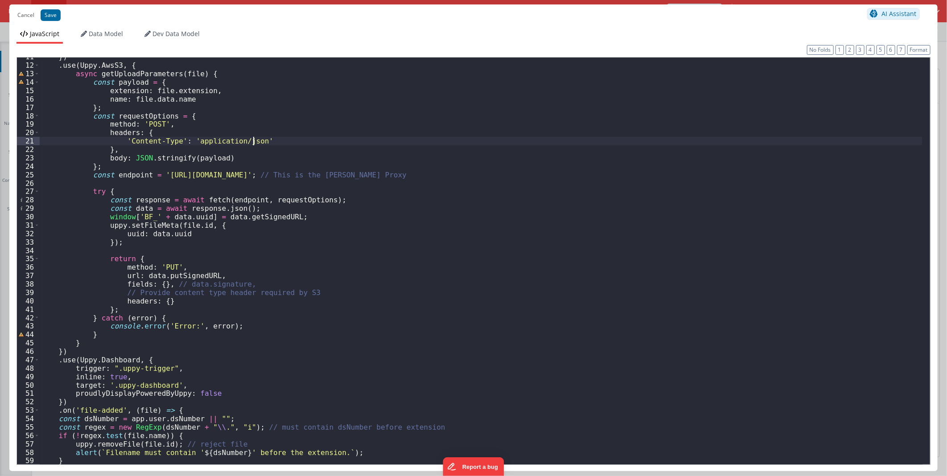
click at [122, 70] on div "}) . use ( Uppy . AwsS3 , { async getUploadParameters ( file ) { const payload …" at bounding box center [481, 265] width 883 height 424
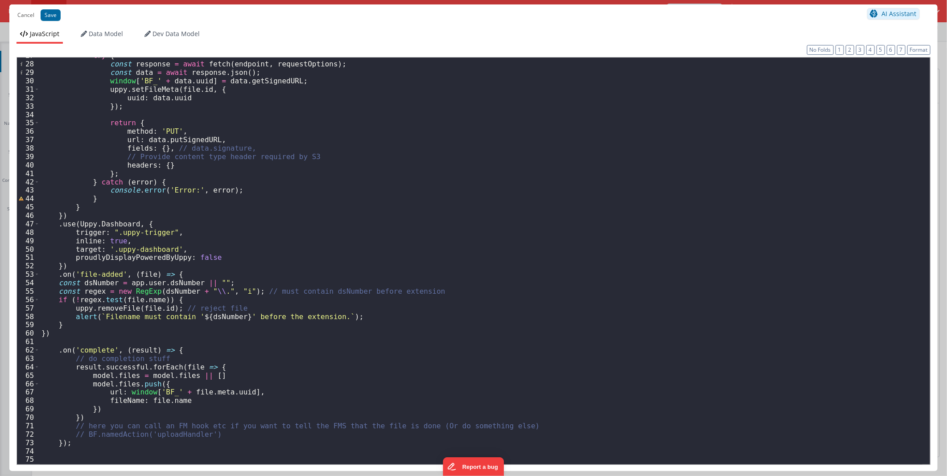
scroll to position [225, 0]
